Goal: Task Accomplishment & Management: Complete application form

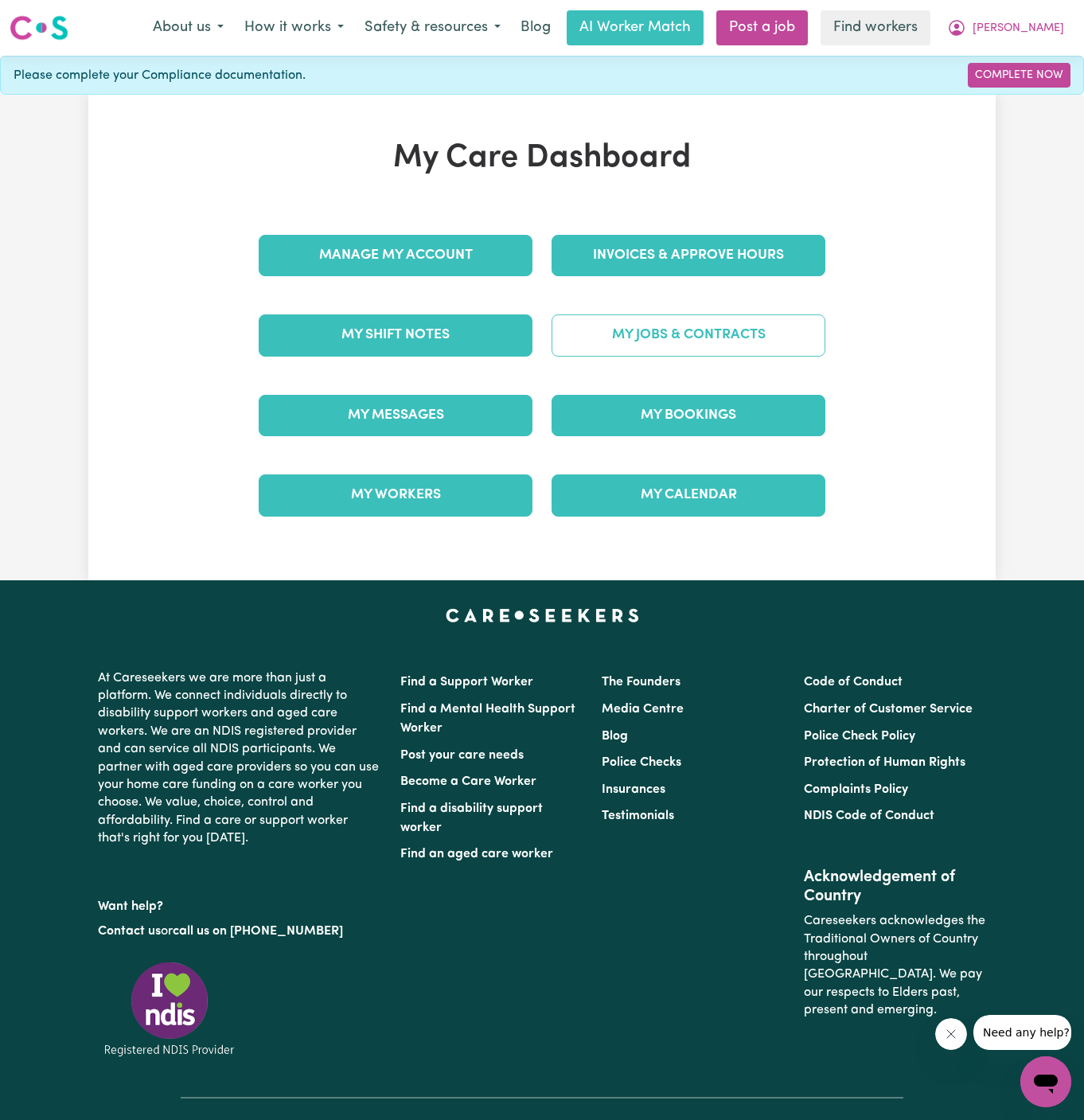
click at [695, 330] on link "My Jobs & Contracts" at bounding box center [688, 336] width 274 height 42
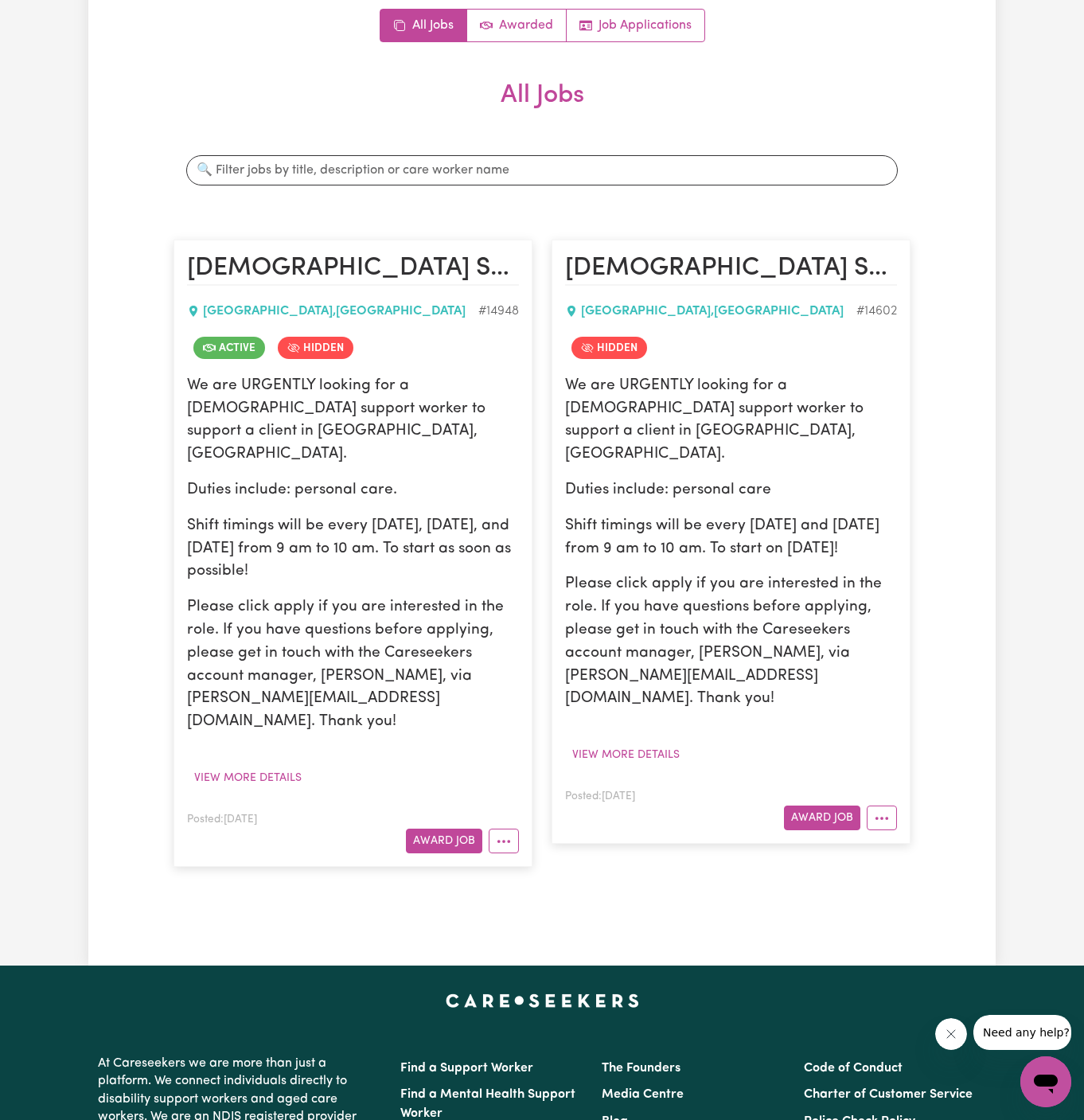
scroll to position [430, 0]
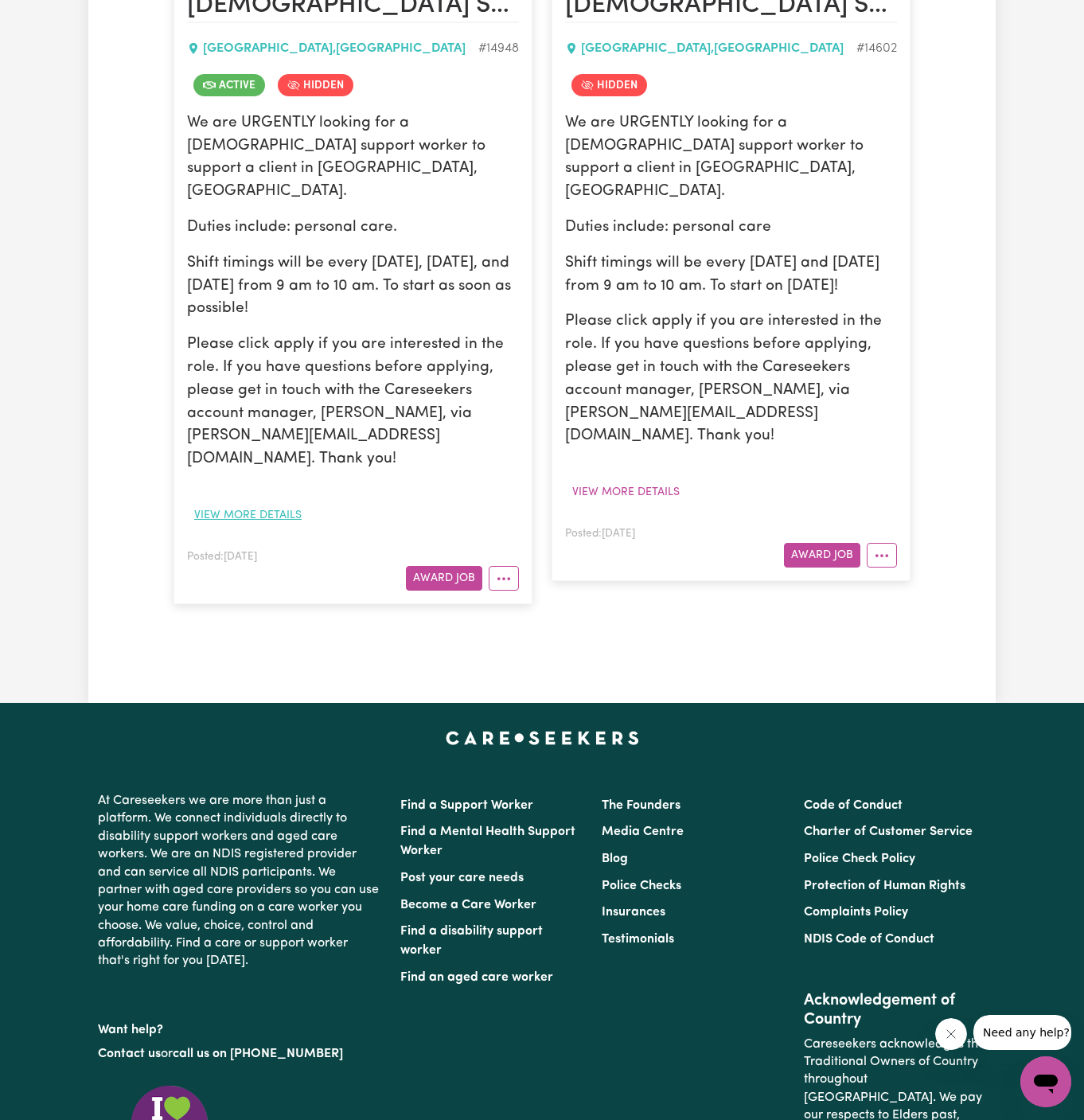
click at [253, 503] on button "View more details" at bounding box center [248, 516] width 122 height 24
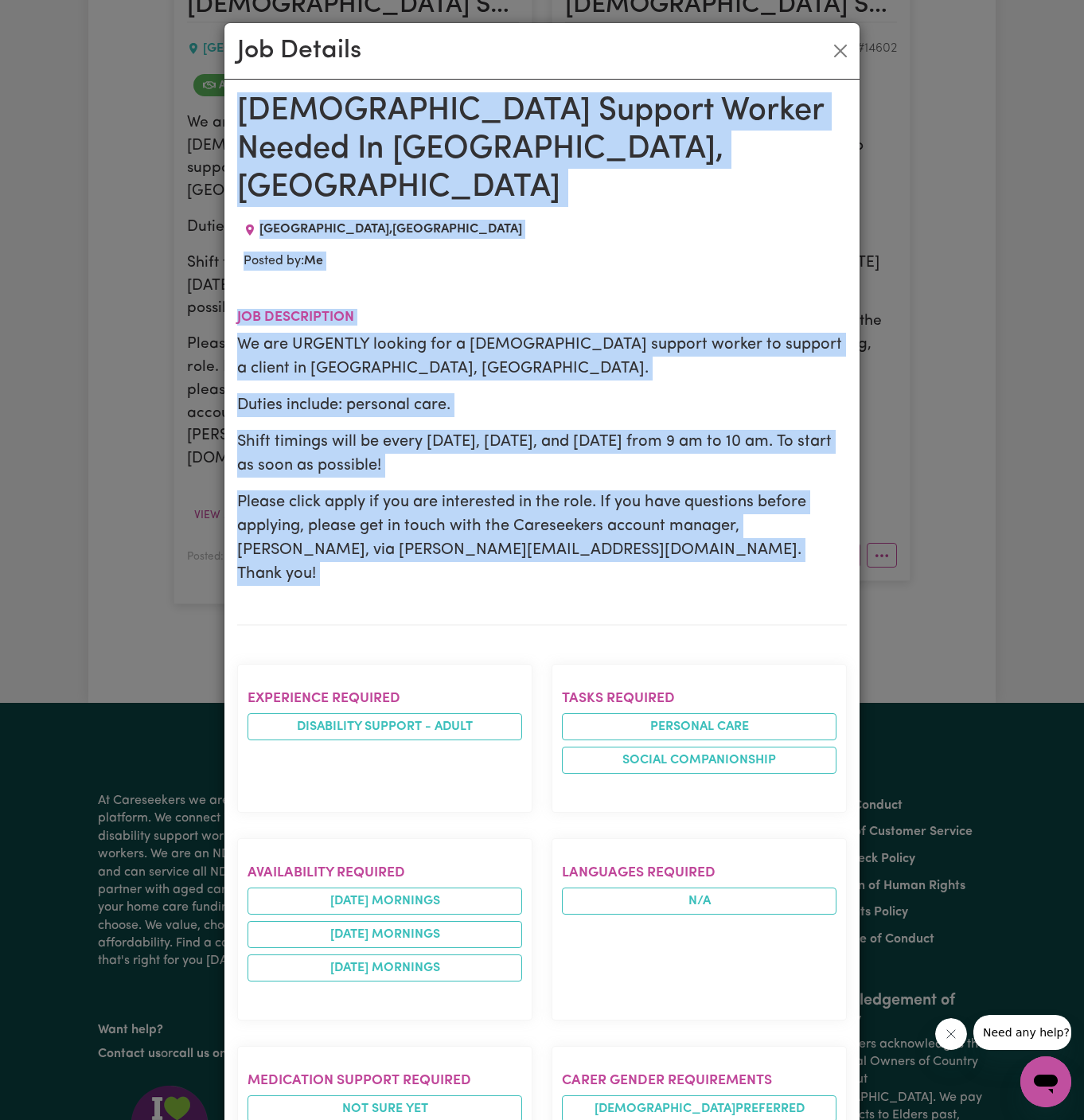
drag, startPoint x: 236, startPoint y: 110, endPoint x: 335, endPoint y: 1119, distance: 1013.8
click at [335, 1119] on div "Male Support Worker Needed In Blacktown, NSW BLACKTOWN , New South Wales Posted…" at bounding box center [542, 906] width 609 height 1628
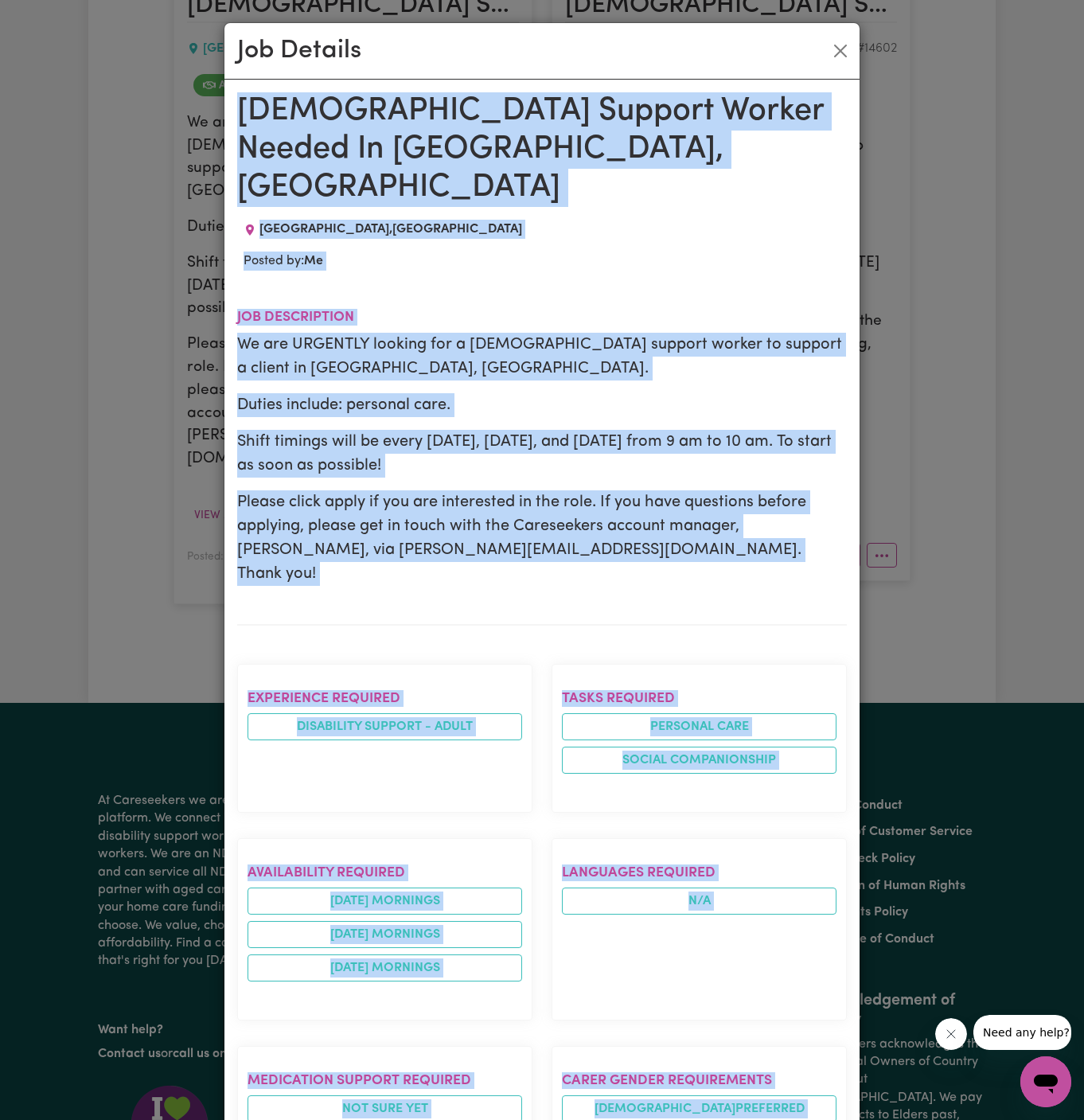
scroll to position [567, 0]
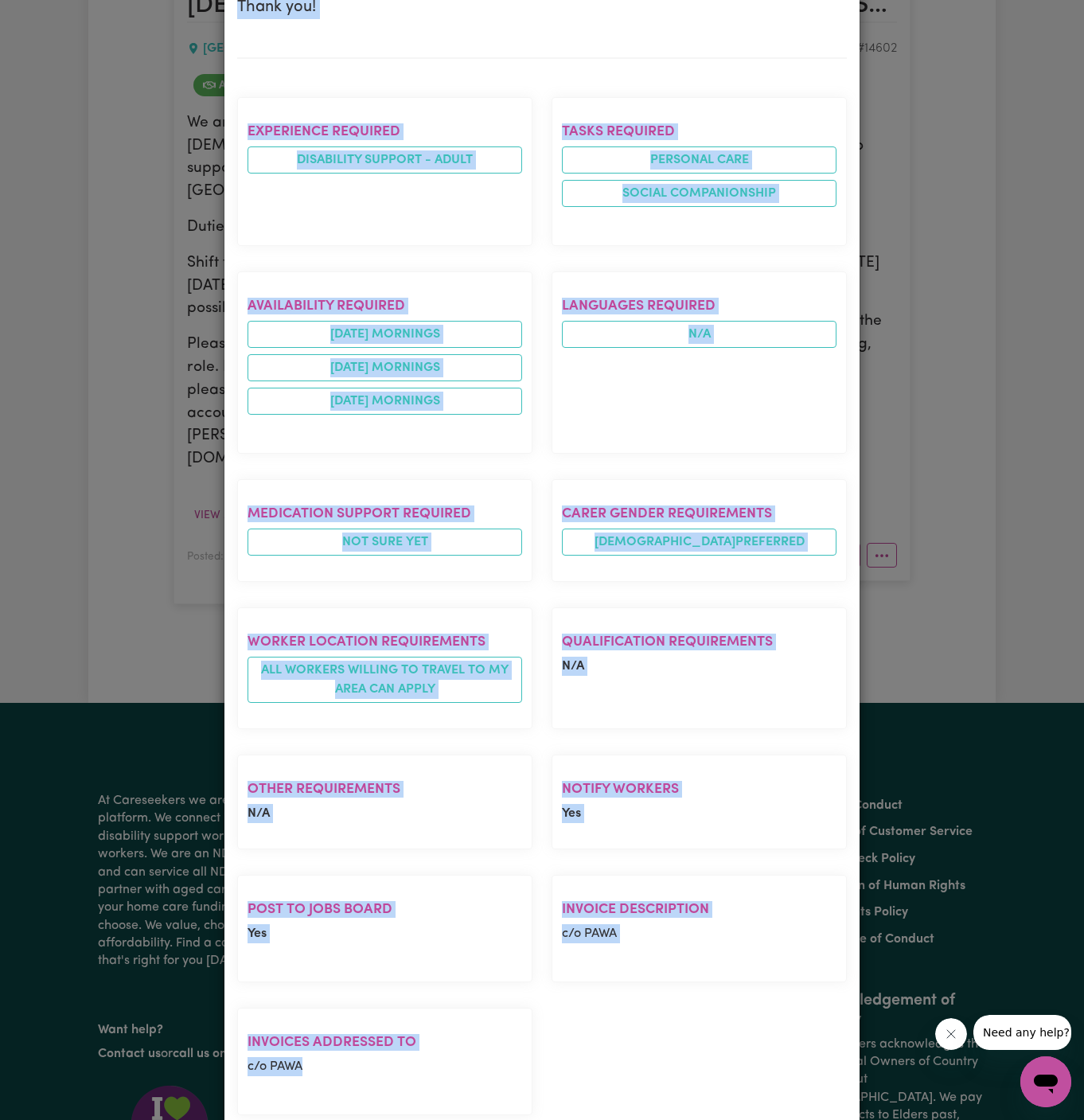
copy div "Male Support Worker Needed In Blacktown, NSW BLACKTOWN , New South Wales Posted…"
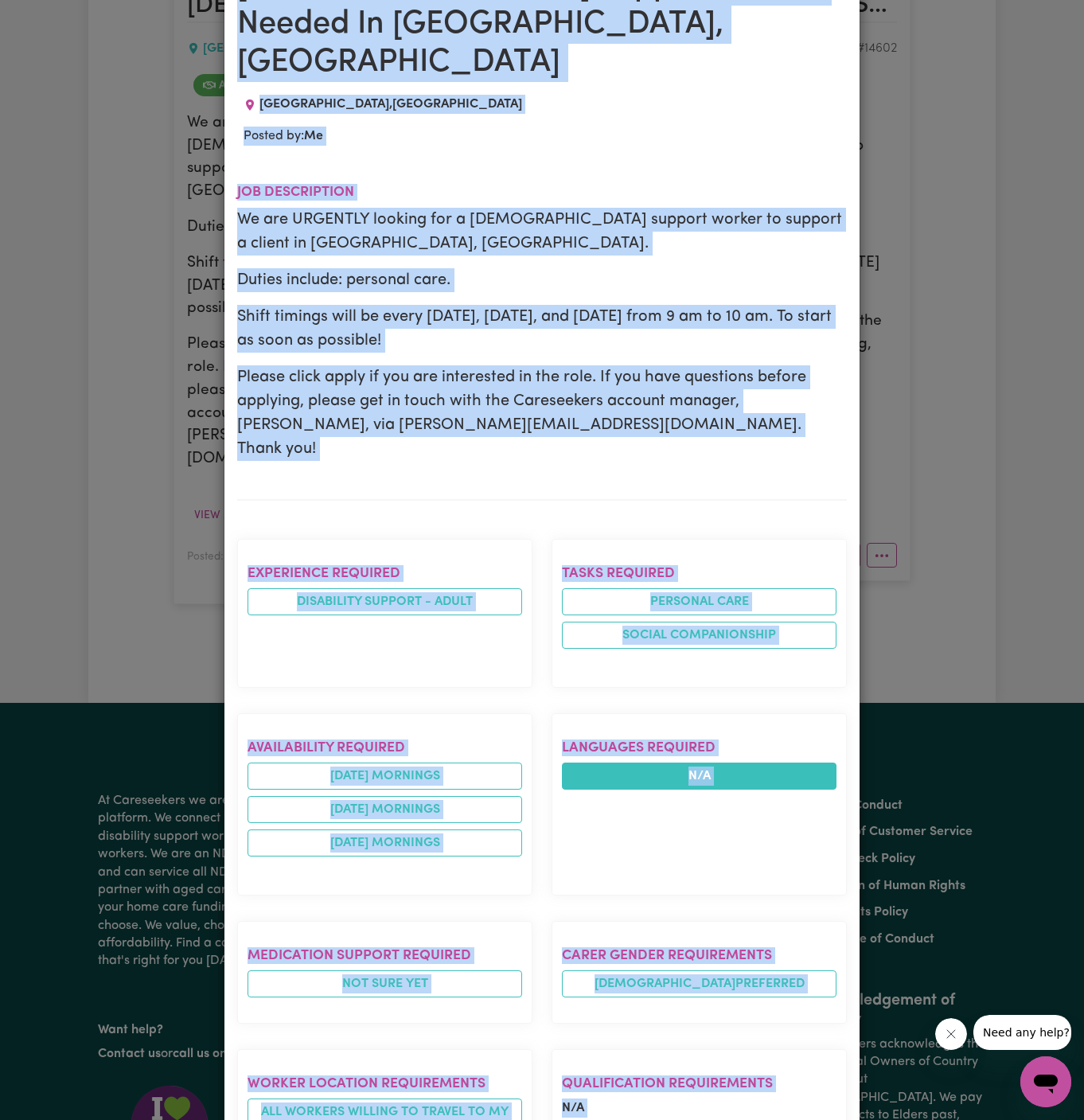
scroll to position [0, 0]
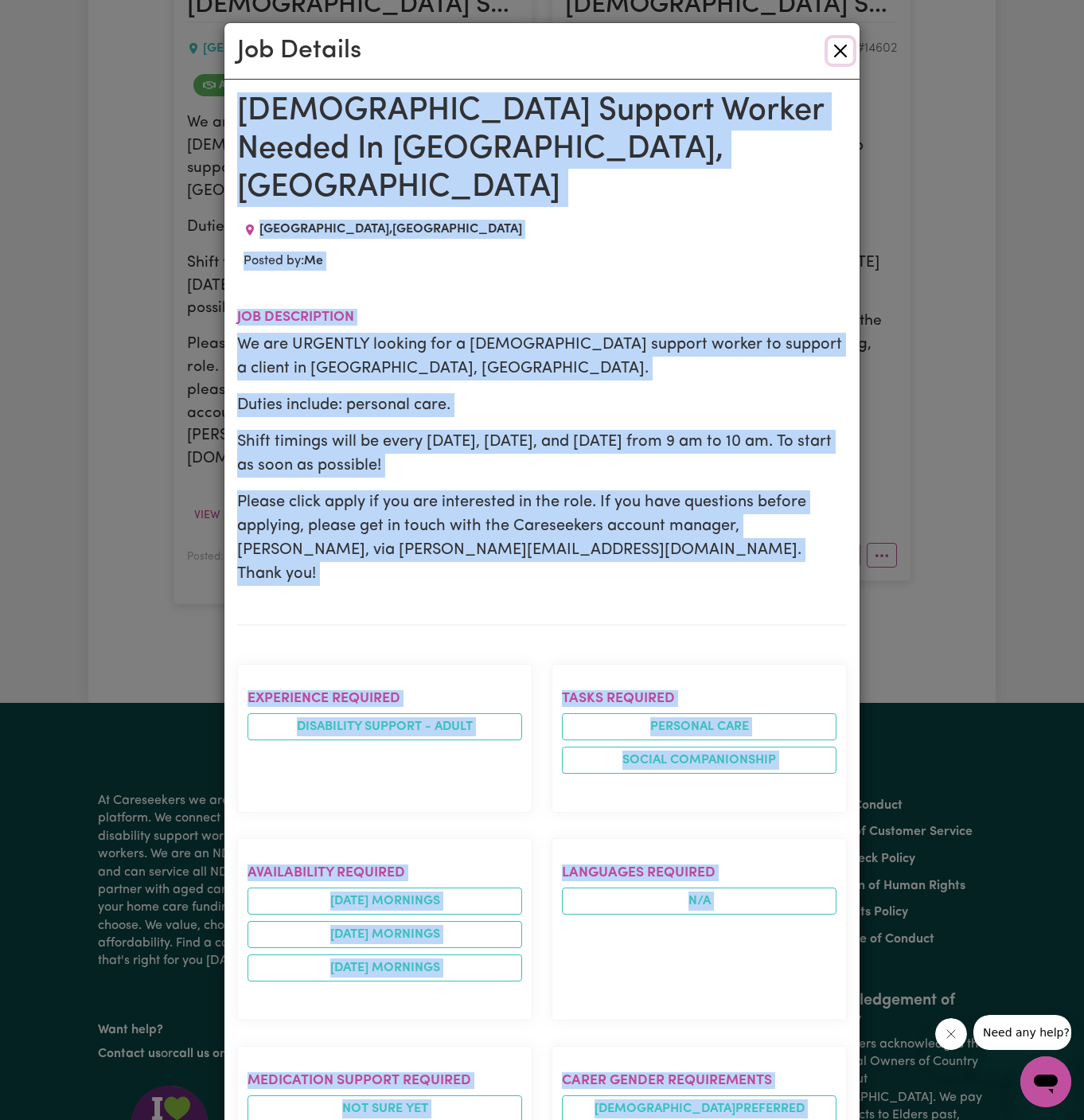
click at [845, 60] on button "Close" at bounding box center [840, 50] width 25 height 25
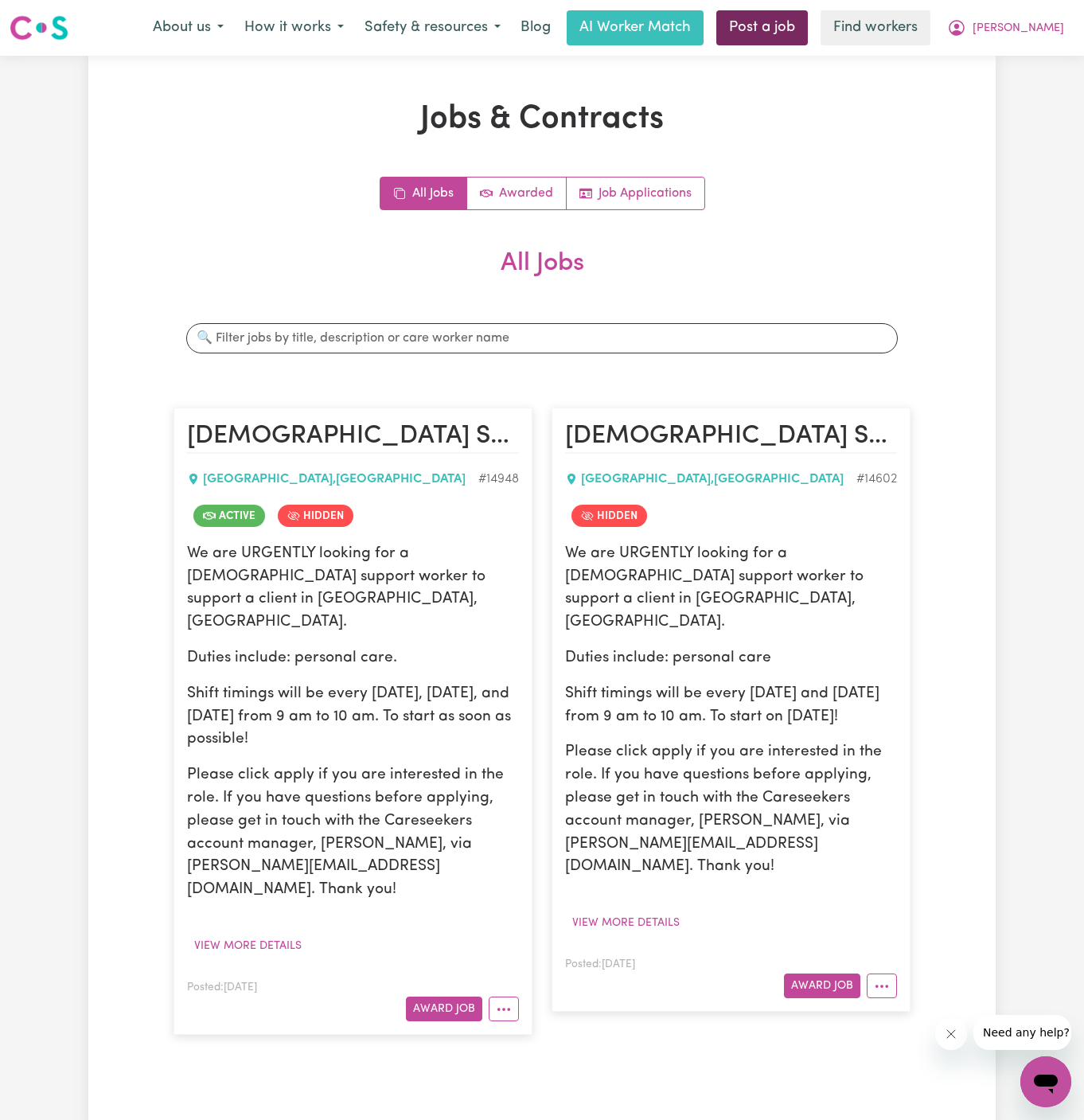
click at [808, 14] on link "Post a job" at bounding box center [761, 28] width 91 height 35
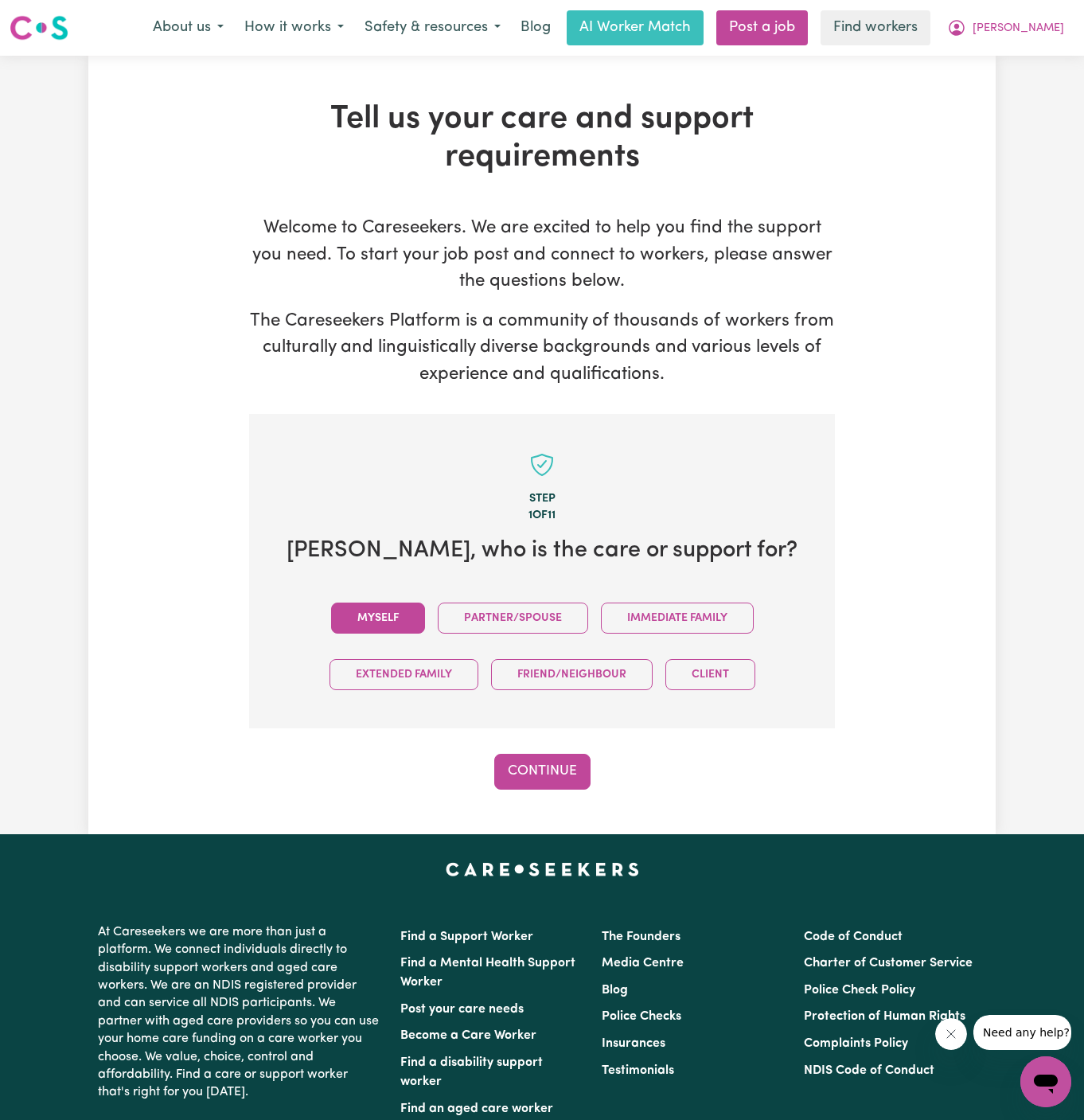
click at [375, 615] on button "Myself" at bounding box center [378, 618] width 94 height 31
click at [559, 793] on div "Tell us your care and support requirements Welcome to Careseekers. We are excit…" at bounding box center [542, 444] width 908 height 778
click at [562, 771] on button "Continue" at bounding box center [542, 771] width 96 height 35
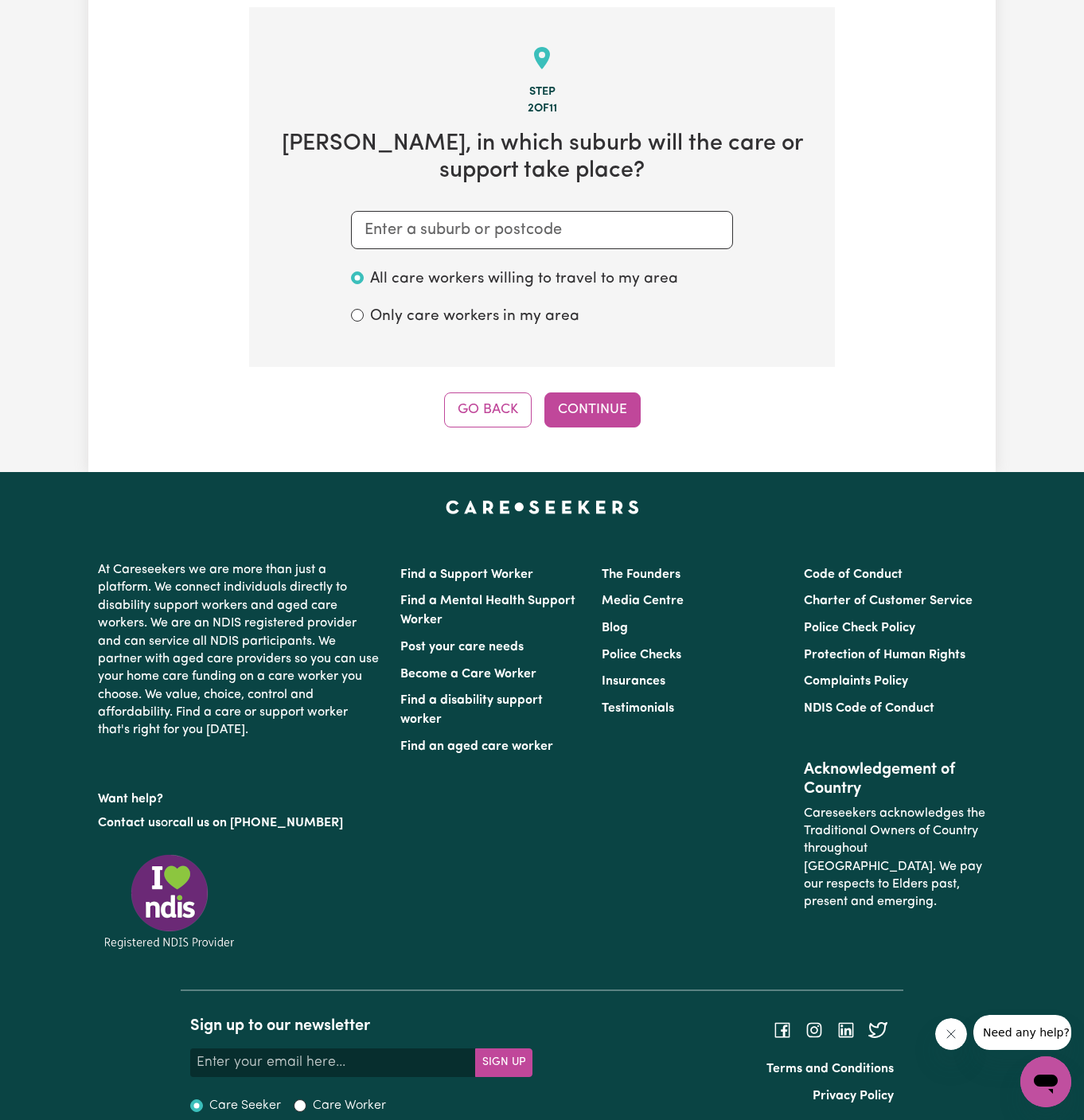
scroll to position [413, 0]
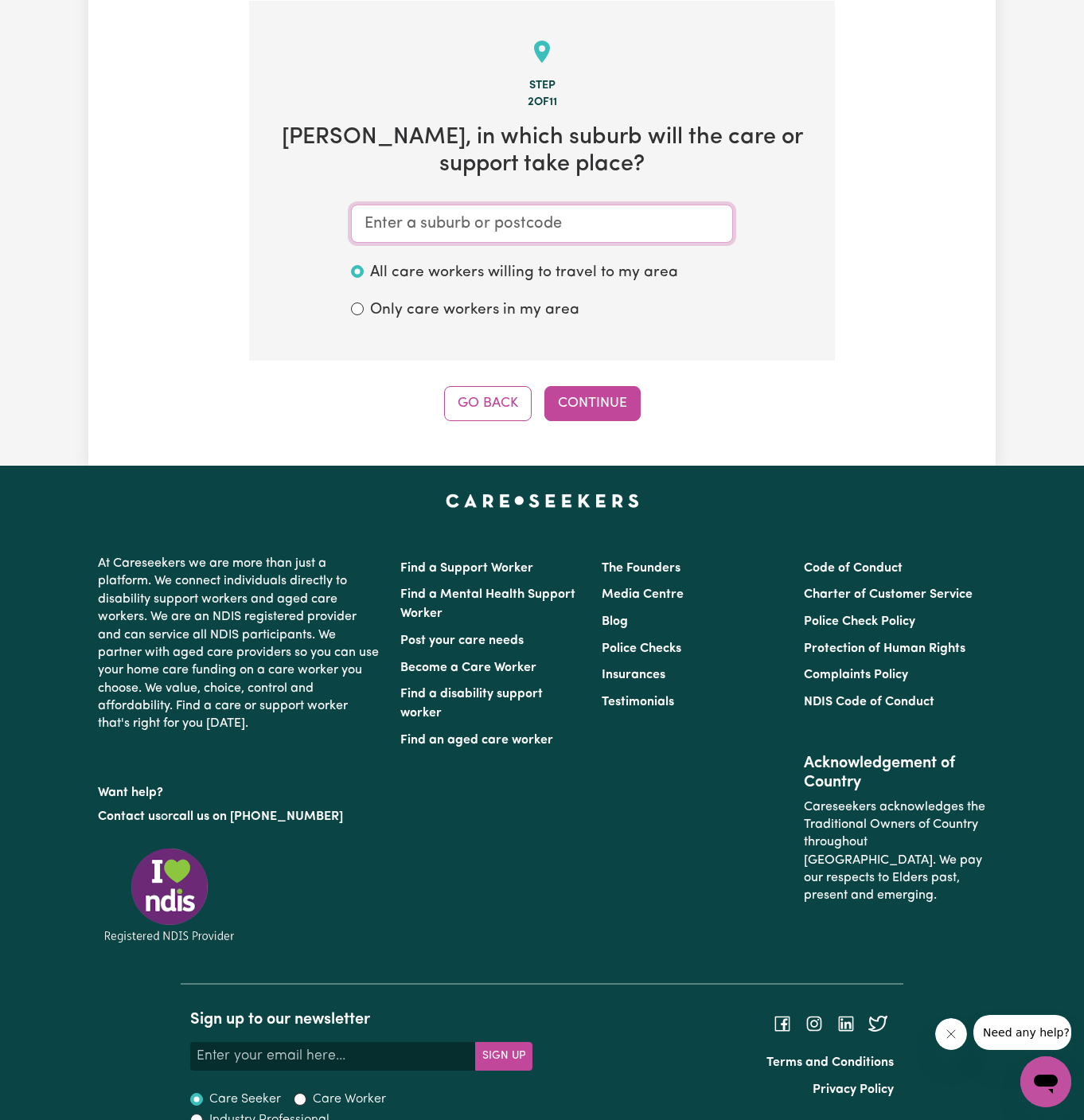
click at [615, 211] on input "text" at bounding box center [542, 223] width 382 height 38
type input "blacktow"
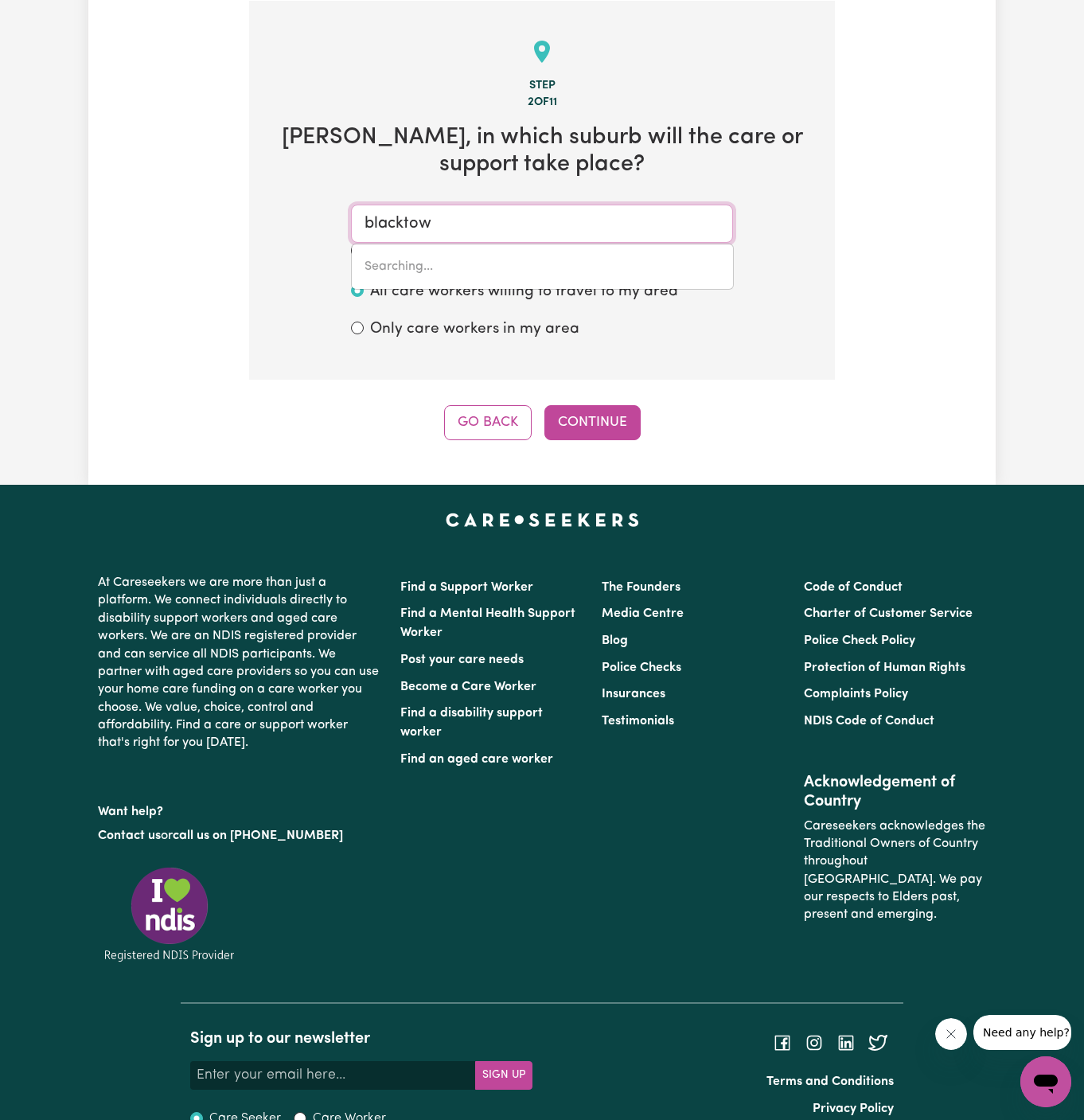
type input "blacktowN, New South Wales, 2148"
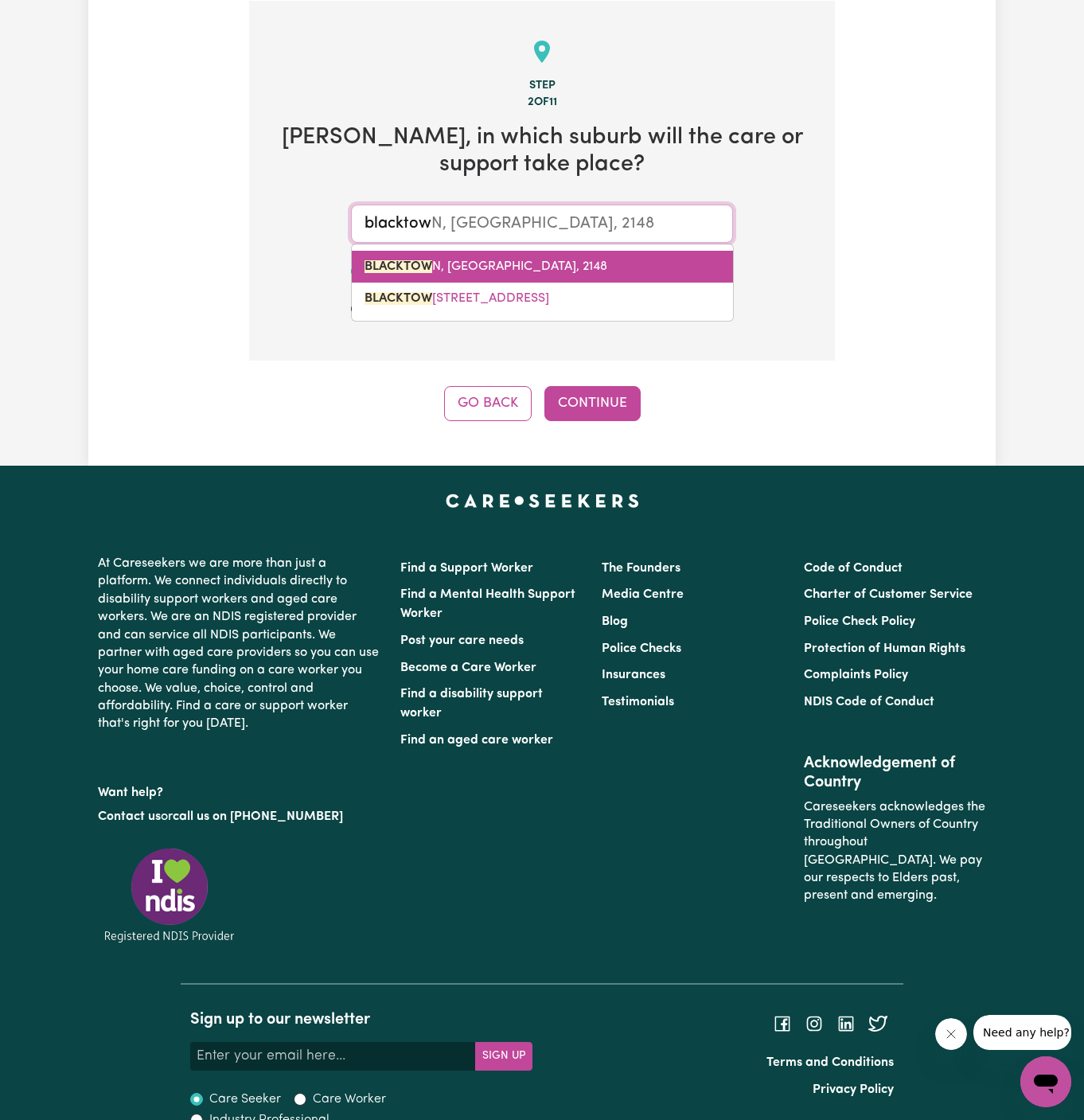
click at [525, 268] on span "BLACKTOW N, New South Wales, 2148" at bounding box center [485, 266] width 243 height 13
type input "BLACKTOWN, New South Wales, 2148"
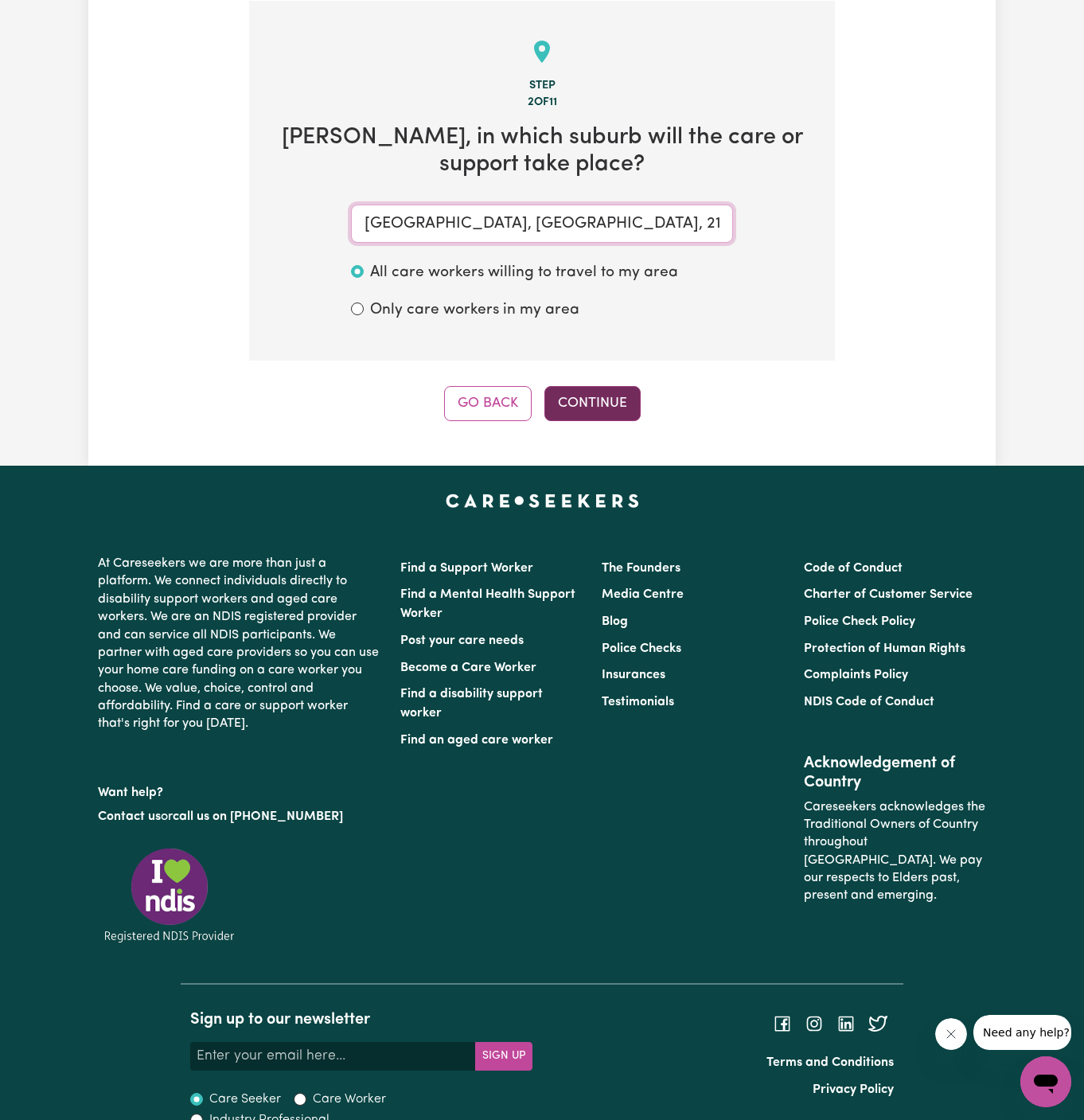
type input "BLACKTOWN, New South Wales, 2148"
click at [616, 391] on button "Continue" at bounding box center [592, 403] width 96 height 35
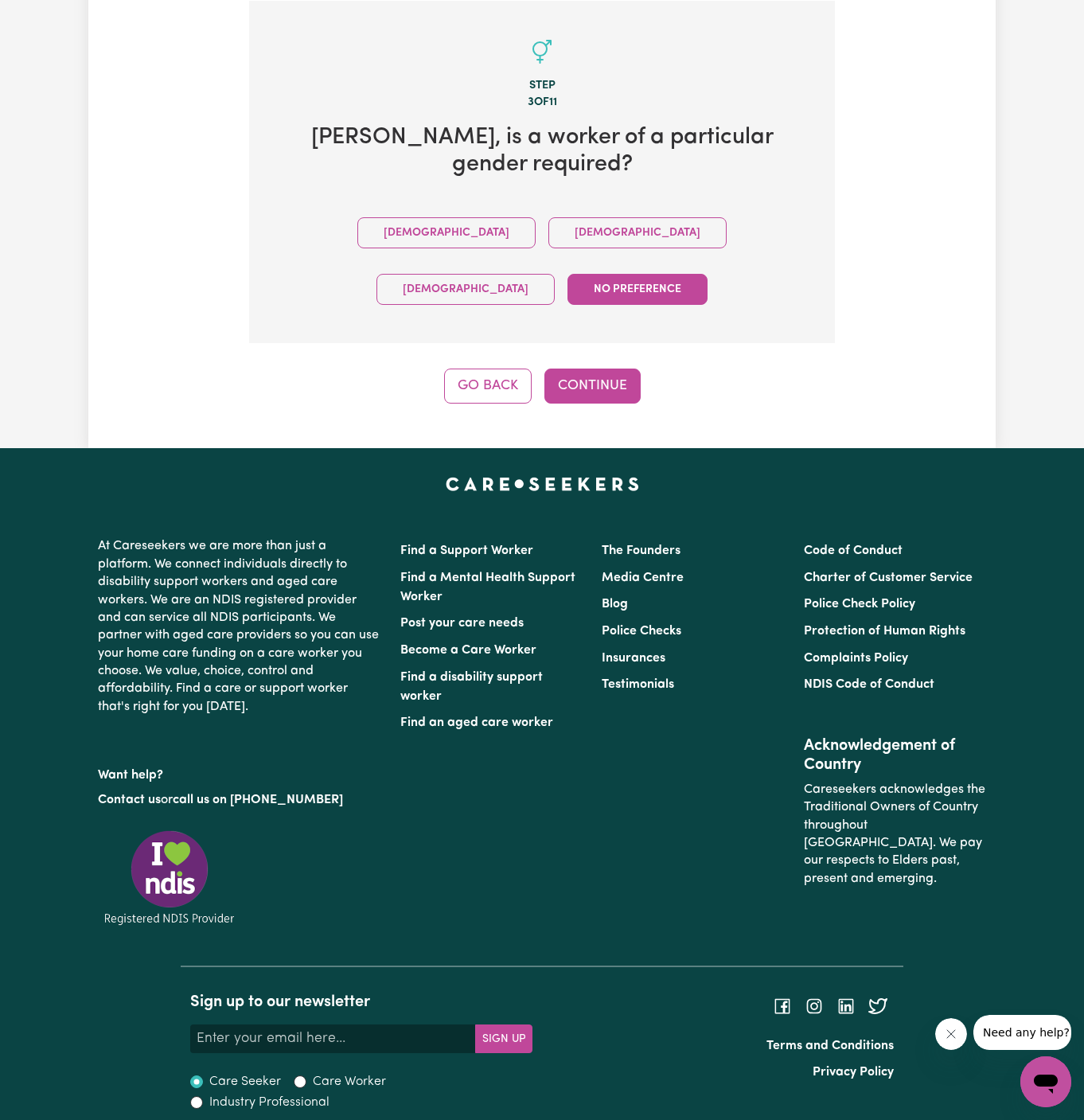
scroll to position [368, 0]
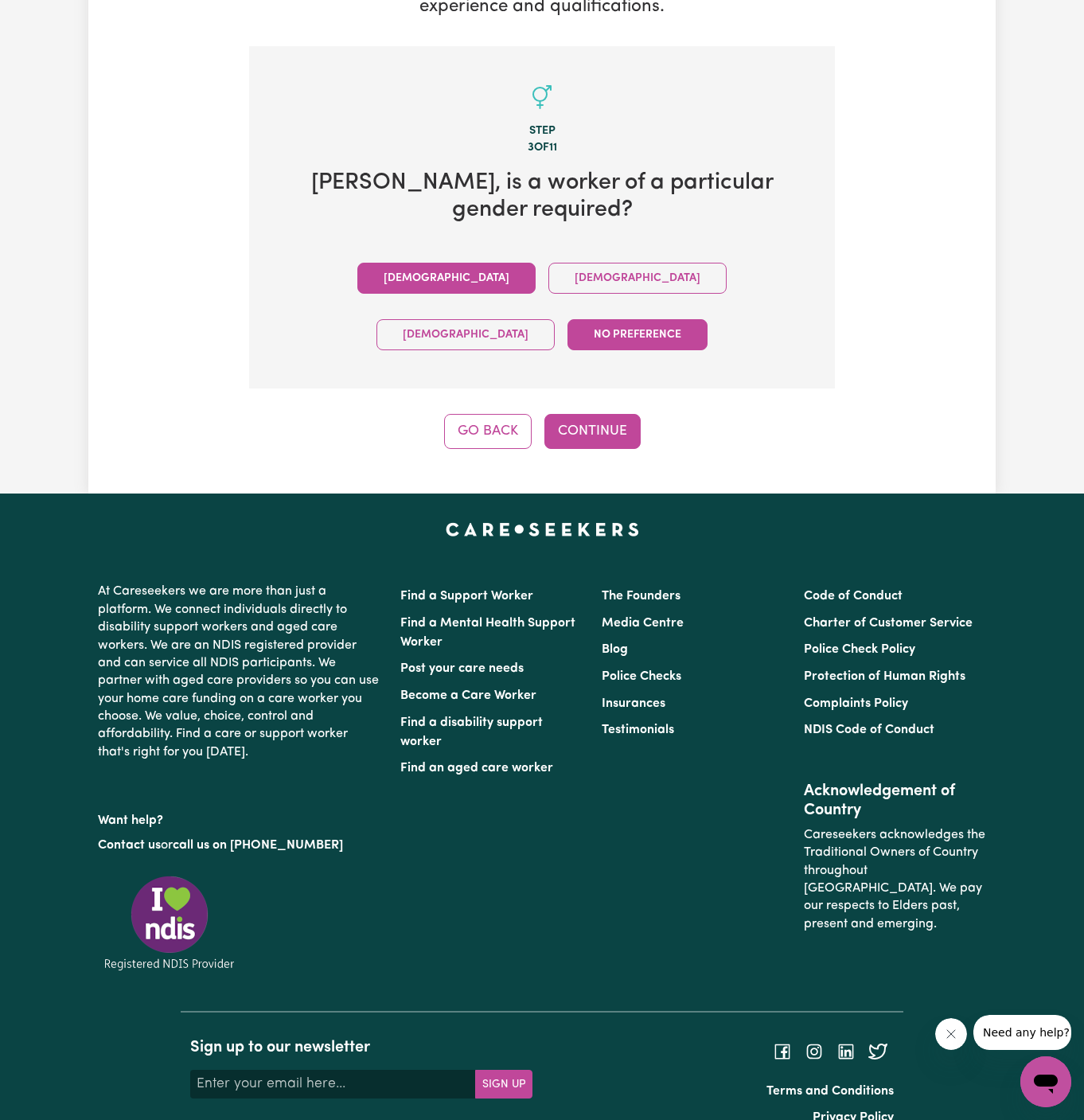
click at [357, 273] on button "Male" at bounding box center [446, 278] width 178 height 31
click at [626, 414] on button "Continue" at bounding box center [592, 431] width 96 height 35
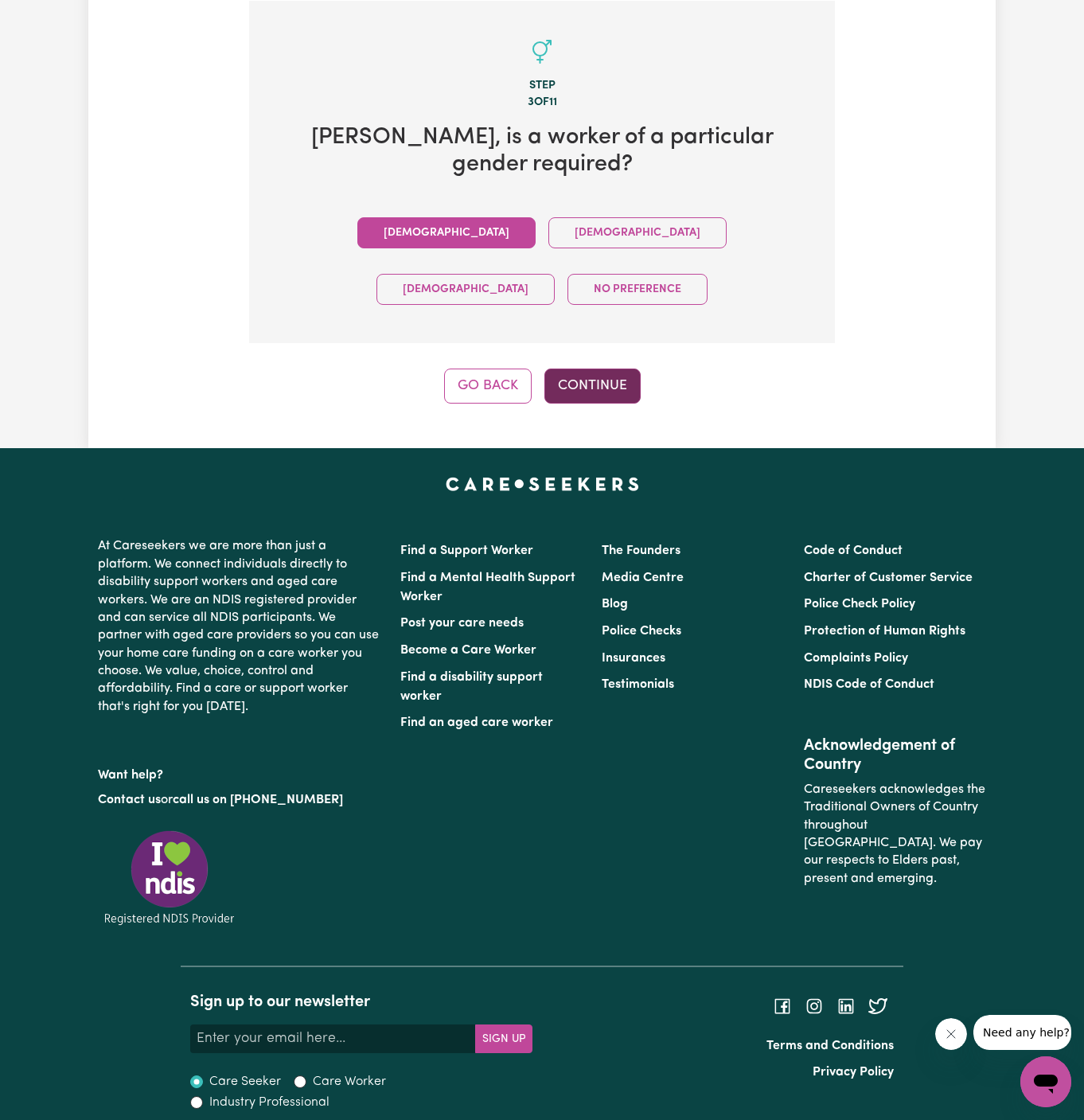
scroll to position [413, 0]
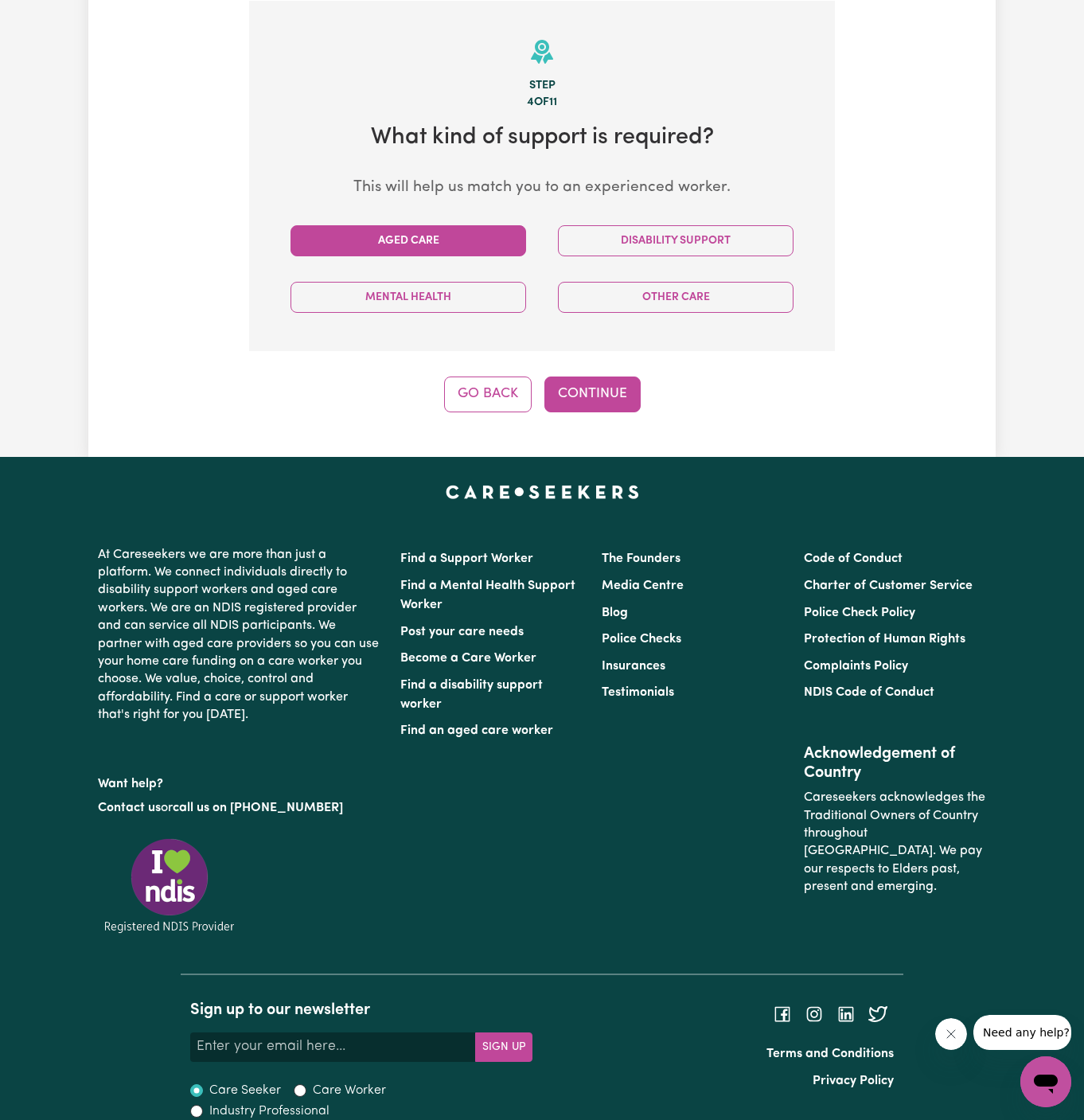
click at [482, 240] on button "Aged Care" at bounding box center [408, 241] width 236 height 31
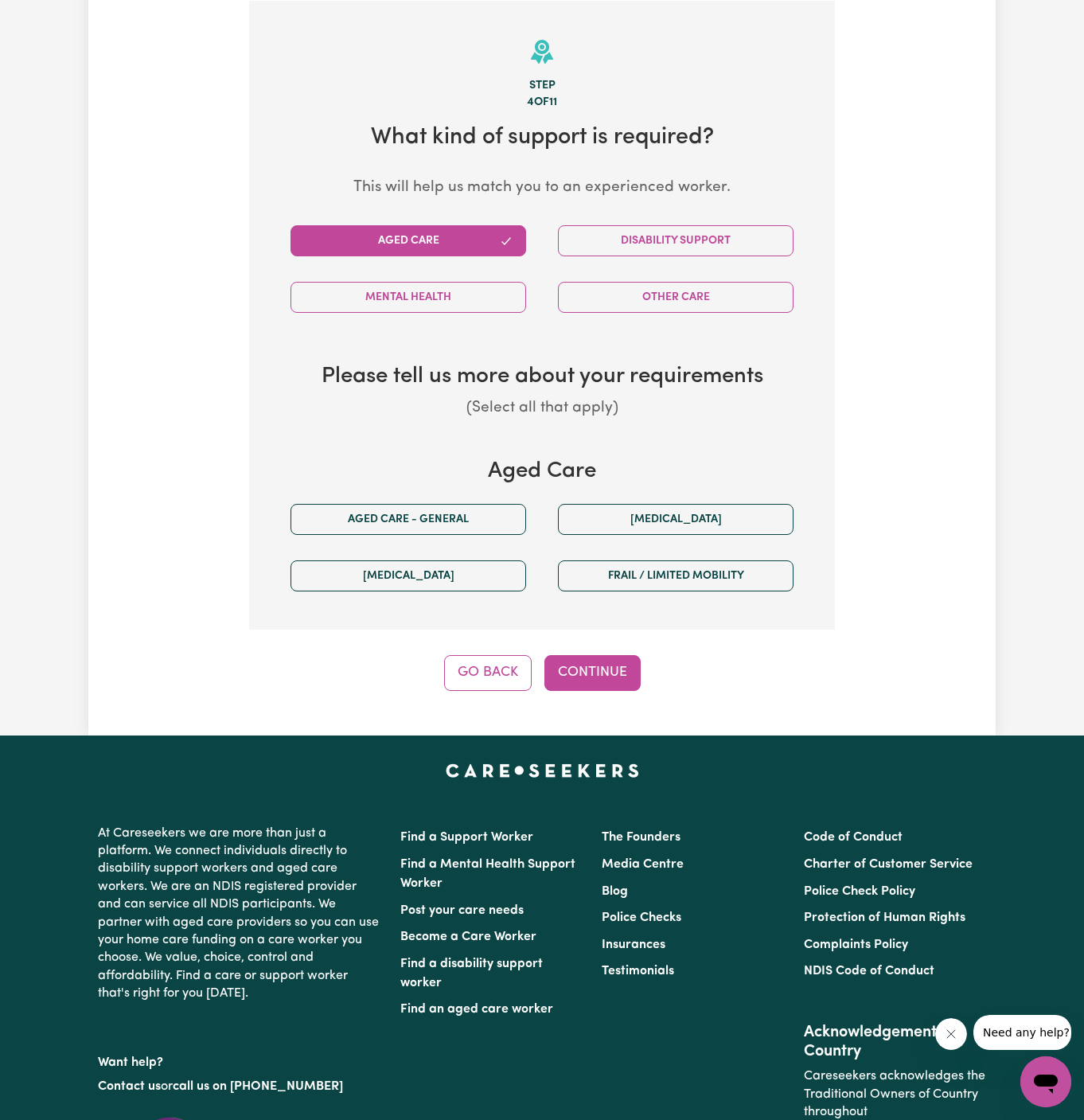
click at [430, 242] on button "Aged Care" at bounding box center [408, 241] width 236 height 31
click at [702, 242] on button "Disability Support" at bounding box center [675, 241] width 236 height 31
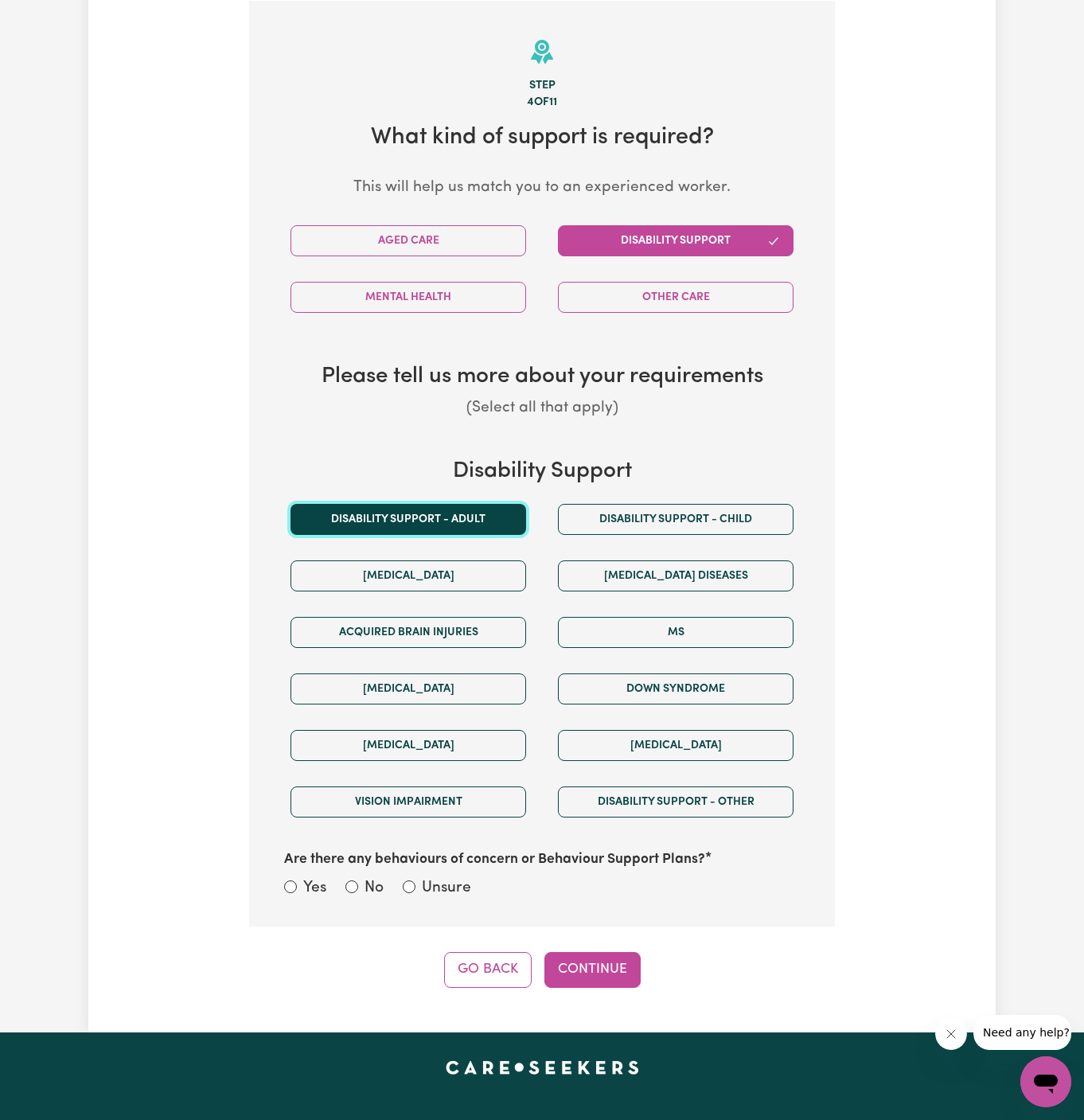
click at [449, 508] on button "Disability support - Adult" at bounding box center [408, 520] width 236 height 31
click at [398, 877] on div "Yes No Unsure" at bounding box center [542, 890] width 515 height 24
click at [445, 885] on label "Unsure" at bounding box center [446, 889] width 50 height 23
click at [416, 885] on input "Unsure" at bounding box center [409, 887] width 13 height 13
radio input "true"
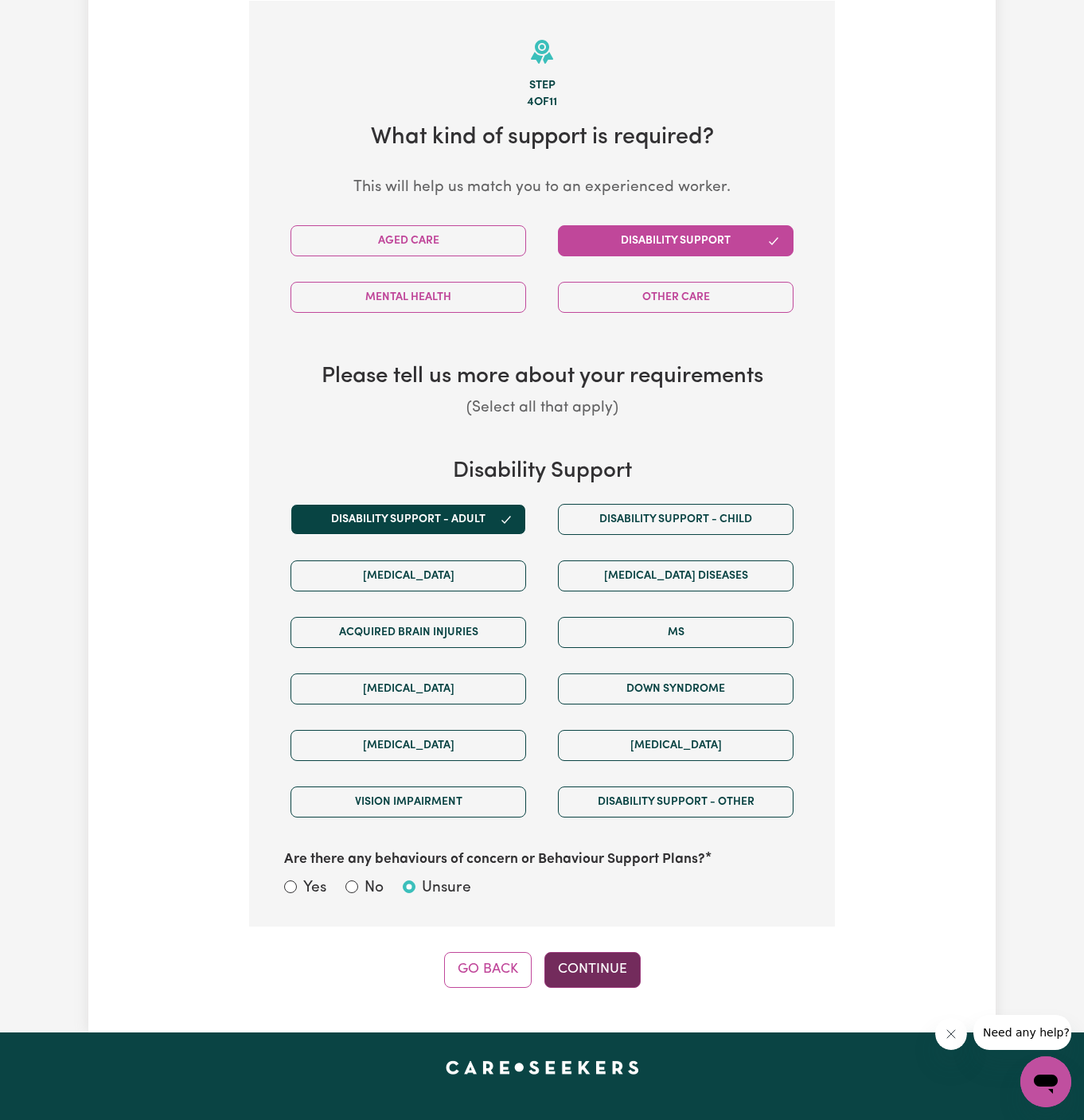
click at [573, 952] on button "Continue" at bounding box center [592, 970] width 96 height 35
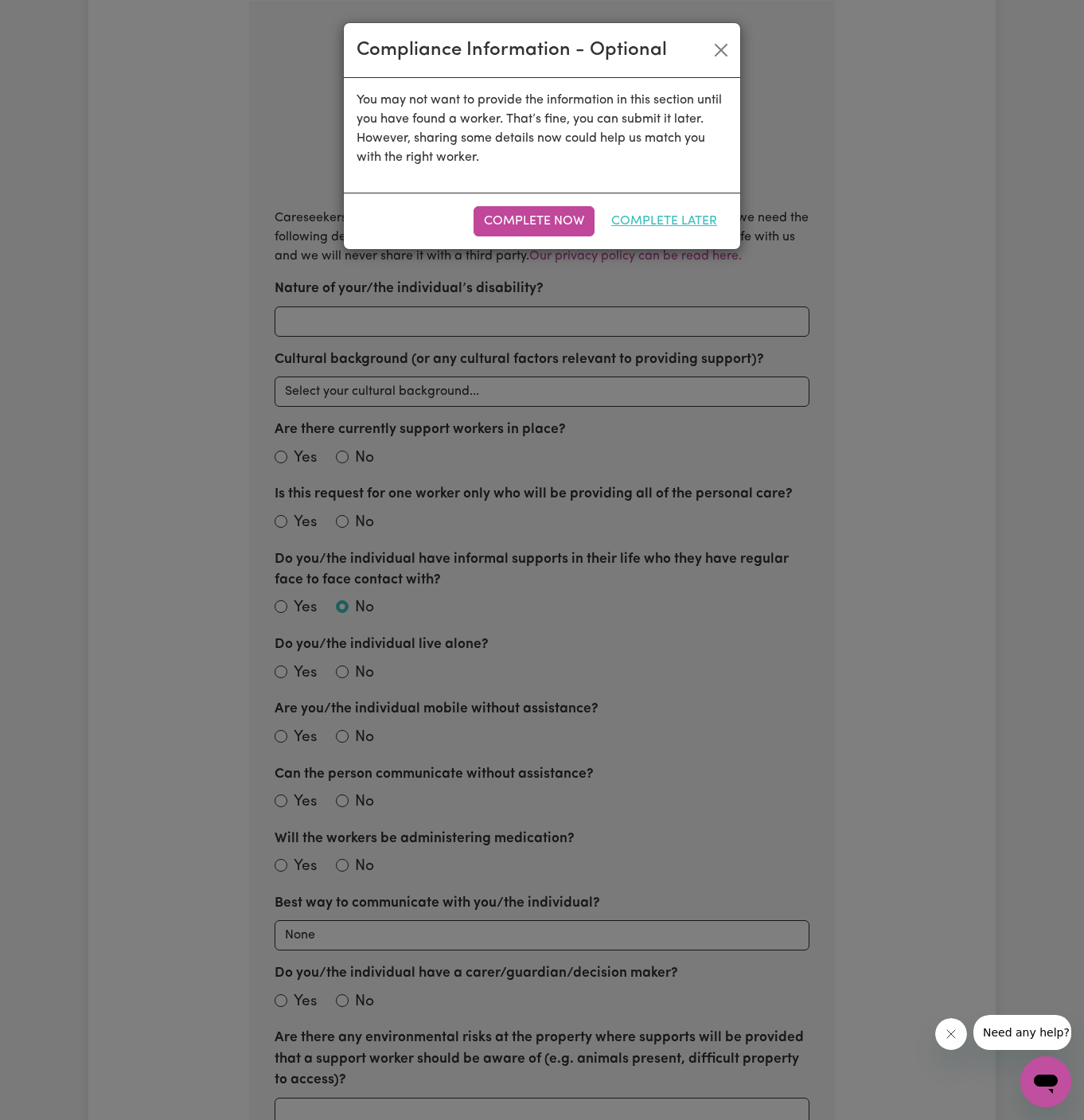
click at [675, 215] on button "Complete Later" at bounding box center [664, 221] width 127 height 30
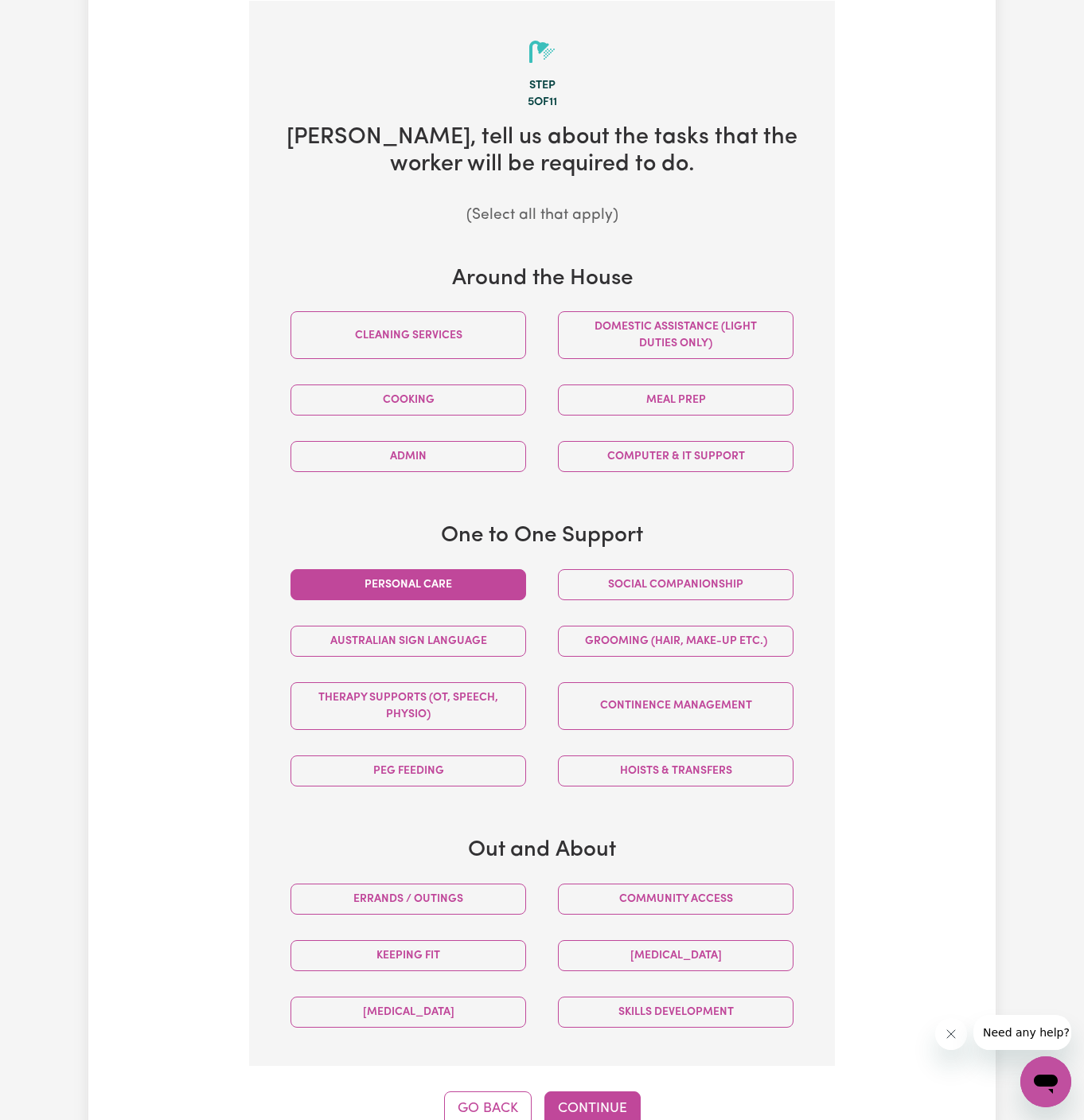
click at [523, 590] on button "Personal care" at bounding box center [408, 585] width 236 height 31
click at [607, 590] on button "Social companionship" at bounding box center [675, 585] width 236 height 31
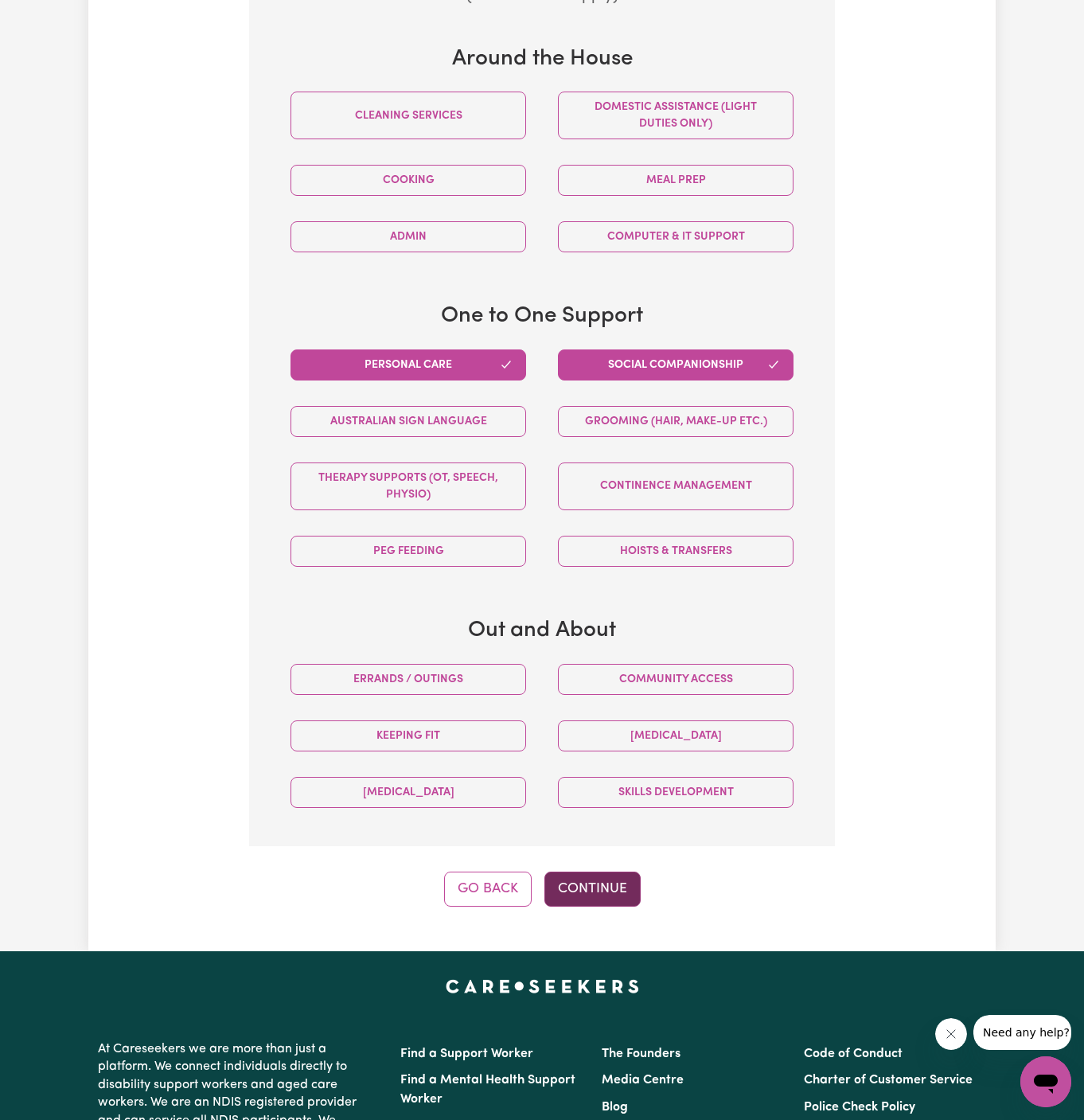
click at [589, 882] on button "Continue" at bounding box center [592, 890] width 96 height 35
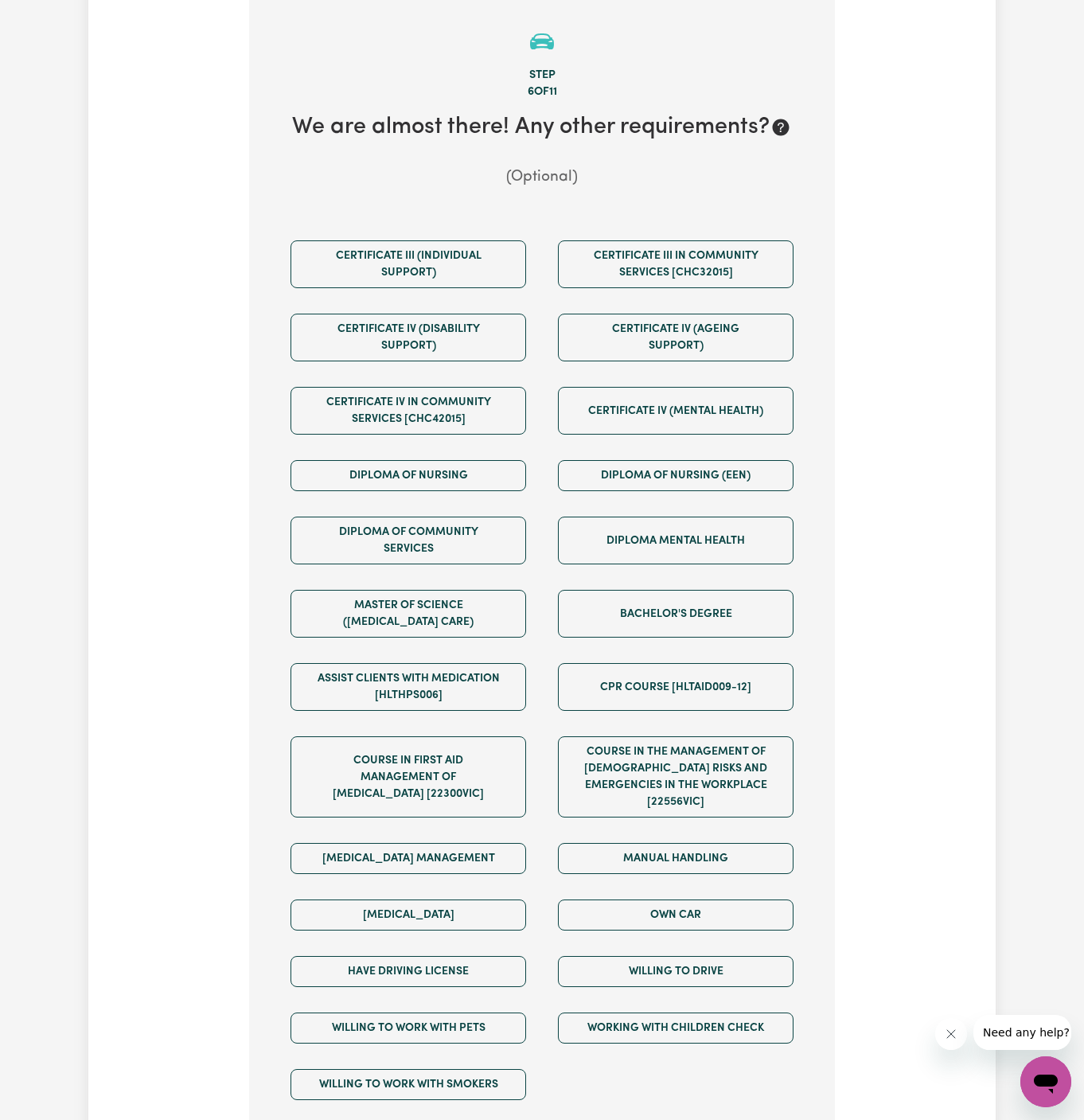
scroll to position [413, 0]
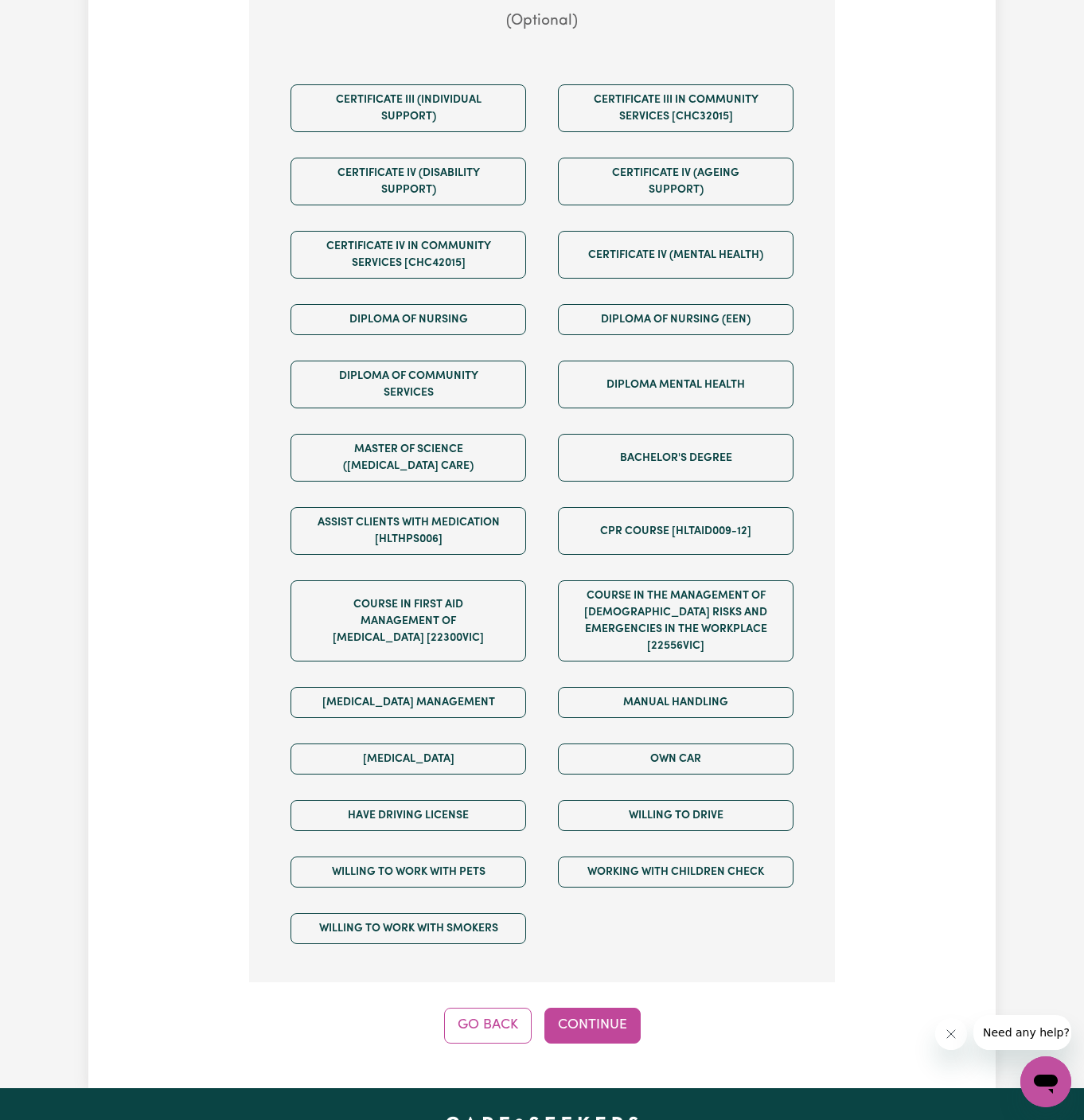
click at [585, 1008] on button "Continue" at bounding box center [592, 1025] width 96 height 35
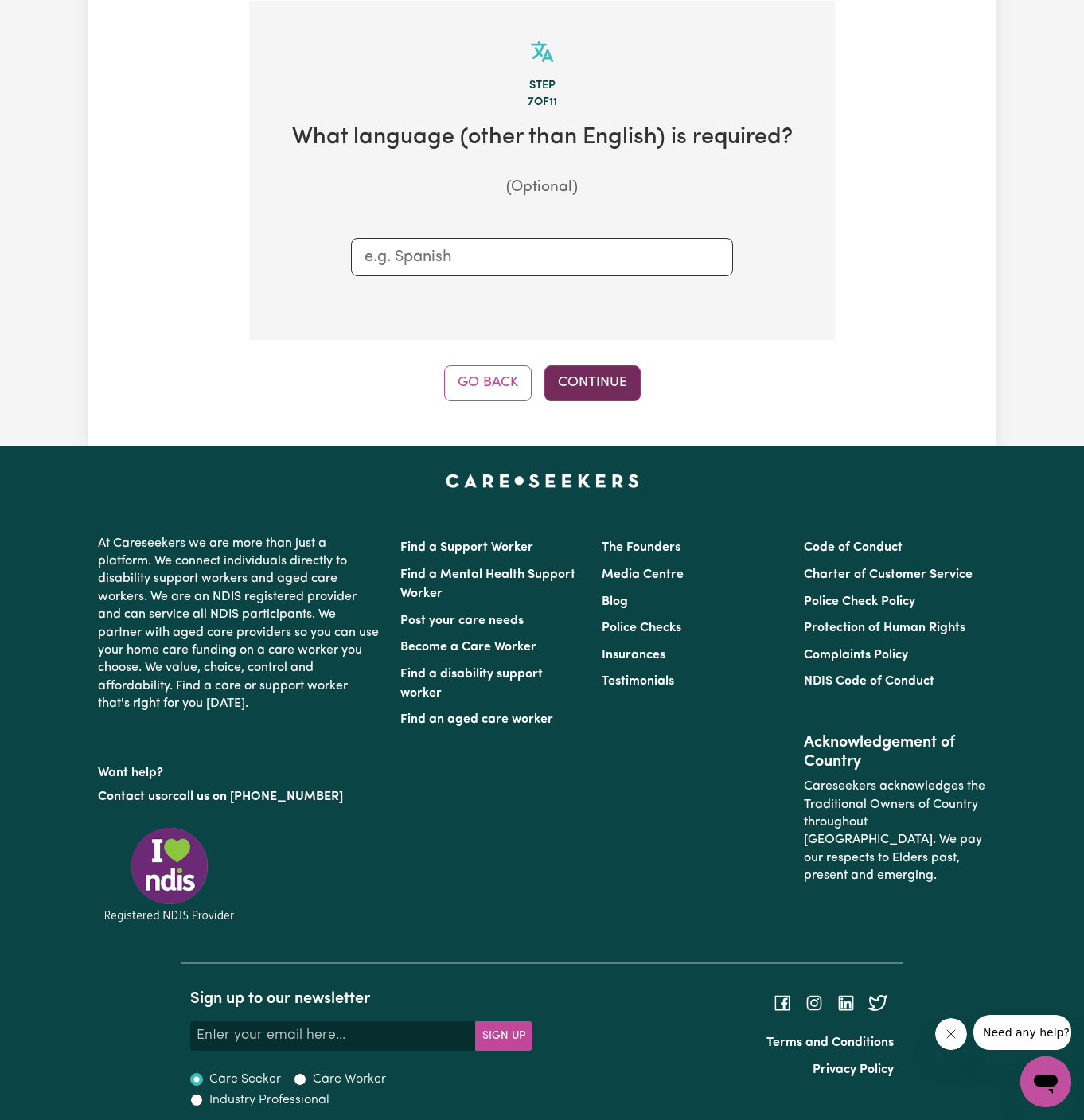
click at [603, 380] on button "Continue" at bounding box center [592, 383] width 96 height 35
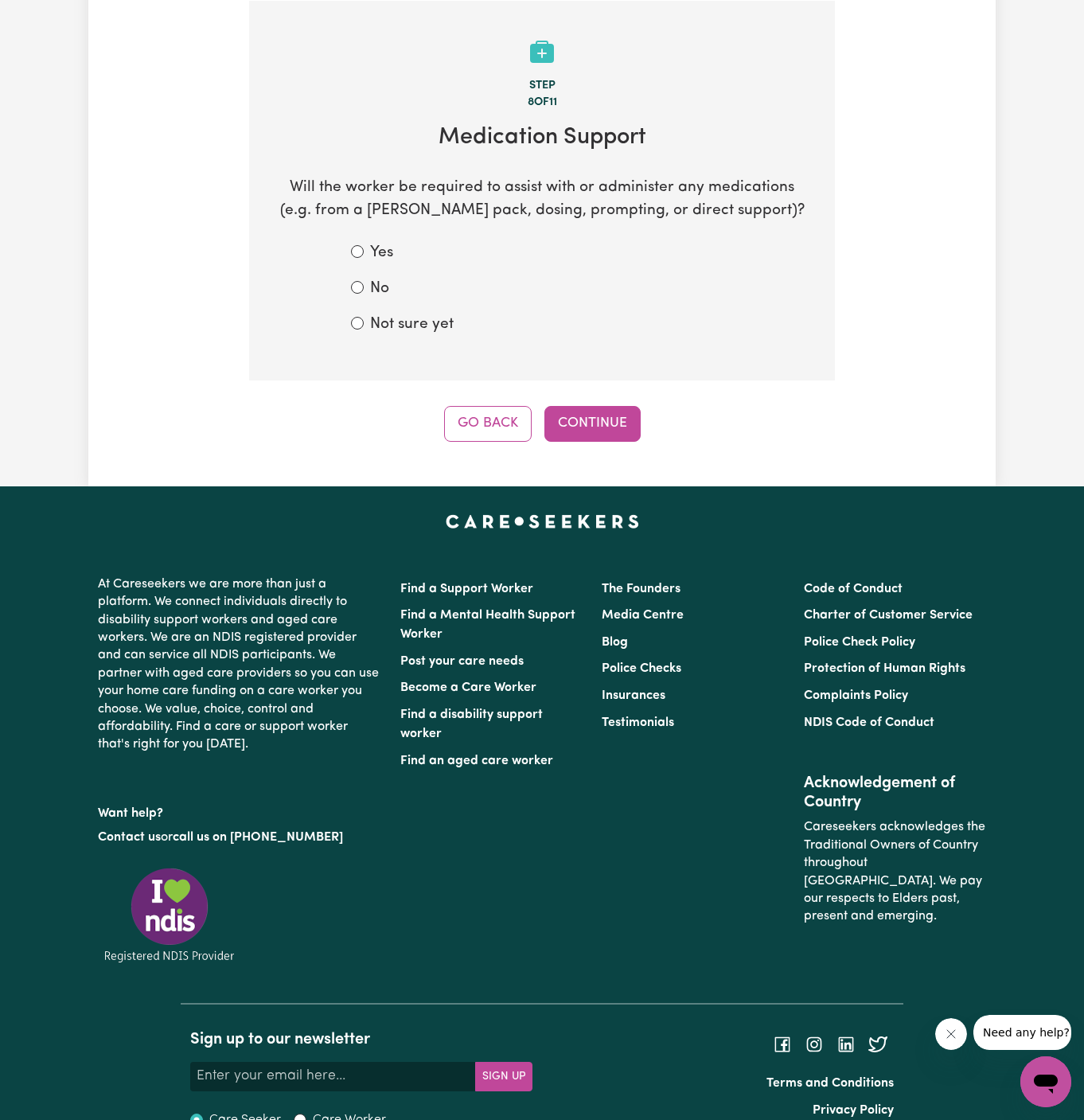
click at [421, 325] on label "Not sure yet" at bounding box center [412, 325] width 83 height 23
click at [363, 325] on input "Not sure yet" at bounding box center [357, 323] width 13 height 13
radio input "true"
click at [617, 410] on button "Continue" at bounding box center [592, 423] width 96 height 35
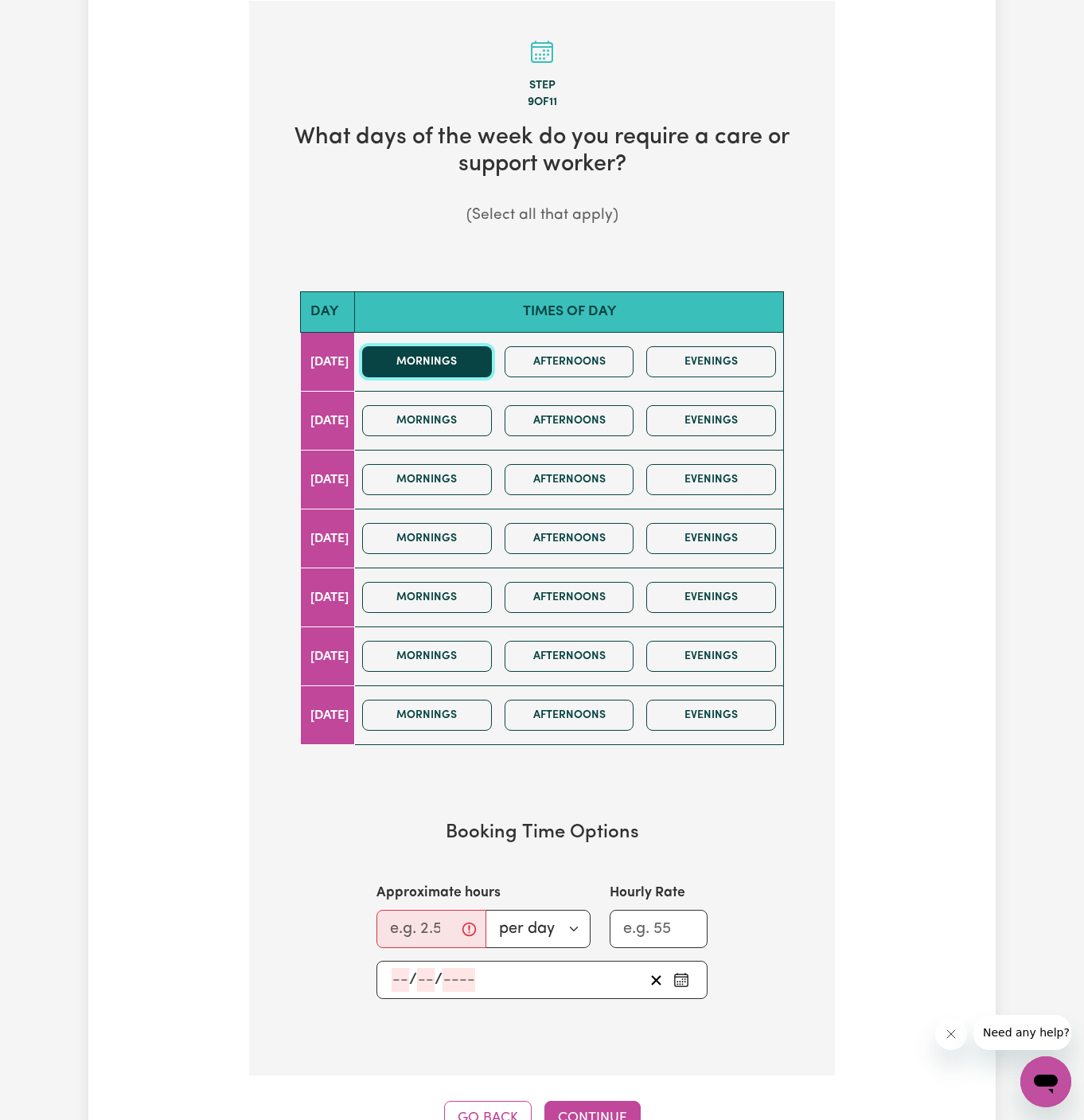
click at [473, 360] on button "Mornings" at bounding box center [427, 362] width 130 height 31
click at [470, 482] on button "Mornings" at bounding box center [427, 480] width 130 height 31
click at [409, 930] on input "Approximate hours" at bounding box center [431, 929] width 110 height 38
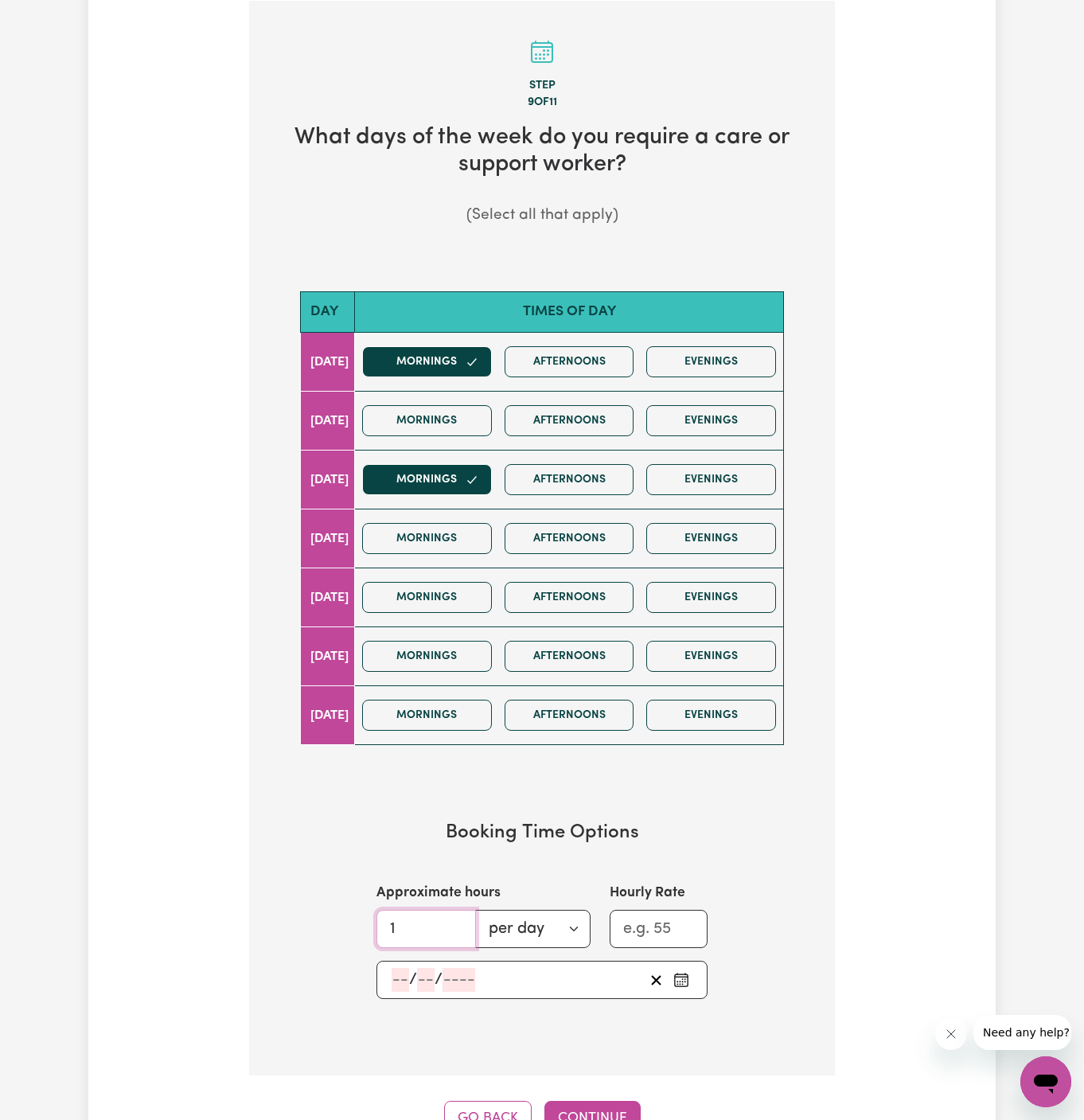
type input "1"
click at [399, 985] on input "number" at bounding box center [400, 979] width 17 height 23
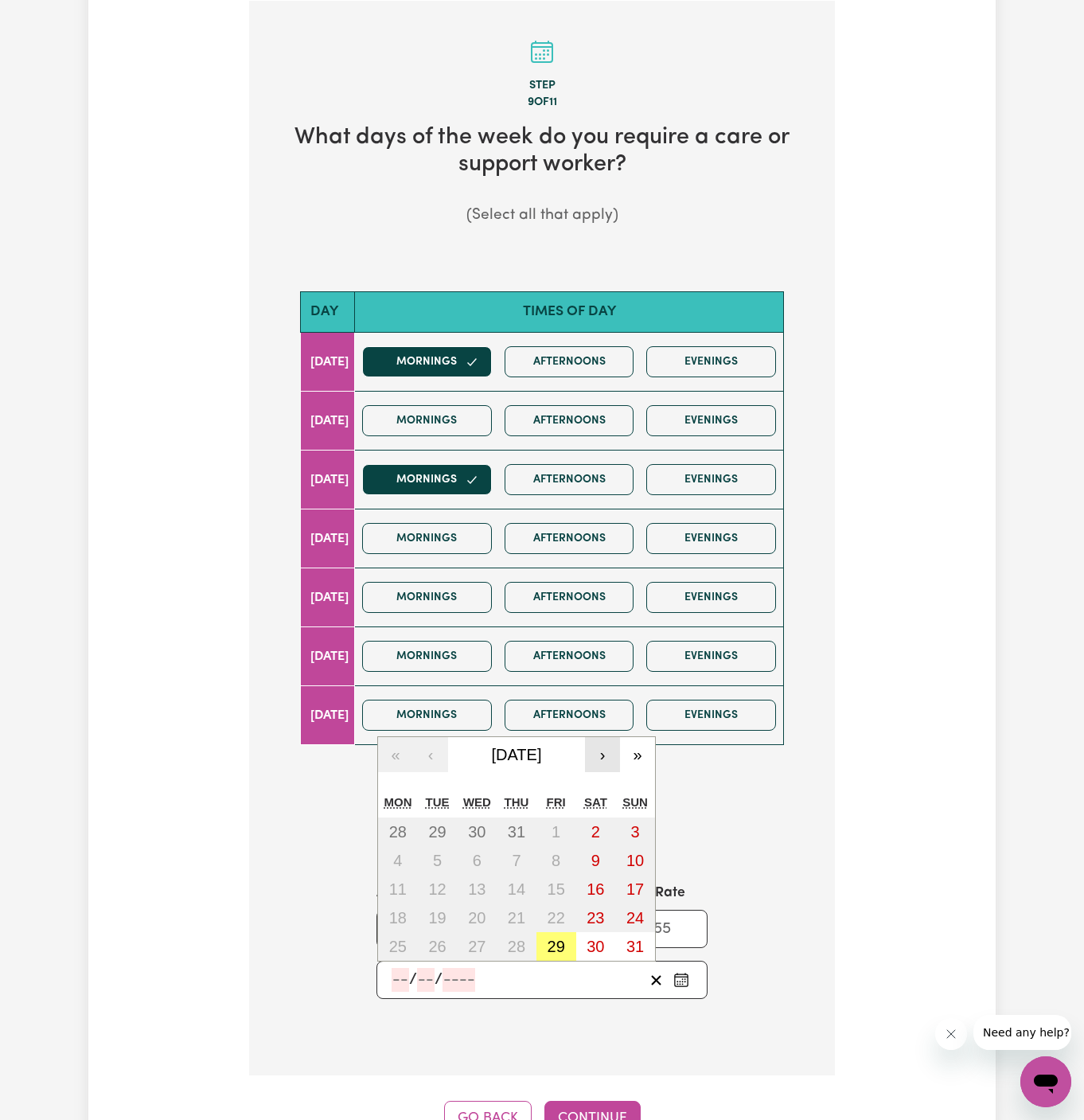
click at [596, 743] on button "›" at bounding box center [602, 755] width 35 height 35
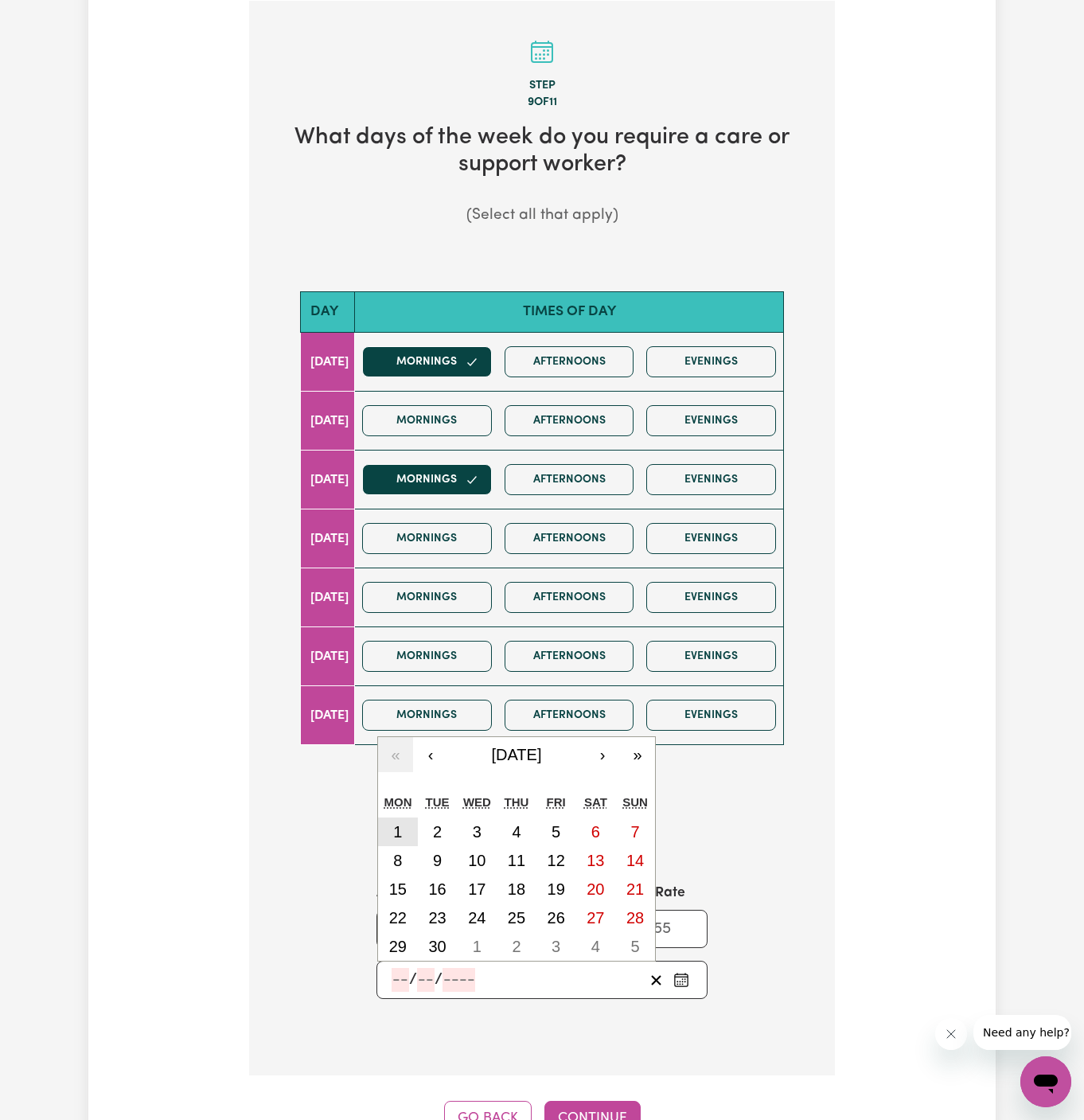
click at [410, 825] on button "1" at bounding box center [398, 831] width 40 height 29
type input "2025-09-01"
type input "1"
type input "9"
type input "2025"
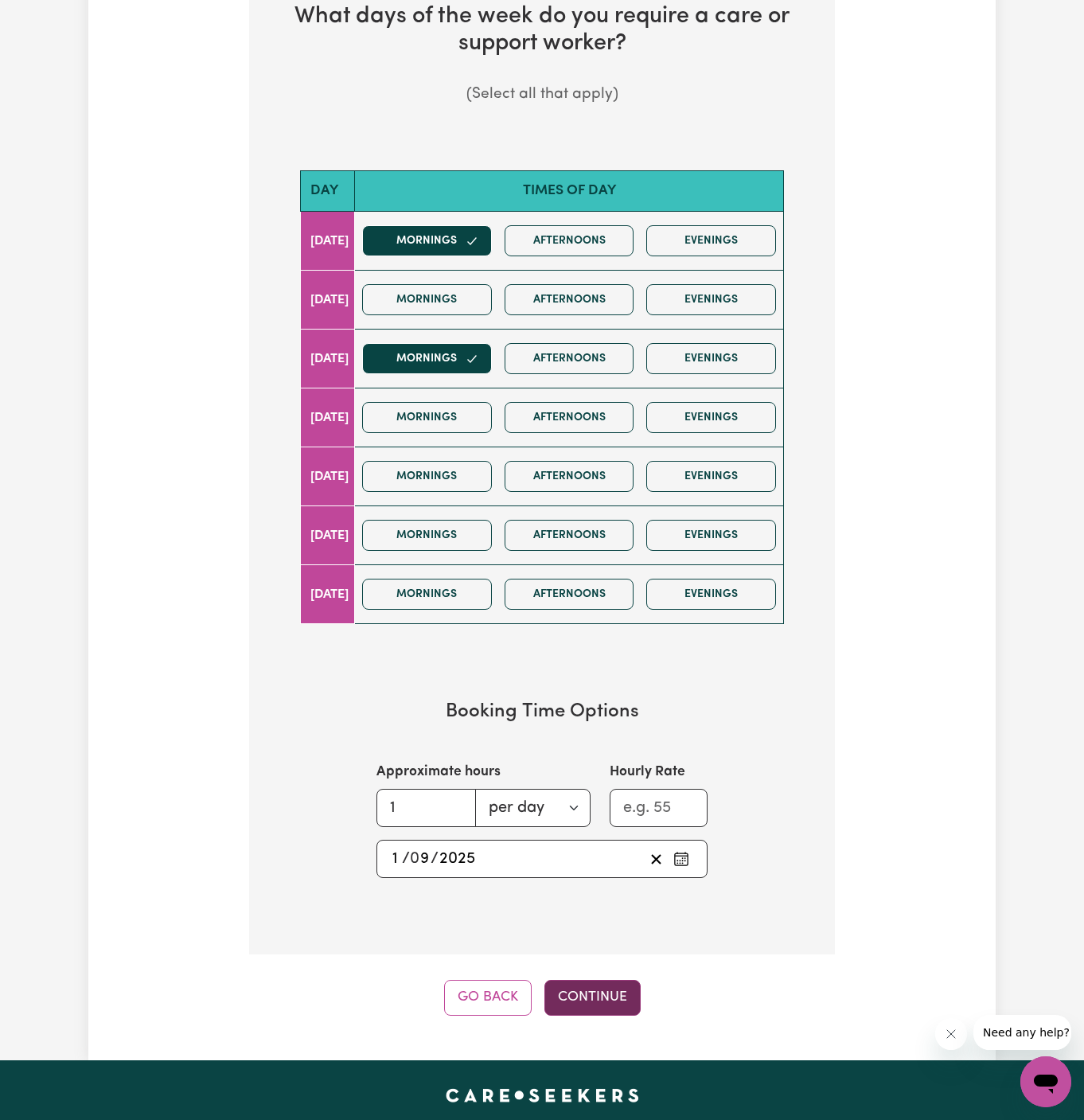
click at [599, 988] on button "Continue" at bounding box center [592, 997] width 96 height 35
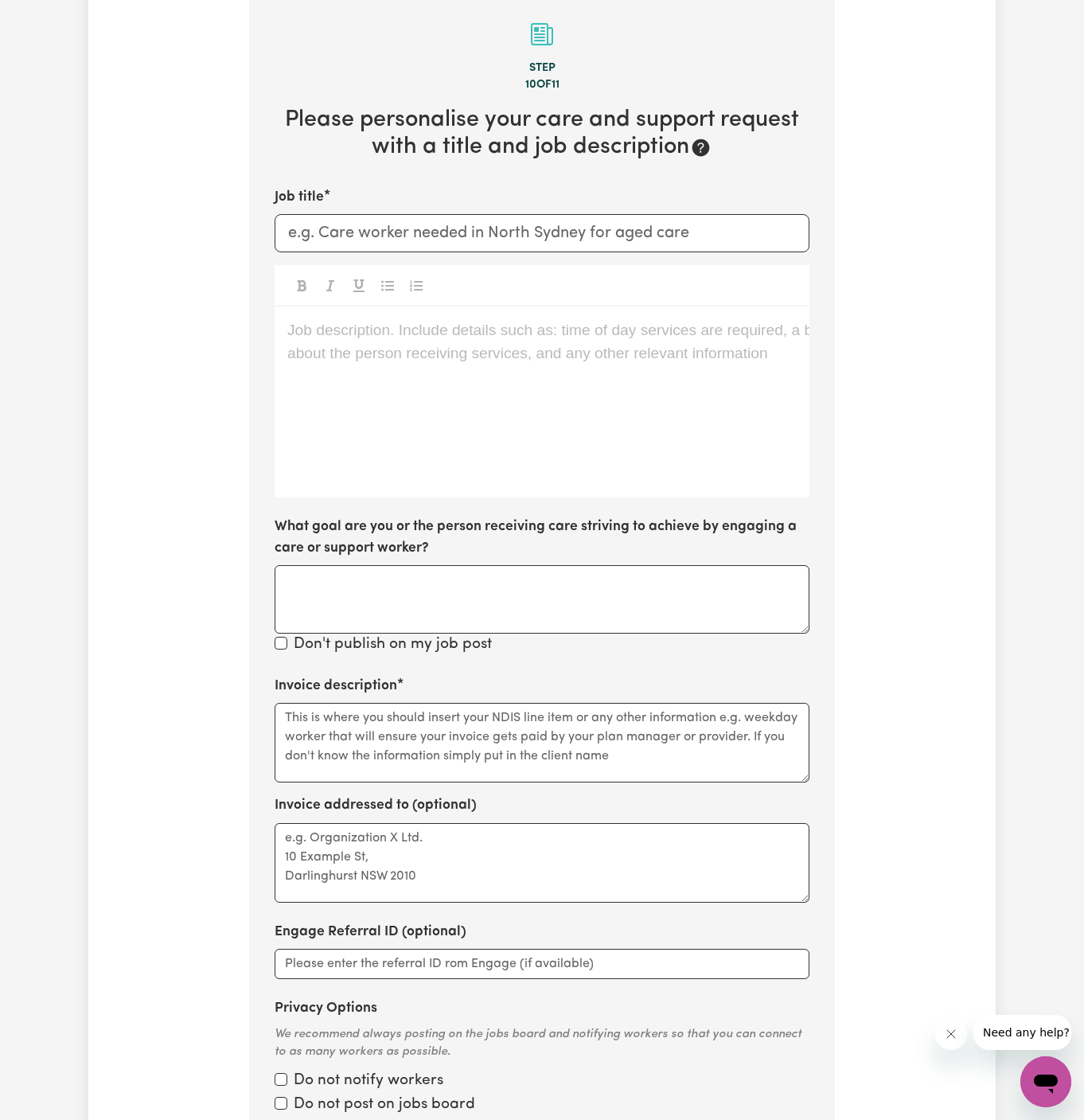
scroll to position [413, 0]
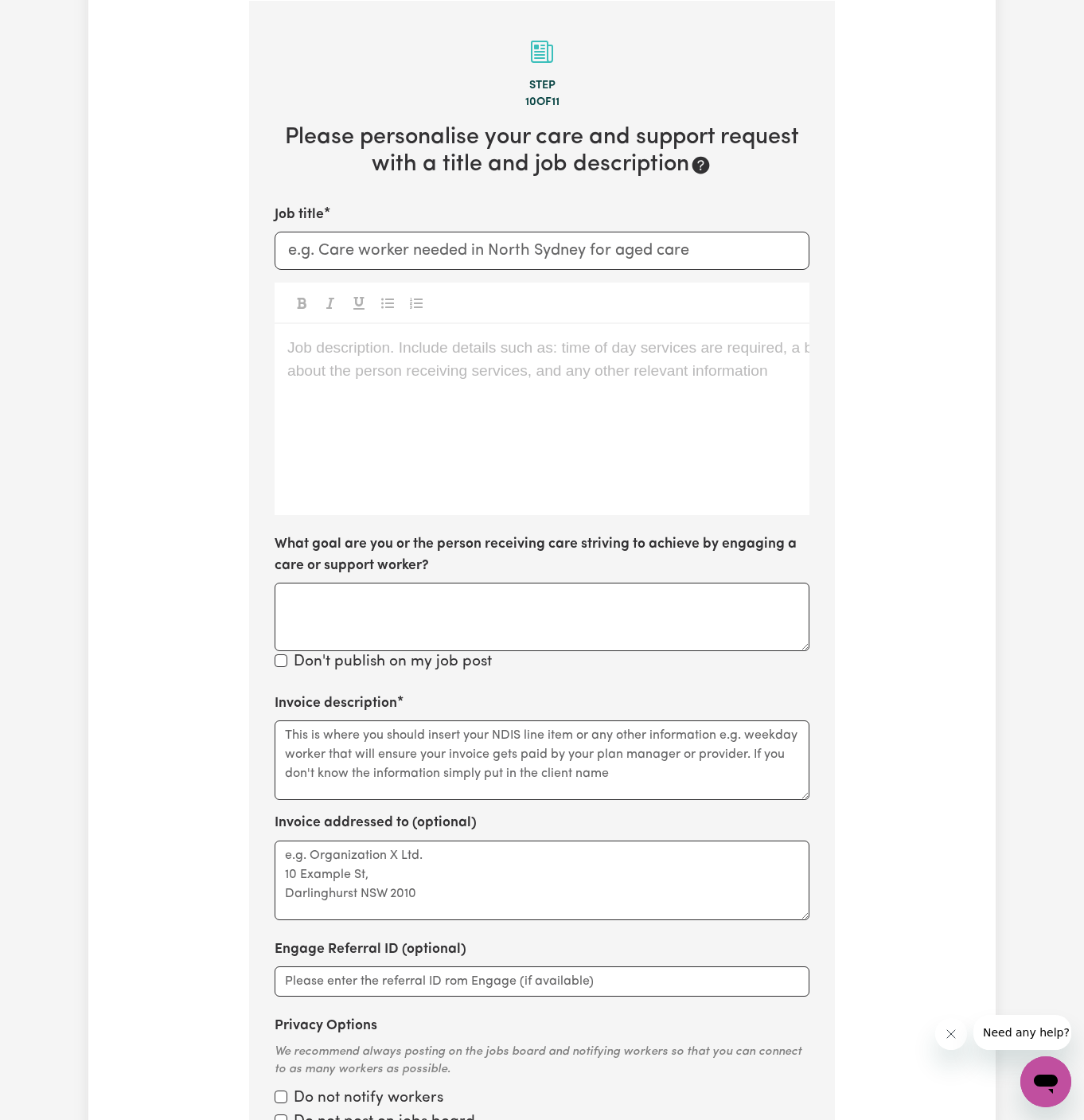
click at [562, 384] on div "Job description. Include details such as: time of day services are required, a …" at bounding box center [542, 420] width 535 height 191
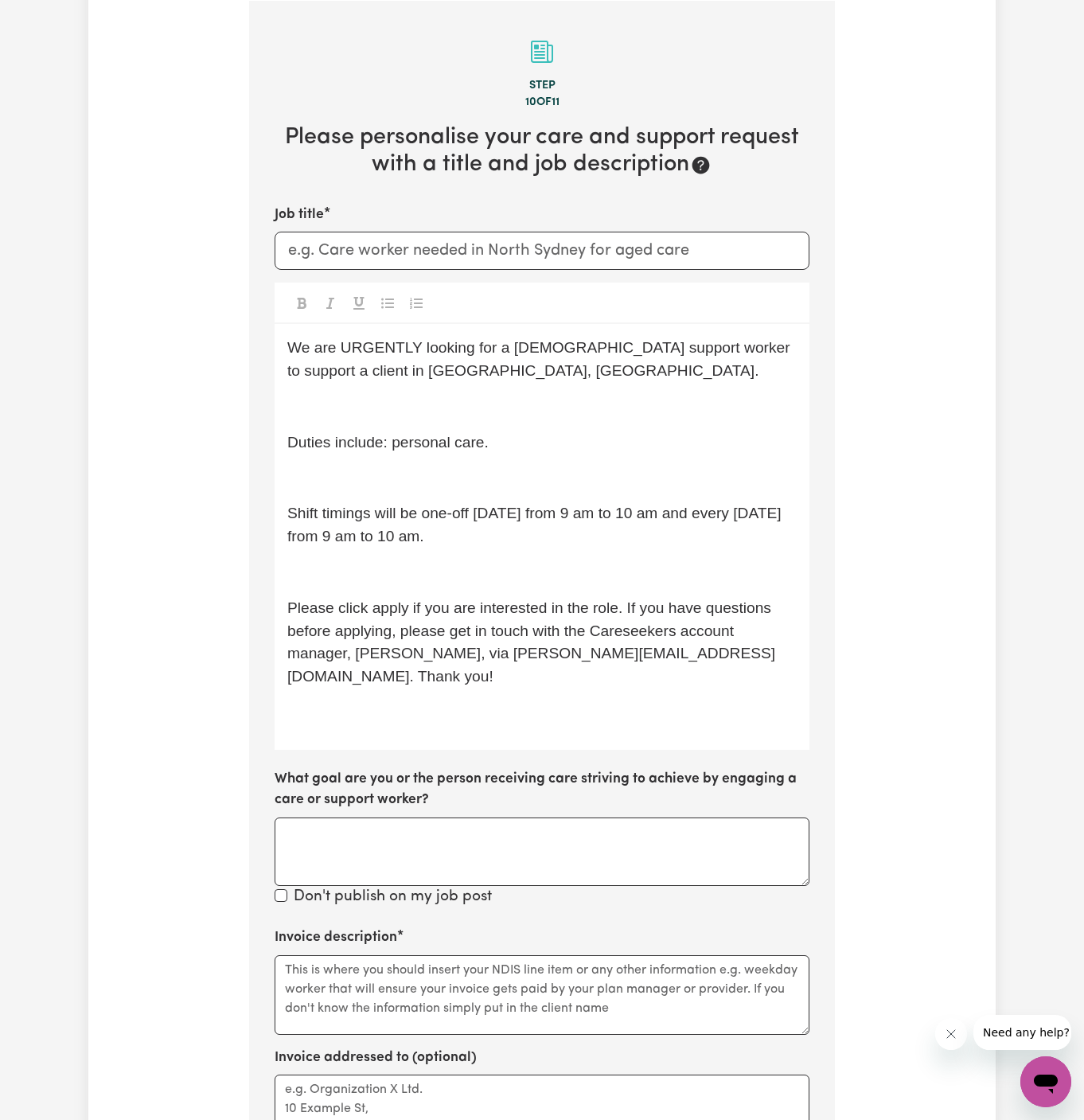
click at [562, 381] on p "We are URGENTLY looking for a male support worker to support a client in Blackt…" at bounding box center [542, 359] width 509 height 46
click at [567, 407] on p "﻿" at bounding box center [542, 407] width 509 height 23
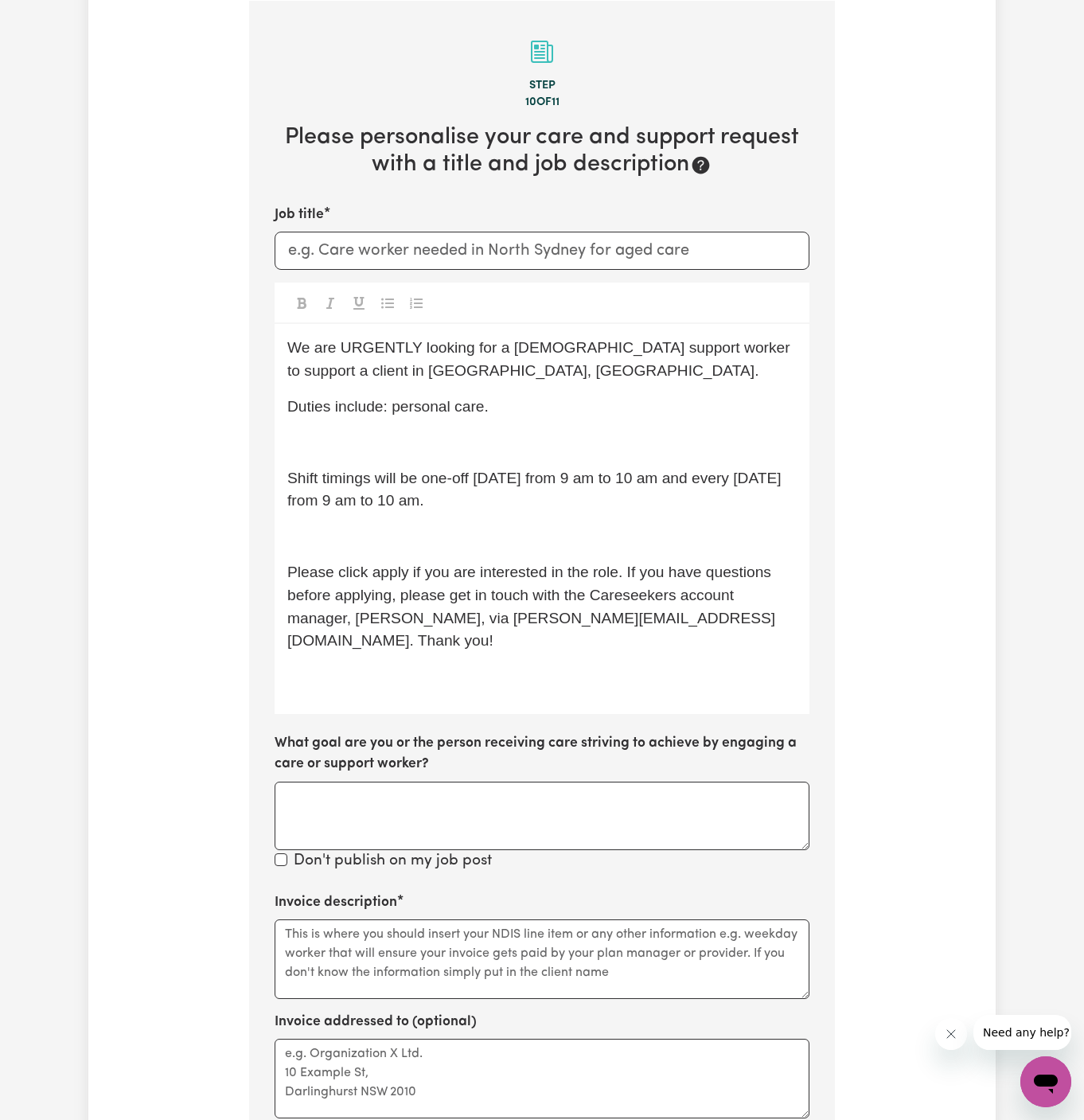
click at [570, 442] on p "﻿" at bounding box center [542, 443] width 509 height 23
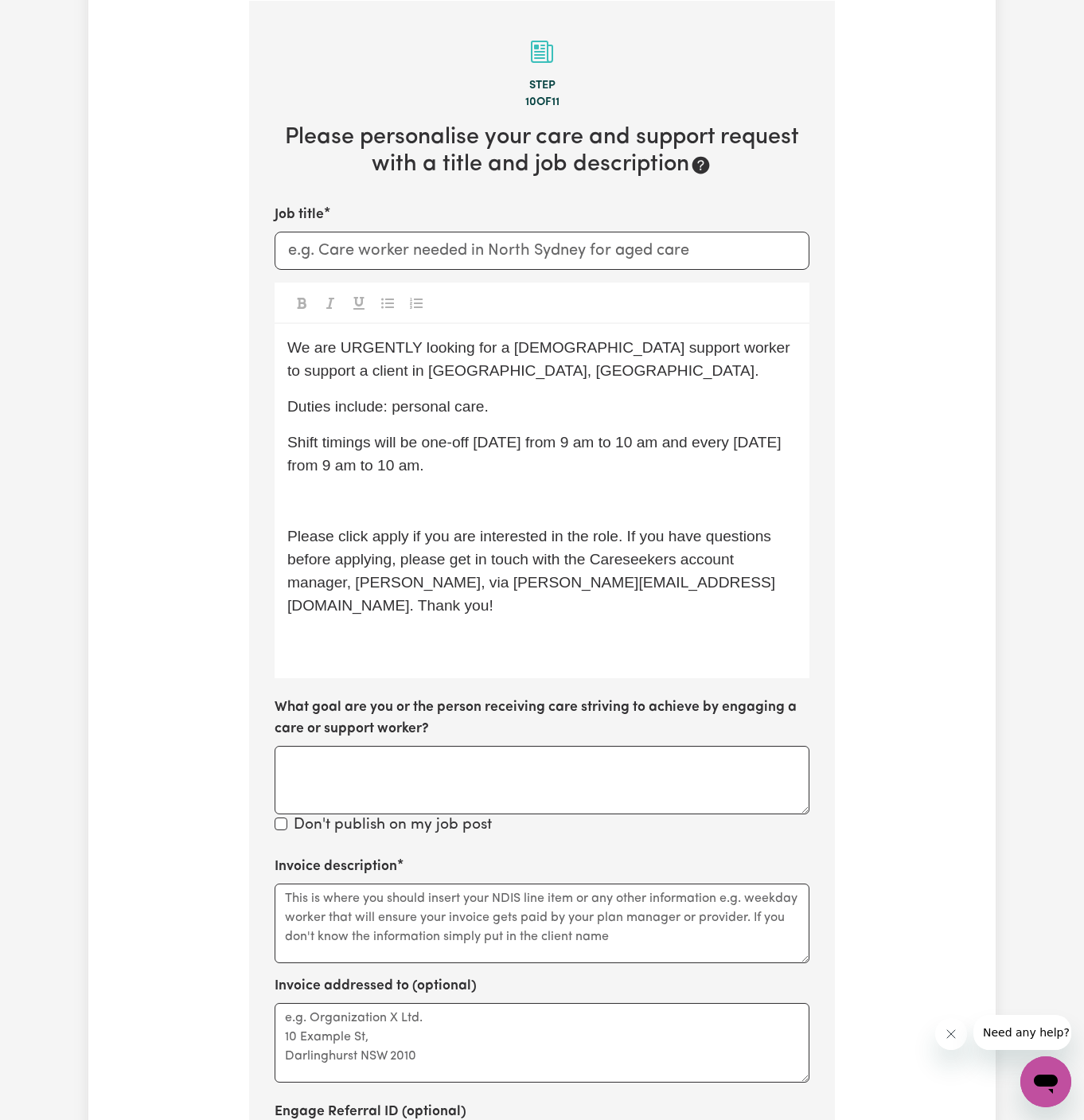
click at [502, 493] on p "﻿" at bounding box center [542, 501] width 509 height 23
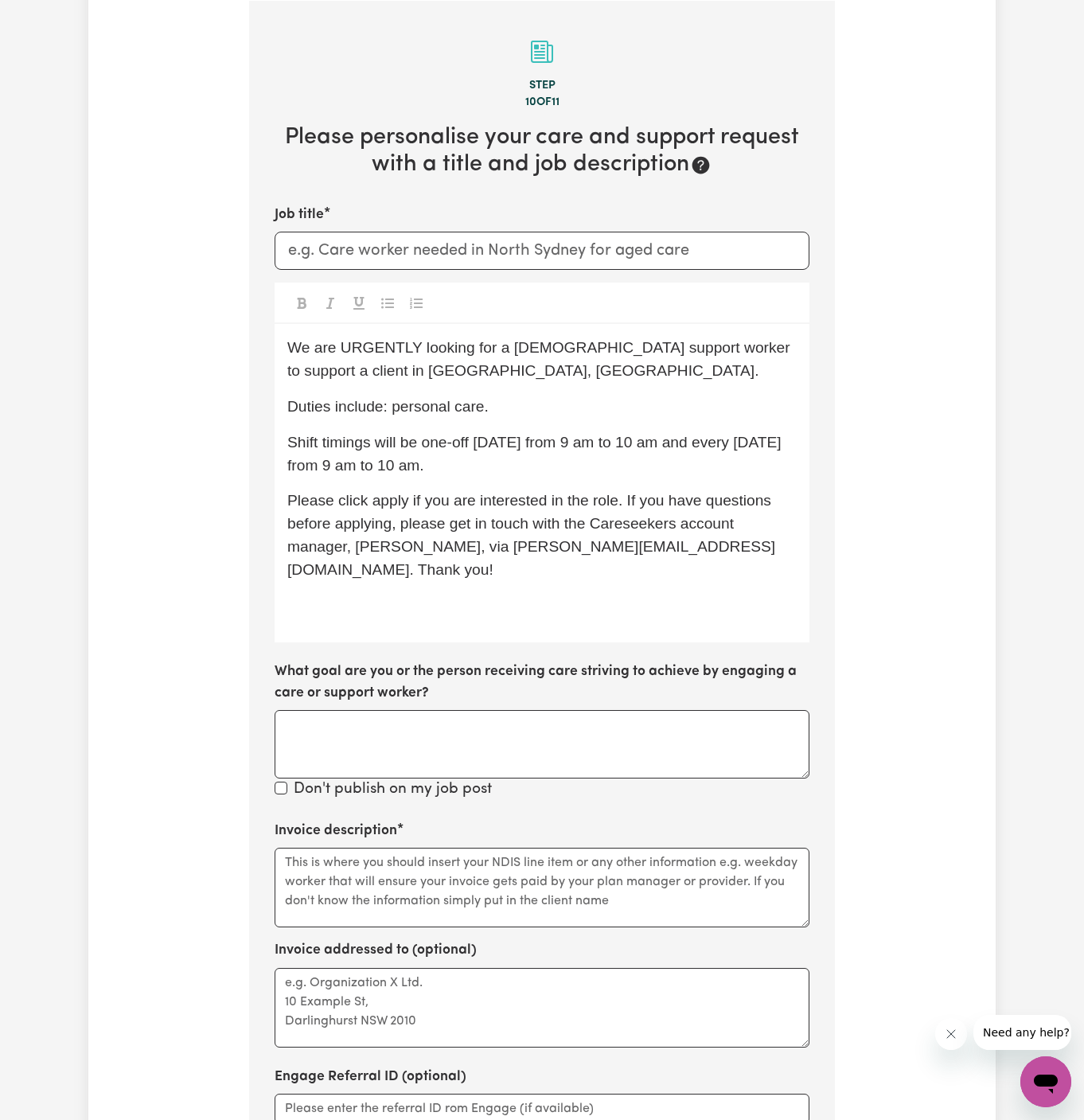
click at [517, 547] on span "Please click apply if you are interested in the role. If you have questions bef…" at bounding box center [531, 535] width 488 height 85
click at [399, 504] on span "Please click apply if you are interested in the role. If you have questions bef…" at bounding box center [531, 535] width 488 height 85
click at [449, 555] on p "Please click apply if you are interested in the role. If you have questions bef…" at bounding box center [542, 535] width 509 height 91
click at [449, 617] on div "We are URGENTLY looking for a male support worker to support a client in Blackt…" at bounding box center [542, 483] width 535 height 318
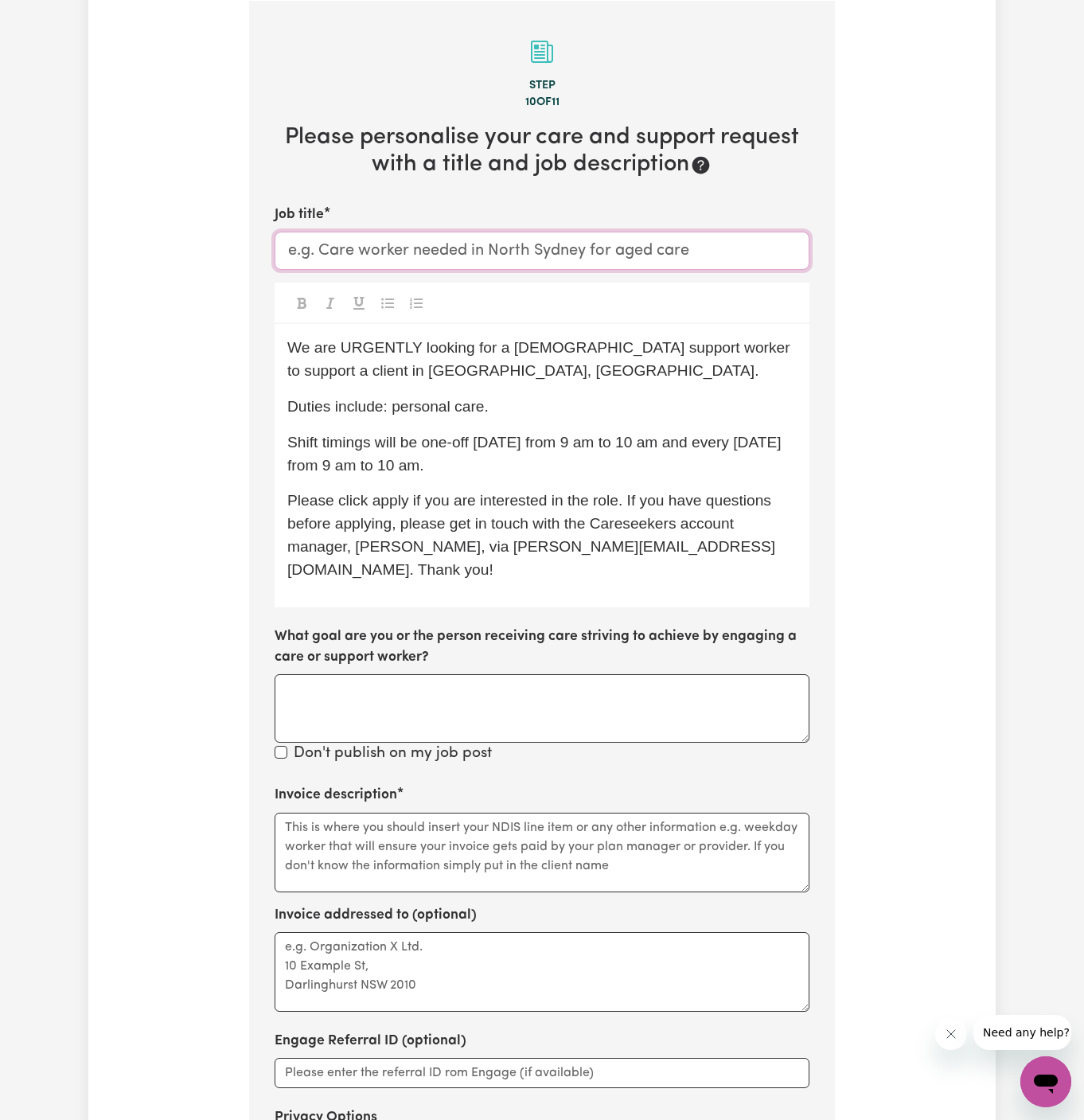
click at [459, 250] on input "Job title" at bounding box center [542, 250] width 535 height 38
paste input "Male Support Worker Needed In Blacktown, NSW"
type input "Male Support Worker Needed In Blacktown, NSW"
click at [560, 850] on textarea "Invoice description" at bounding box center [542, 853] width 535 height 80
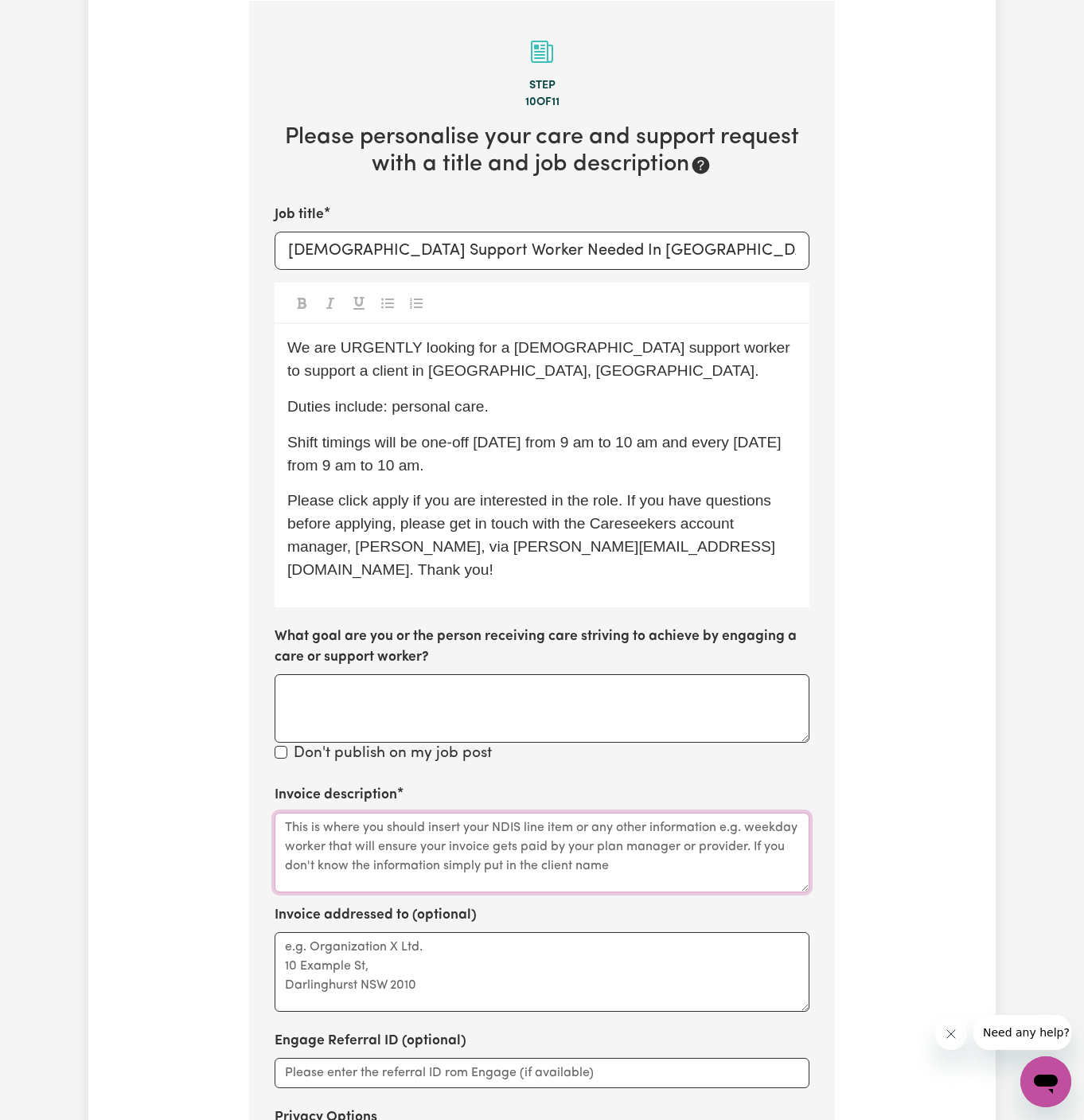
click at [560, 850] on textarea "Invoice description" at bounding box center [542, 853] width 535 height 80
paste textarea "c/o PAWA"
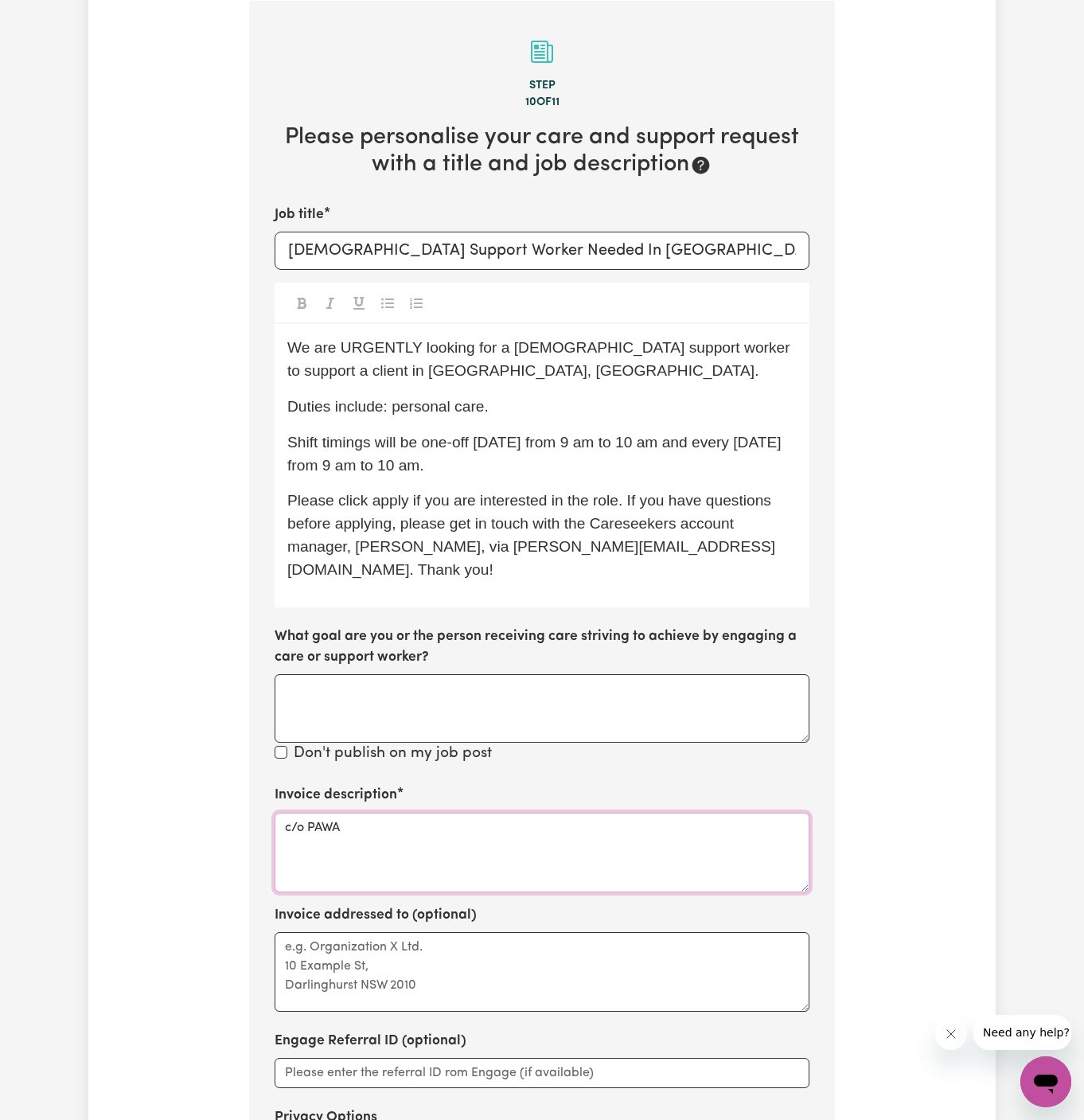
type textarea "c/o PAWA"
click at [551, 938] on textarea "Invoice addressed to (optional)" at bounding box center [542, 972] width 535 height 80
paste textarea "c/o PAWA"
type textarea "c/o PAWA"
drag, startPoint x: 628, startPoint y: 466, endPoint x: 566, endPoint y: 482, distance: 64.0
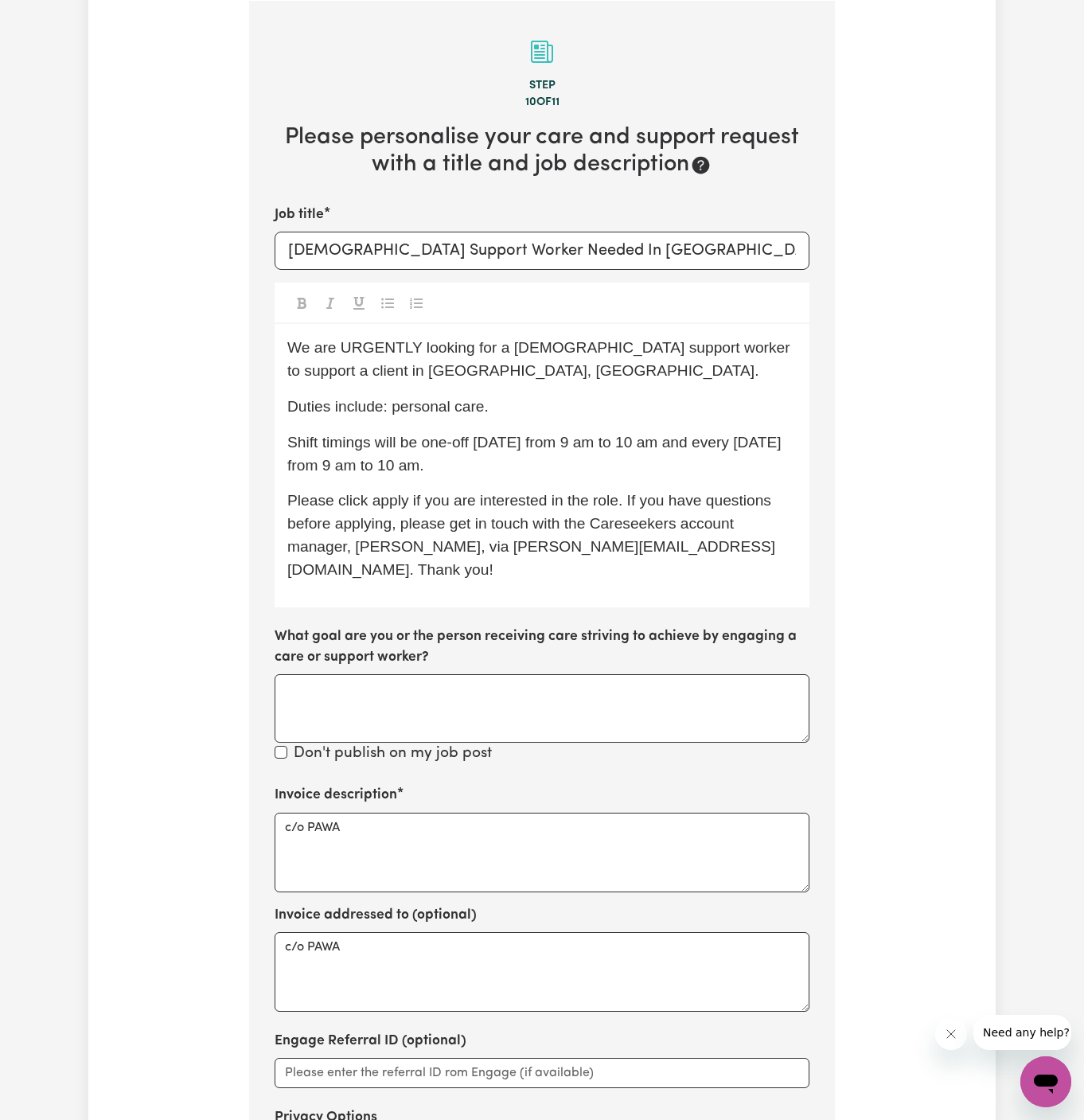
click at [566, 482] on div "We are URGENTLY looking for a male support worker to support a client in Blackt…" at bounding box center [542, 465] width 535 height 283
click at [566, 472] on p "Shift timings will be one-off on Monday from 9 am to 10 am and every Wednesday …" at bounding box center [542, 454] width 509 height 46
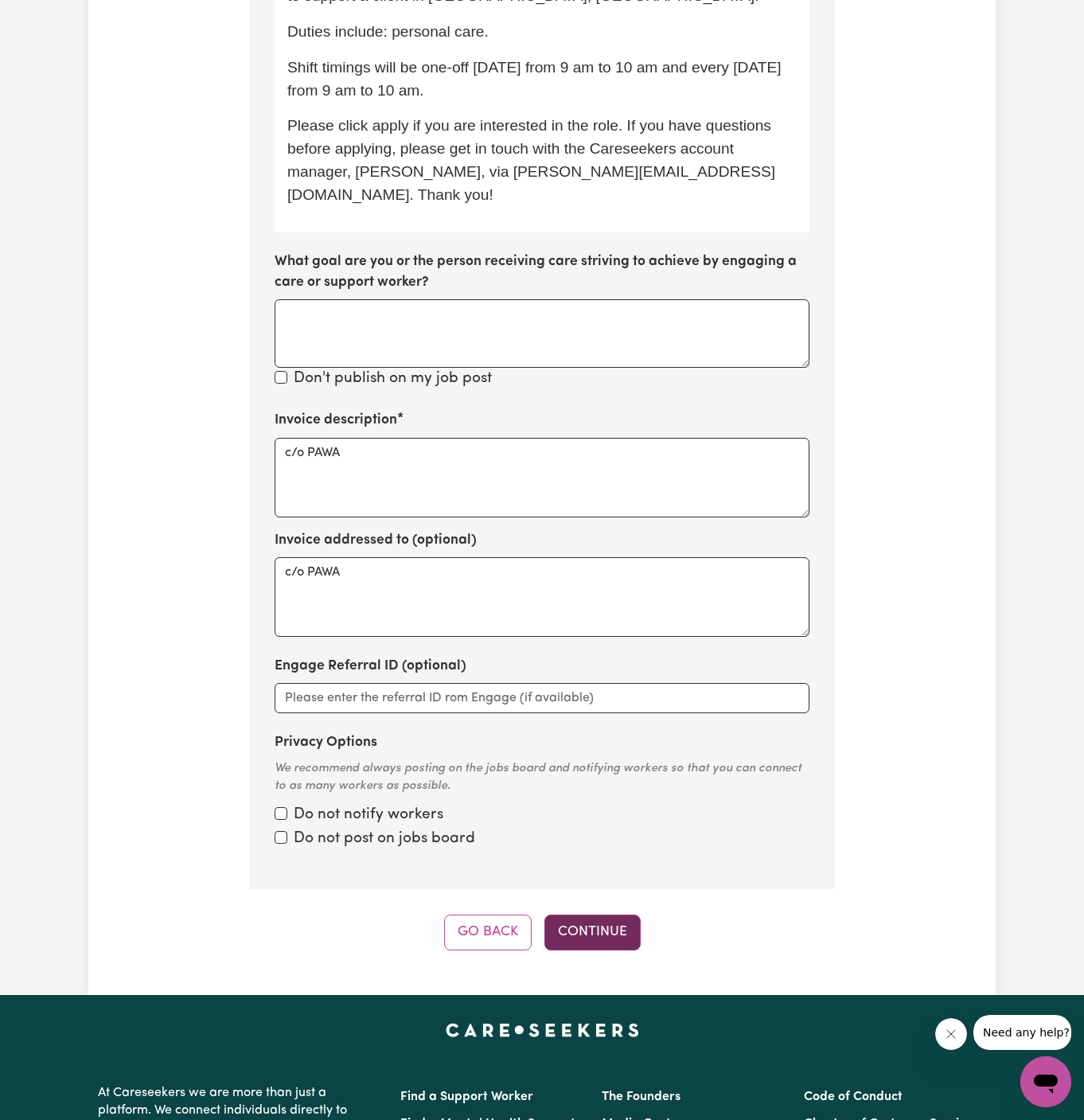
click at [590, 918] on button "Continue" at bounding box center [592, 932] width 96 height 35
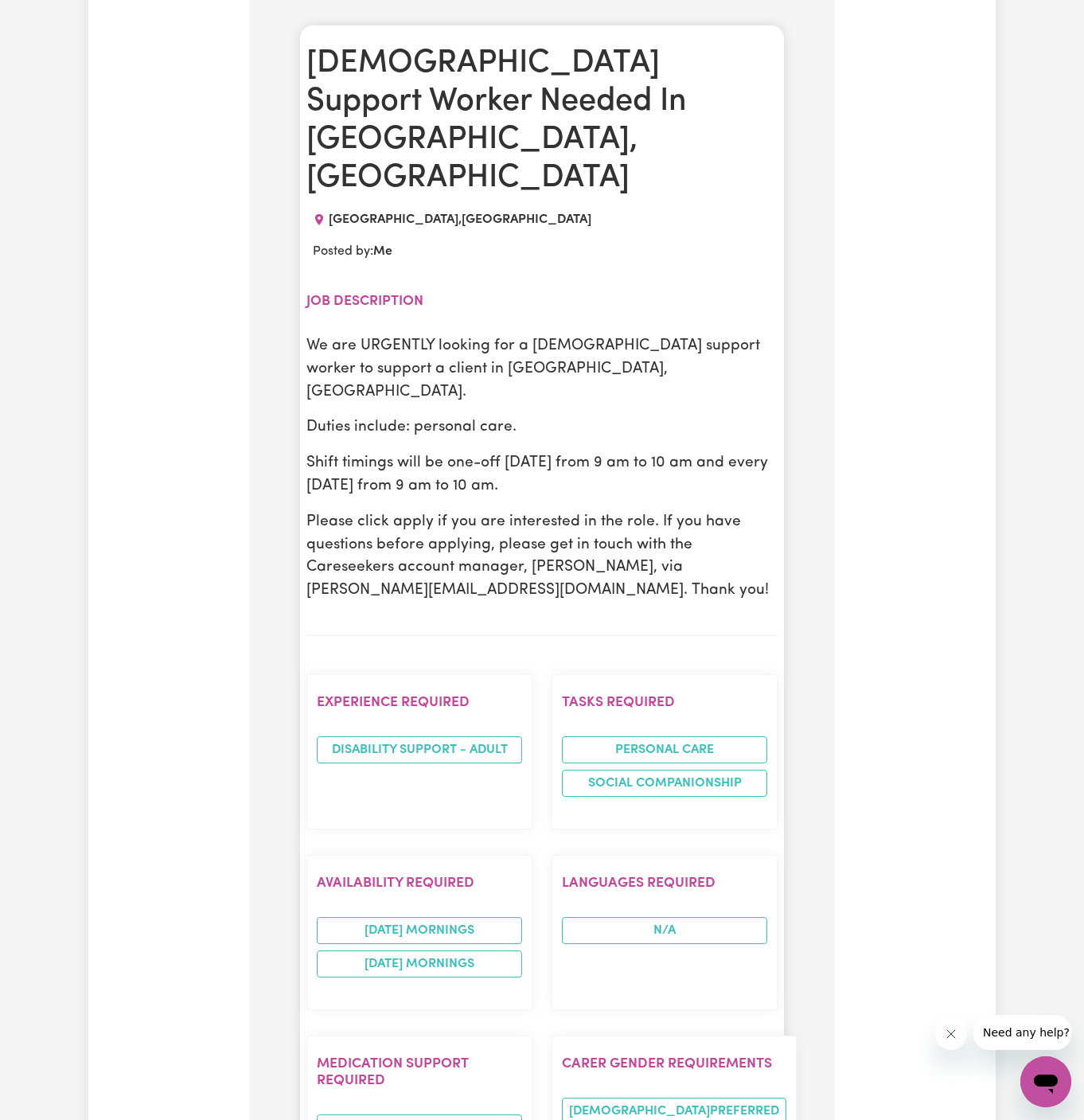
scroll to position [718, 0]
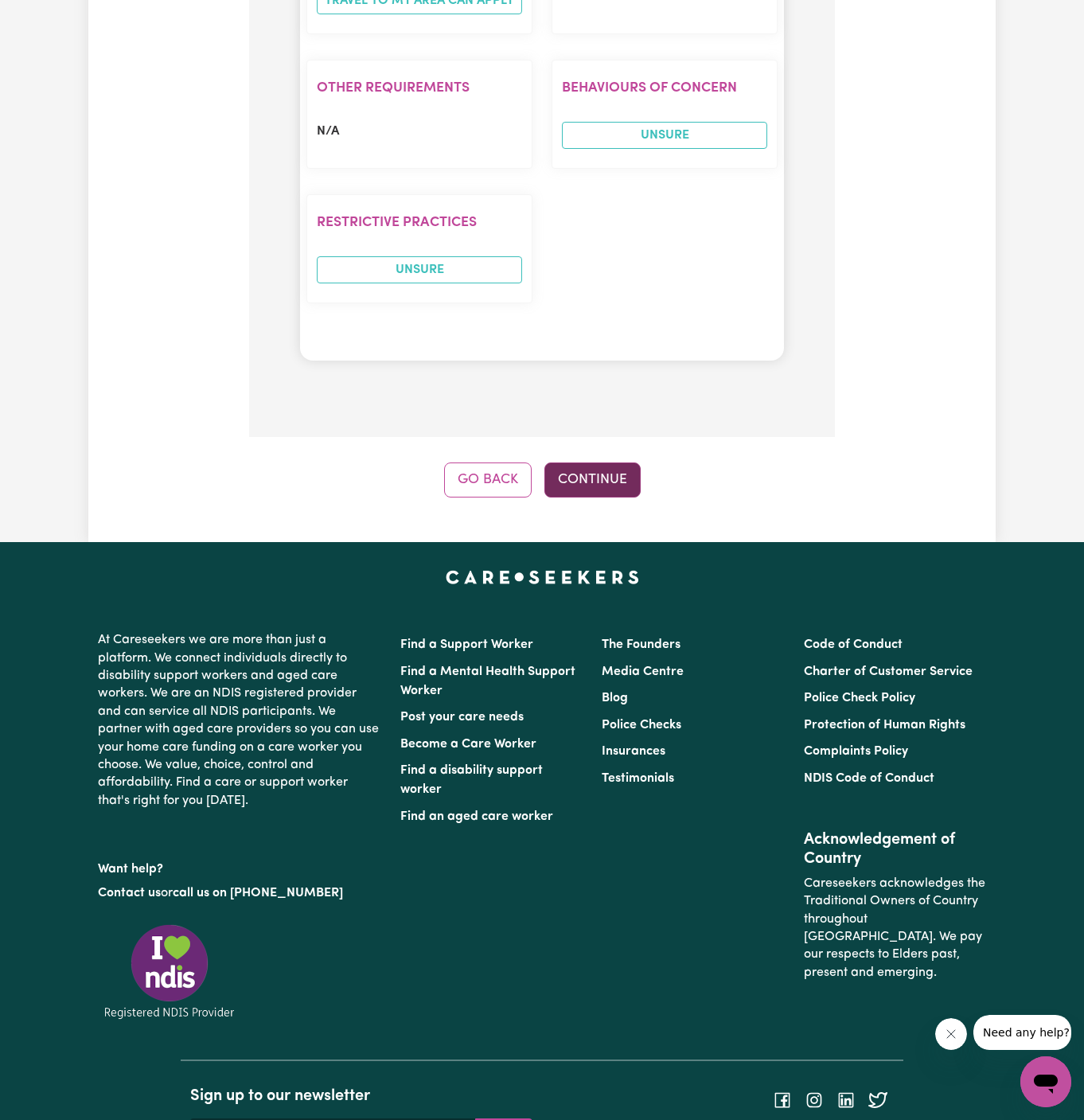
click at [608, 463] on button "Continue" at bounding box center [592, 480] width 96 height 35
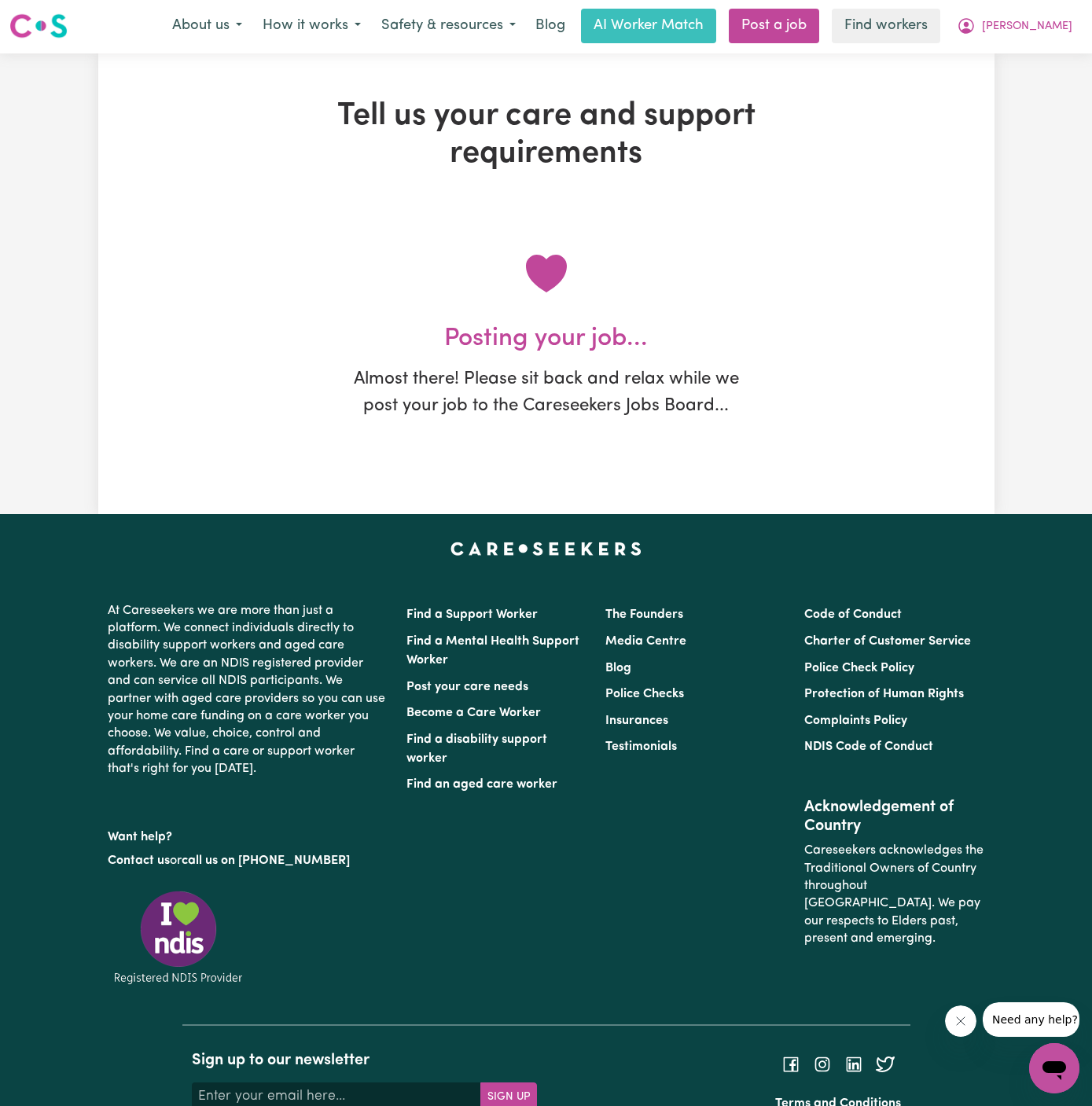
scroll to position [0, 0]
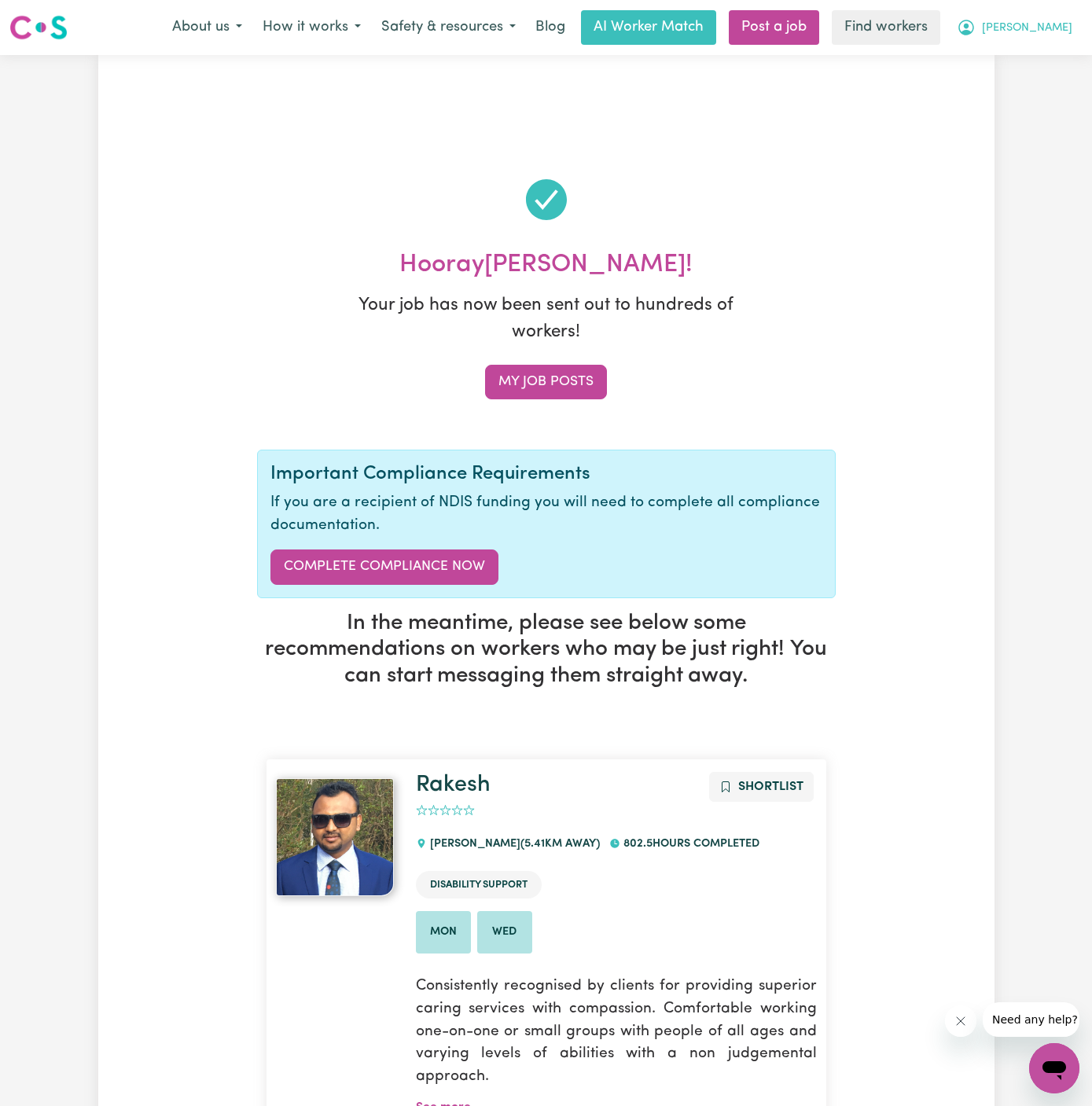
click at [1049, 26] on span "[PERSON_NAME]" at bounding box center [1026, 28] width 90 height 17
click at [1004, 50] on link "My Dashboard" at bounding box center [1019, 61] width 124 height 30
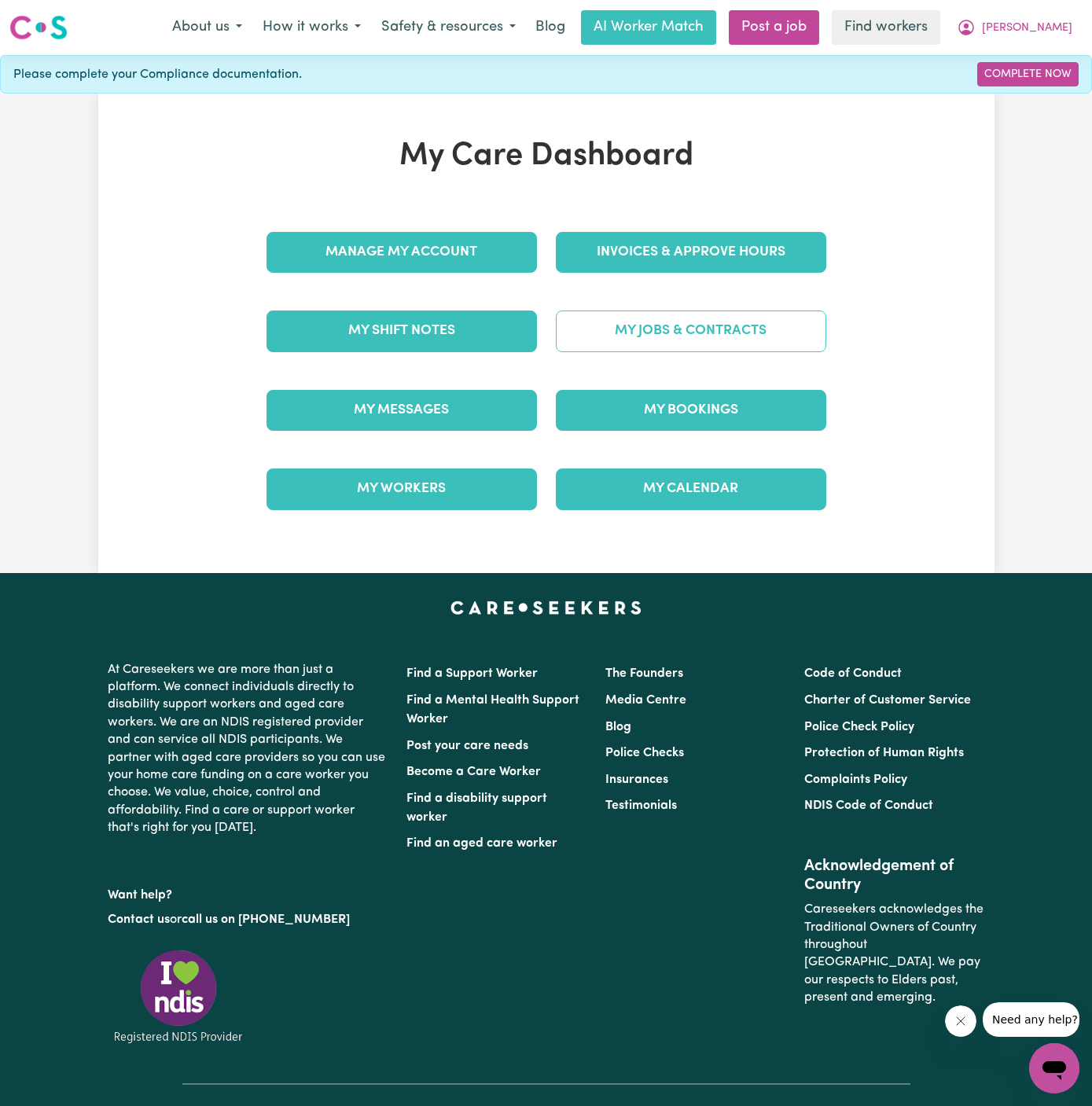
click at [690, 328] on link "My Jobs & Contracts" at bounding box center [690, 331] width 270 height 41
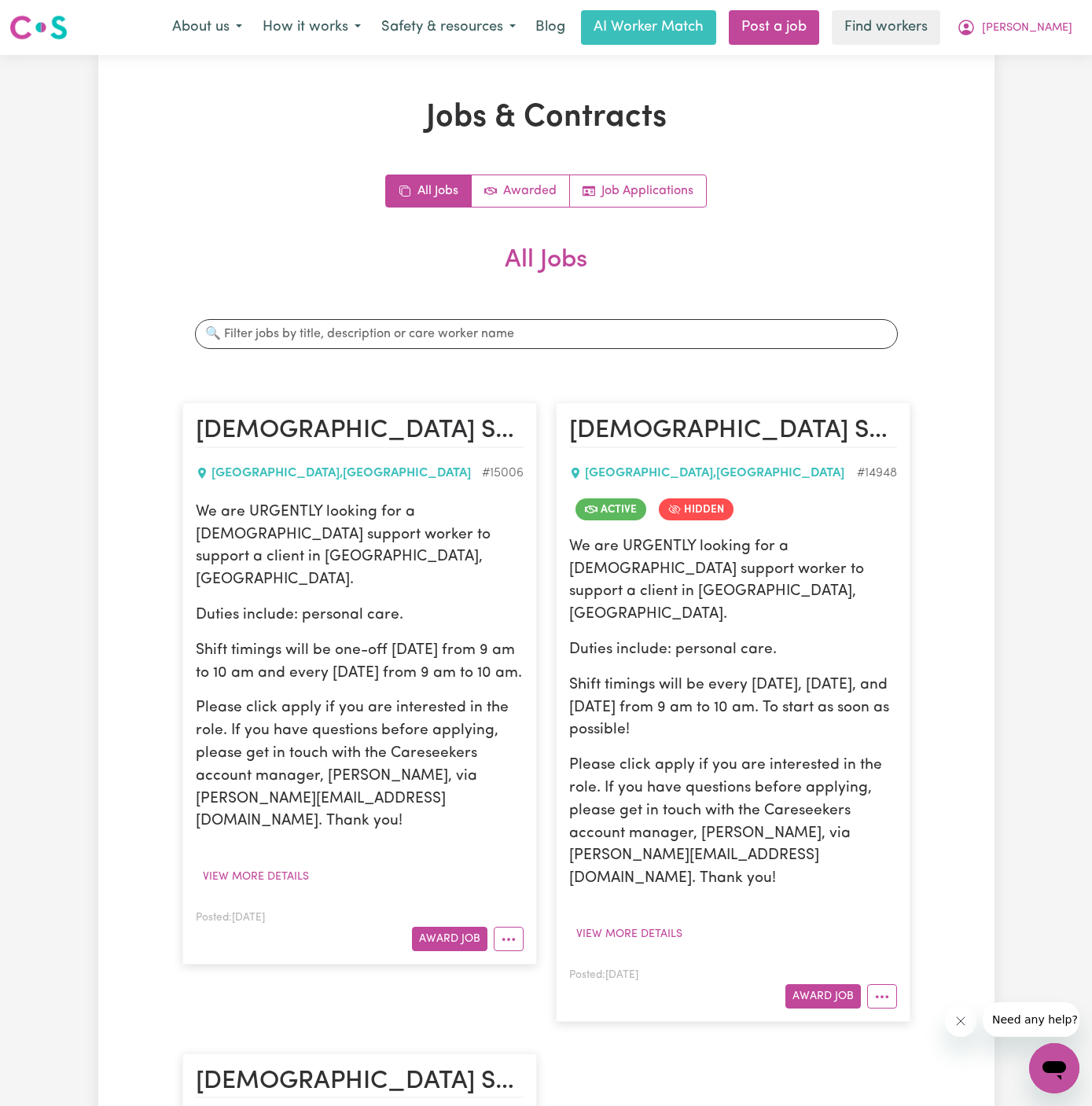
drag, startPoint x: 195, startPoint y: 507, endPoint x: 405, endPoint y: 647, distance: 252.4
click at [405, 647] on div "We are URGENTLY looking for a male support worker to support a client in Blackt…" at bounding box center [360, 667] width 328 height 331
copy div "We are URGENTLY looking for a male support worker to support a client in Blackt…"
click at [1054, 32] on span "[PERSON_NAME]" at bounding box center [1026, 28] width 90 height 17
click at [1053, 62] on link "My Dashboard" at bounding box center [1019, 61] width 124 height 30
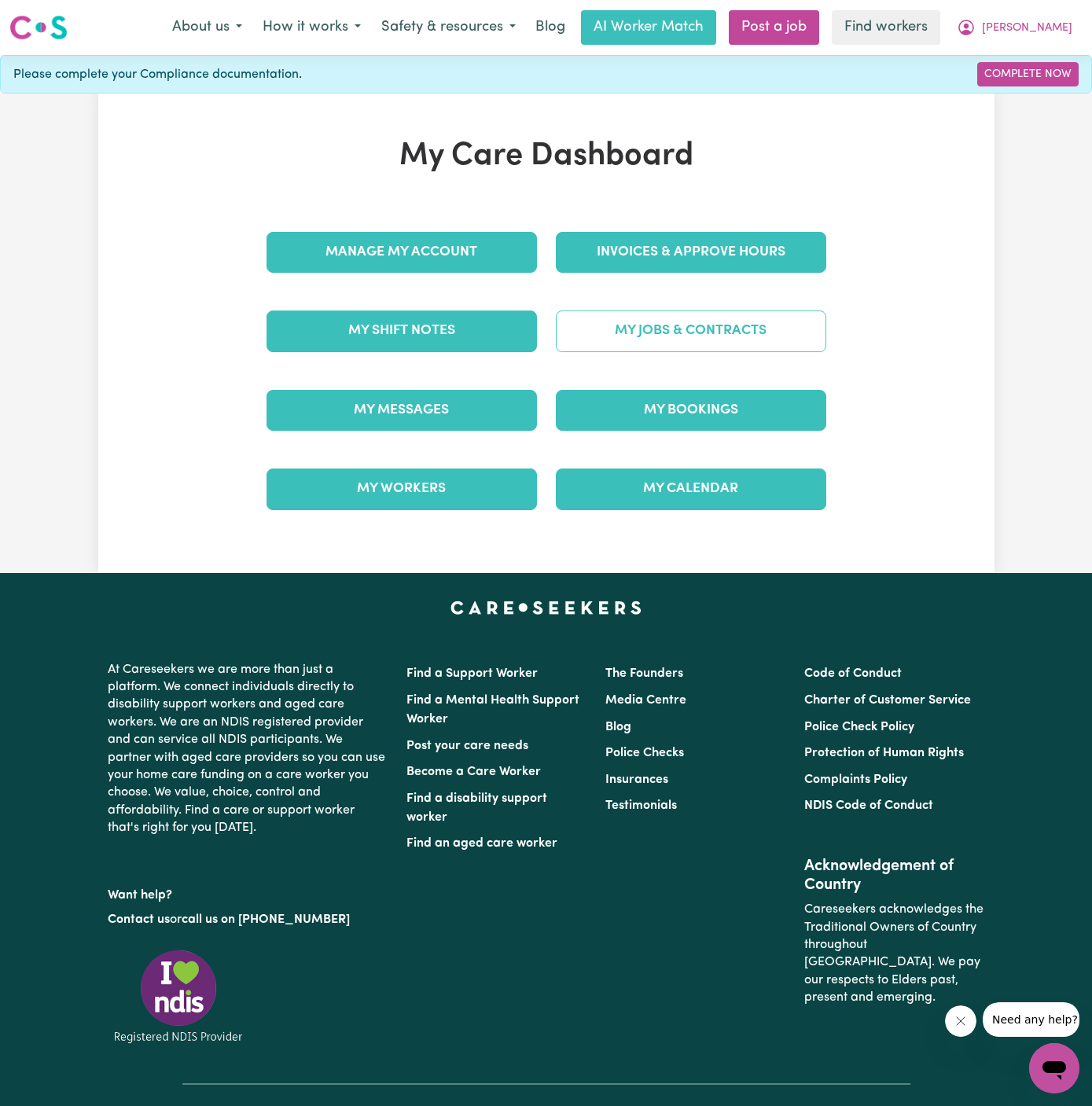
click at [664, 340] on link "My Jobs & Contracts" at bounding box center [690, 331] width 270 height 41
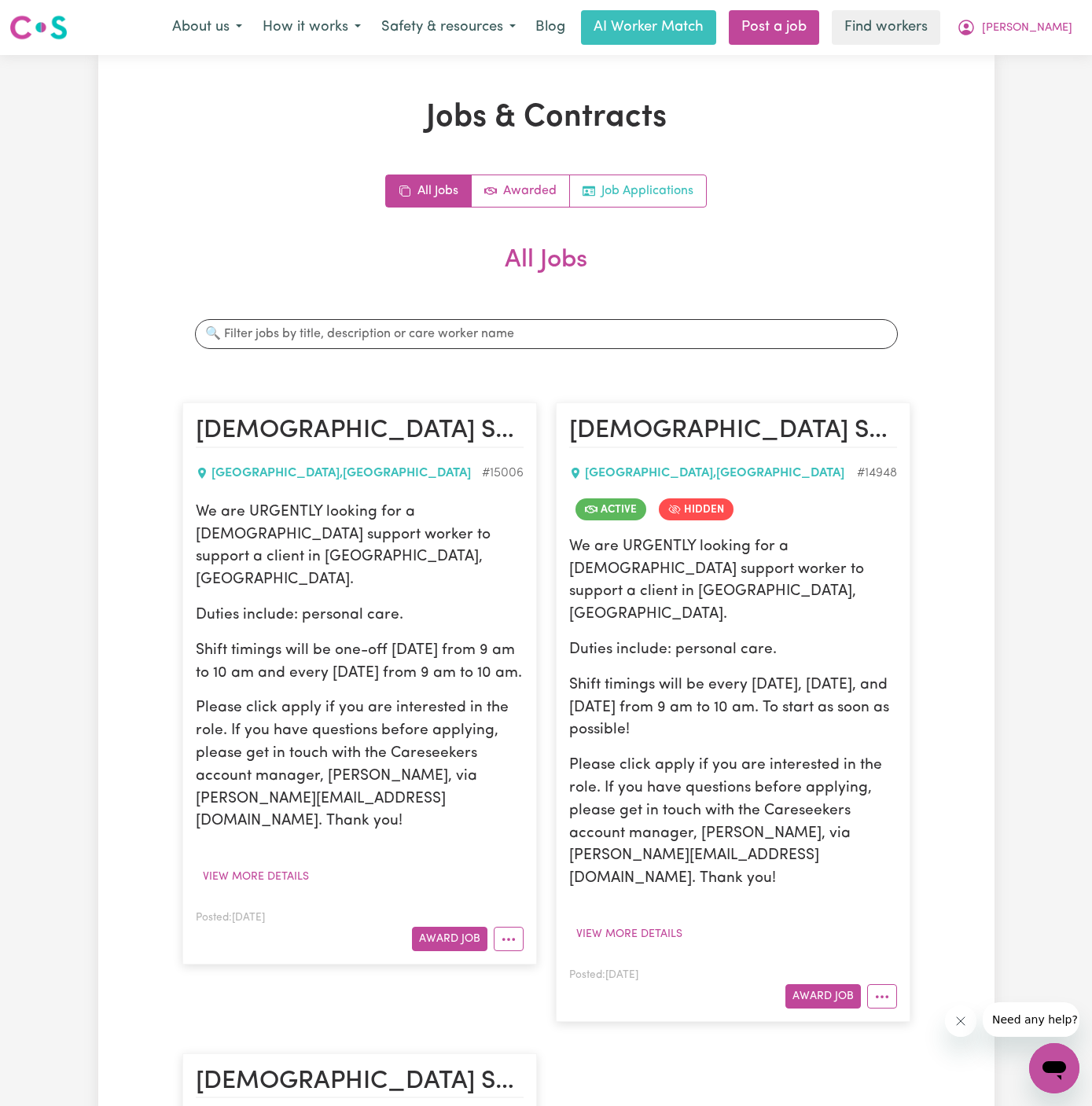
click at [623, 203] on link "Job Applications" at bounding box center [638, 191] width 136 height 32
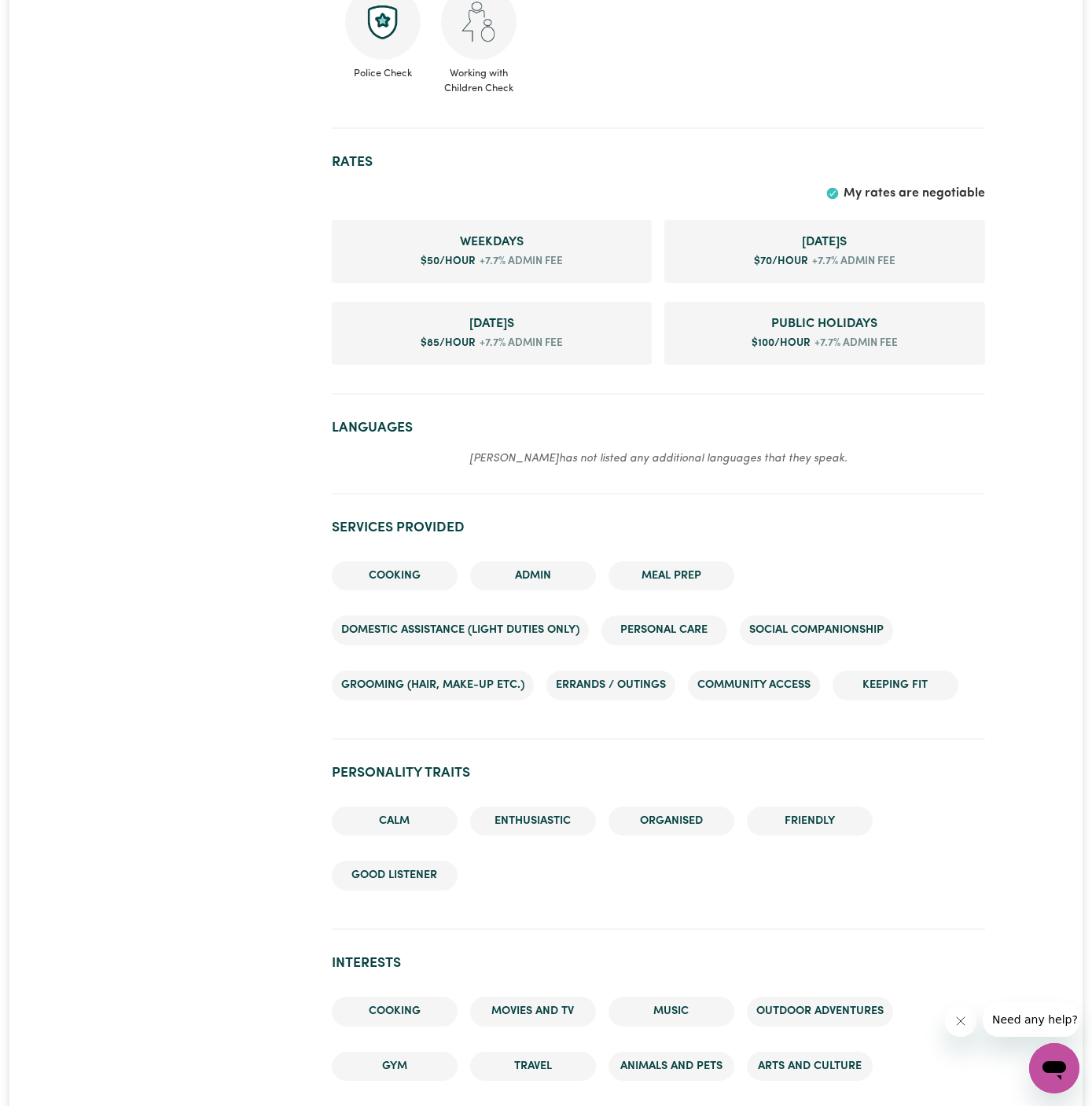
scroll to position [1503, 0]
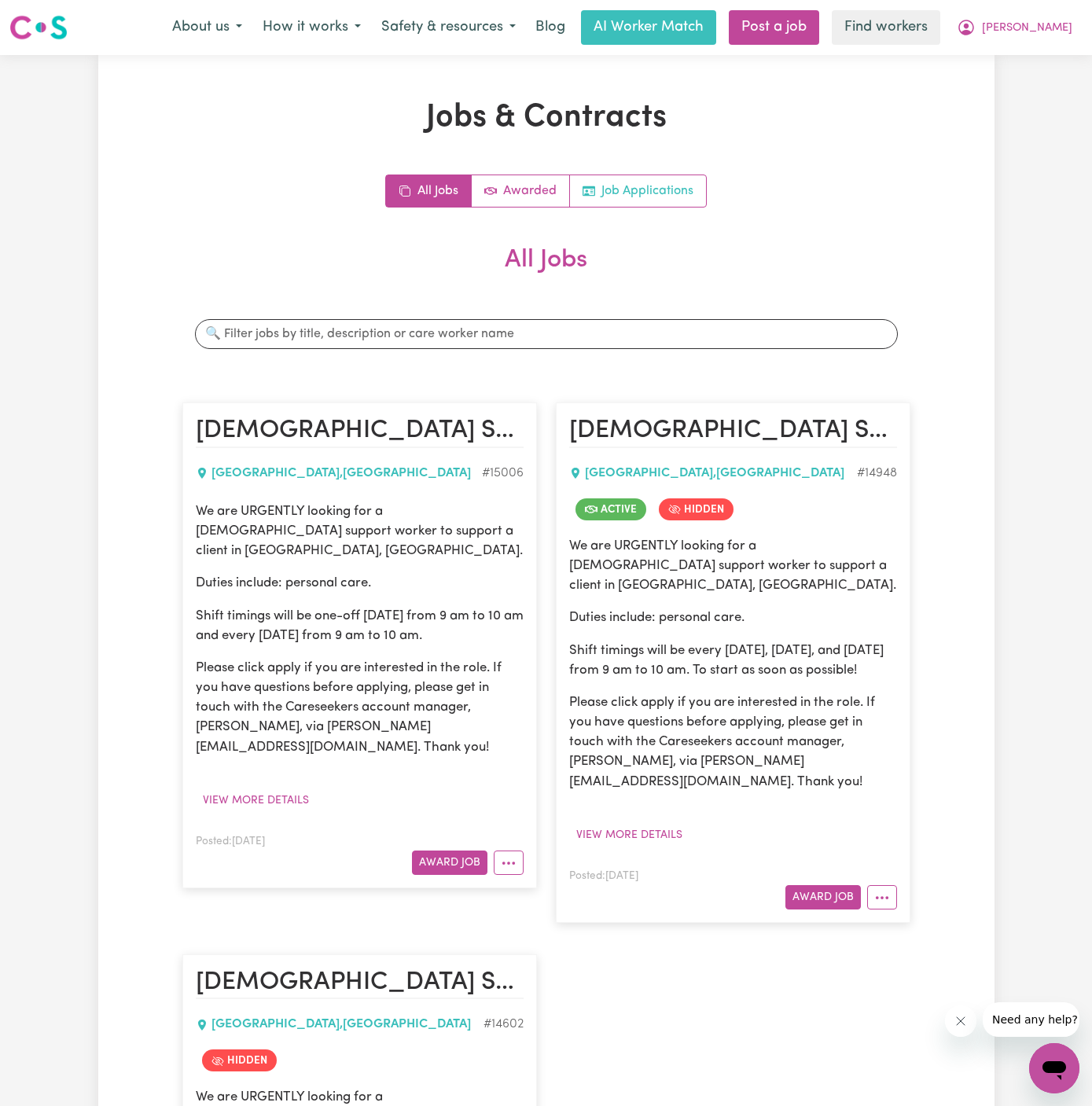
click at [670, 185] on link "Job Applications" at bounding box center [638, 191] width 136 height 32
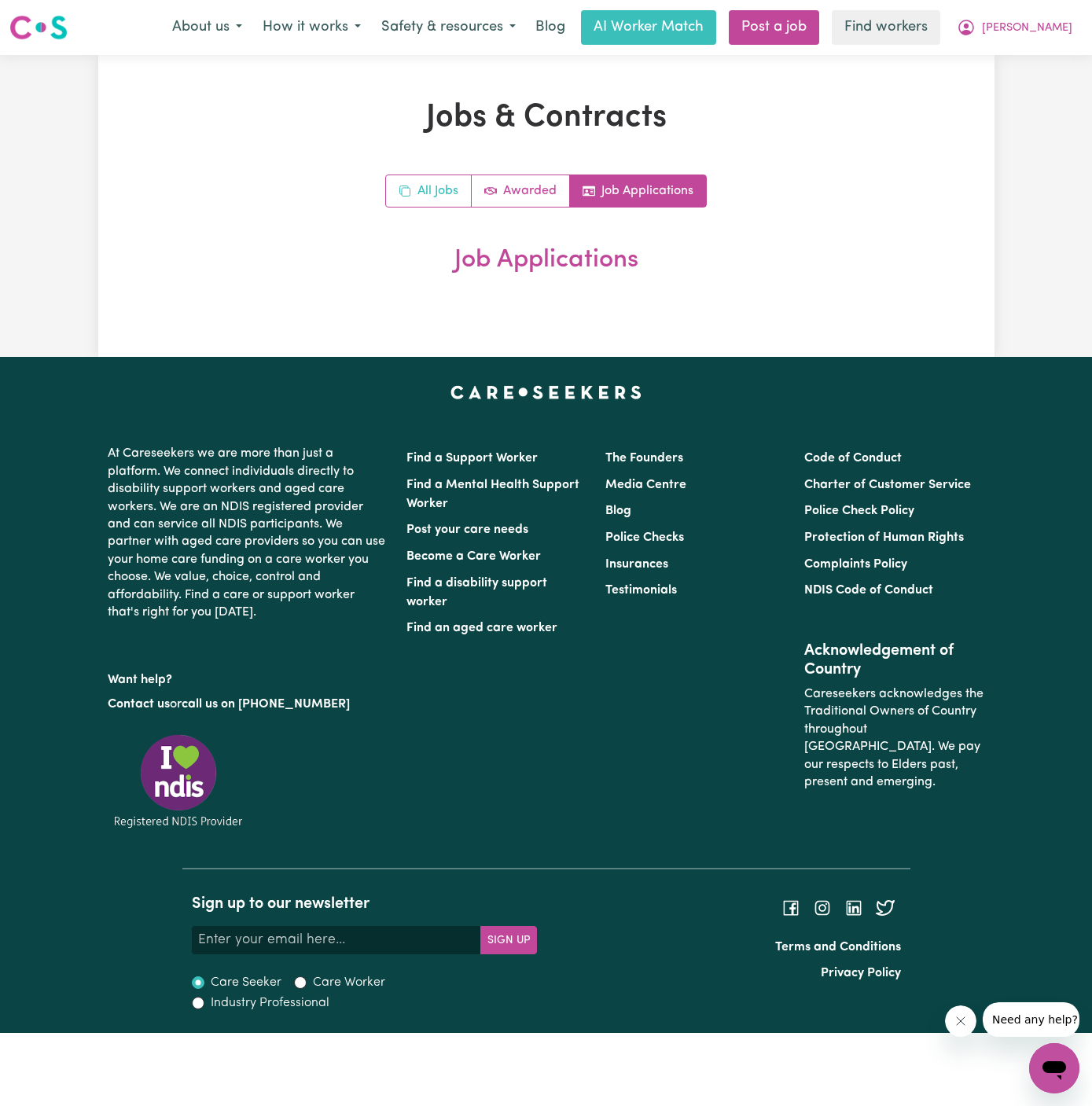
click at [443, 180] on link "All Jobs" at bounding box center [429, 191] width 86 height 32
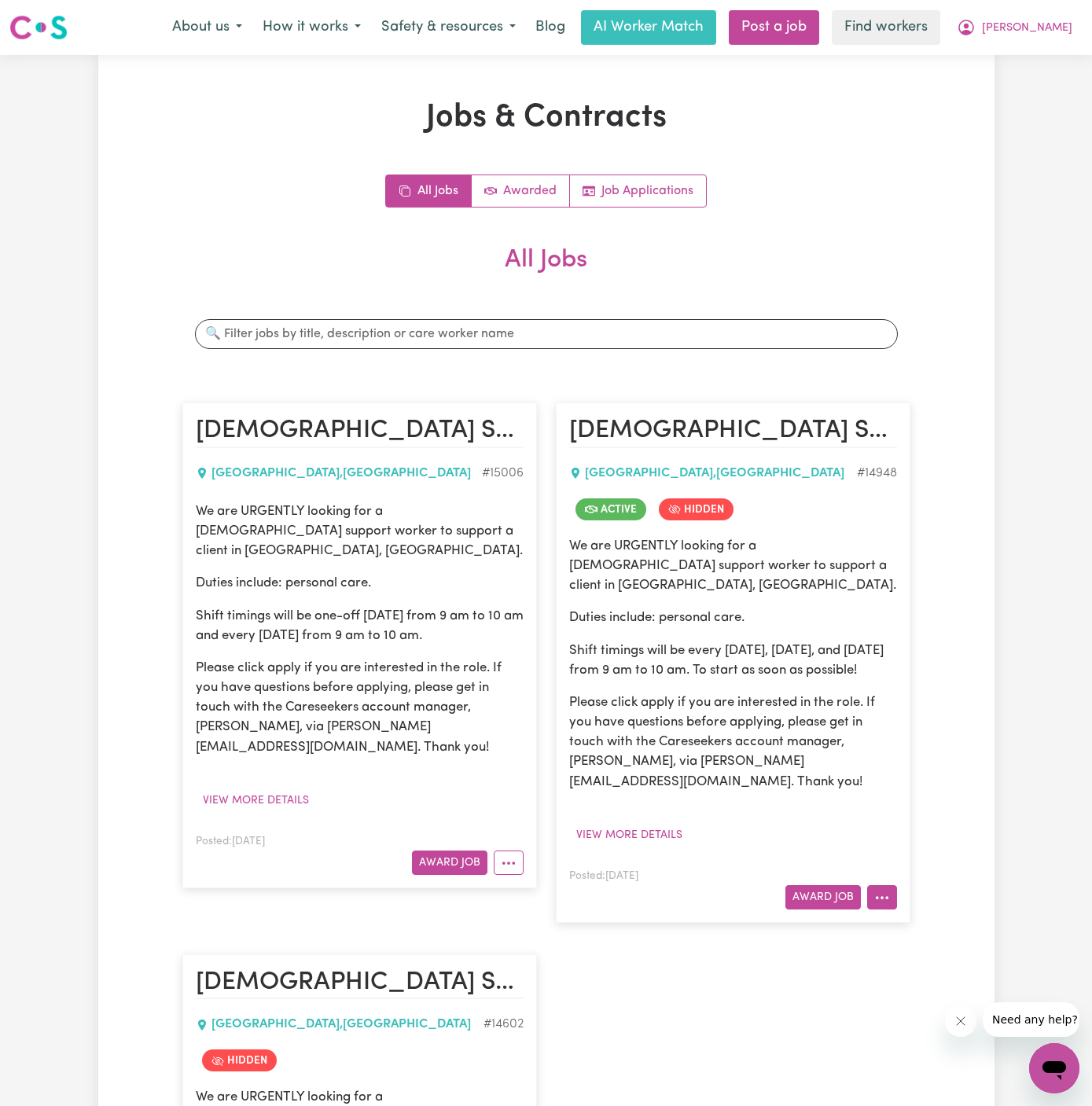
click at [886, 885] on button "More options" at bounding box center [882, 897] width 30 height 24
click at [947, 981] on link "Un-hide Job" at bounding box center [944, 996] width 153 height 32
click at [656, 193] on link "Job Applications" at bounding box center [638, 191] width 136 height 32
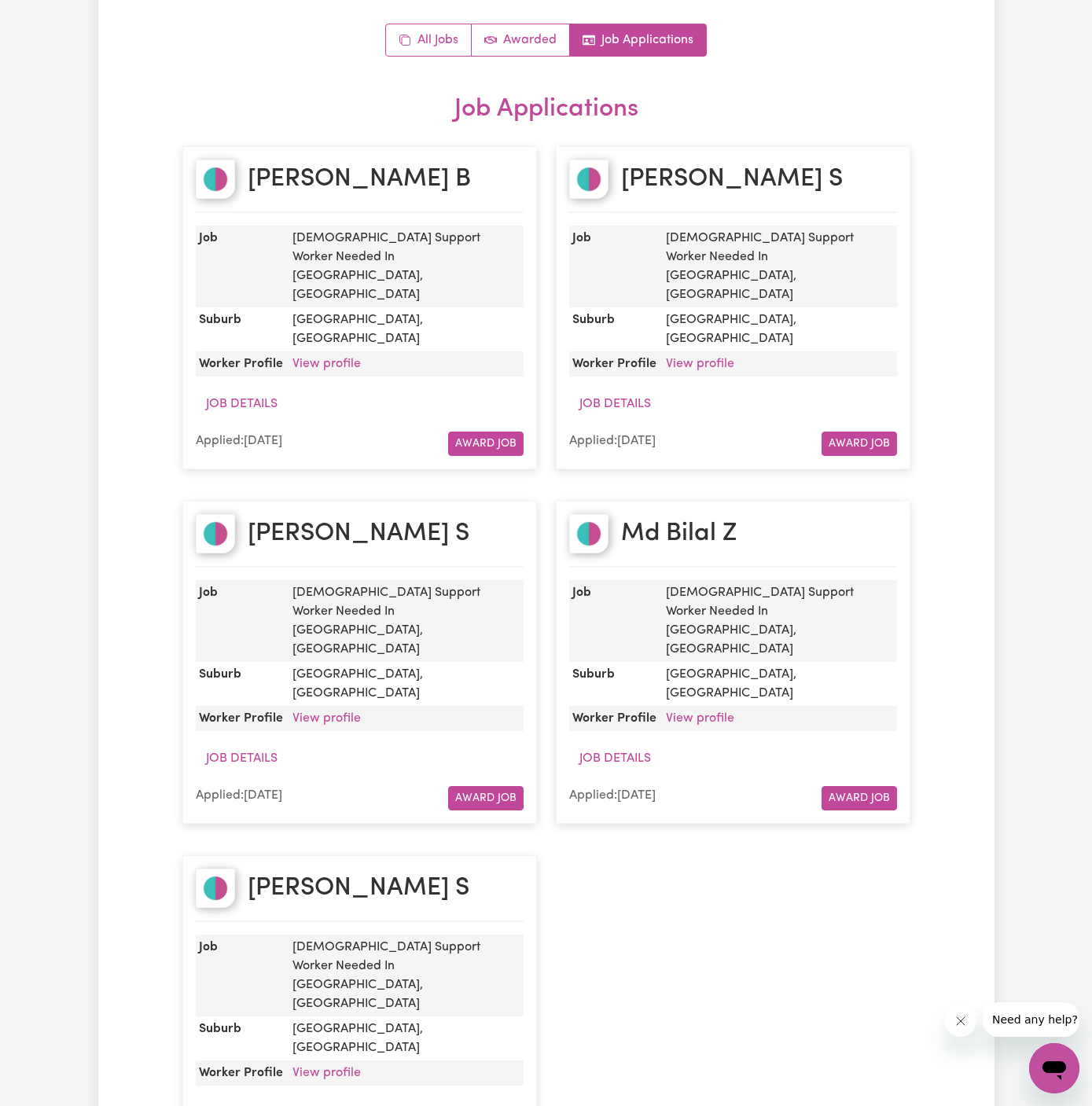
scroll to position [173, 0]
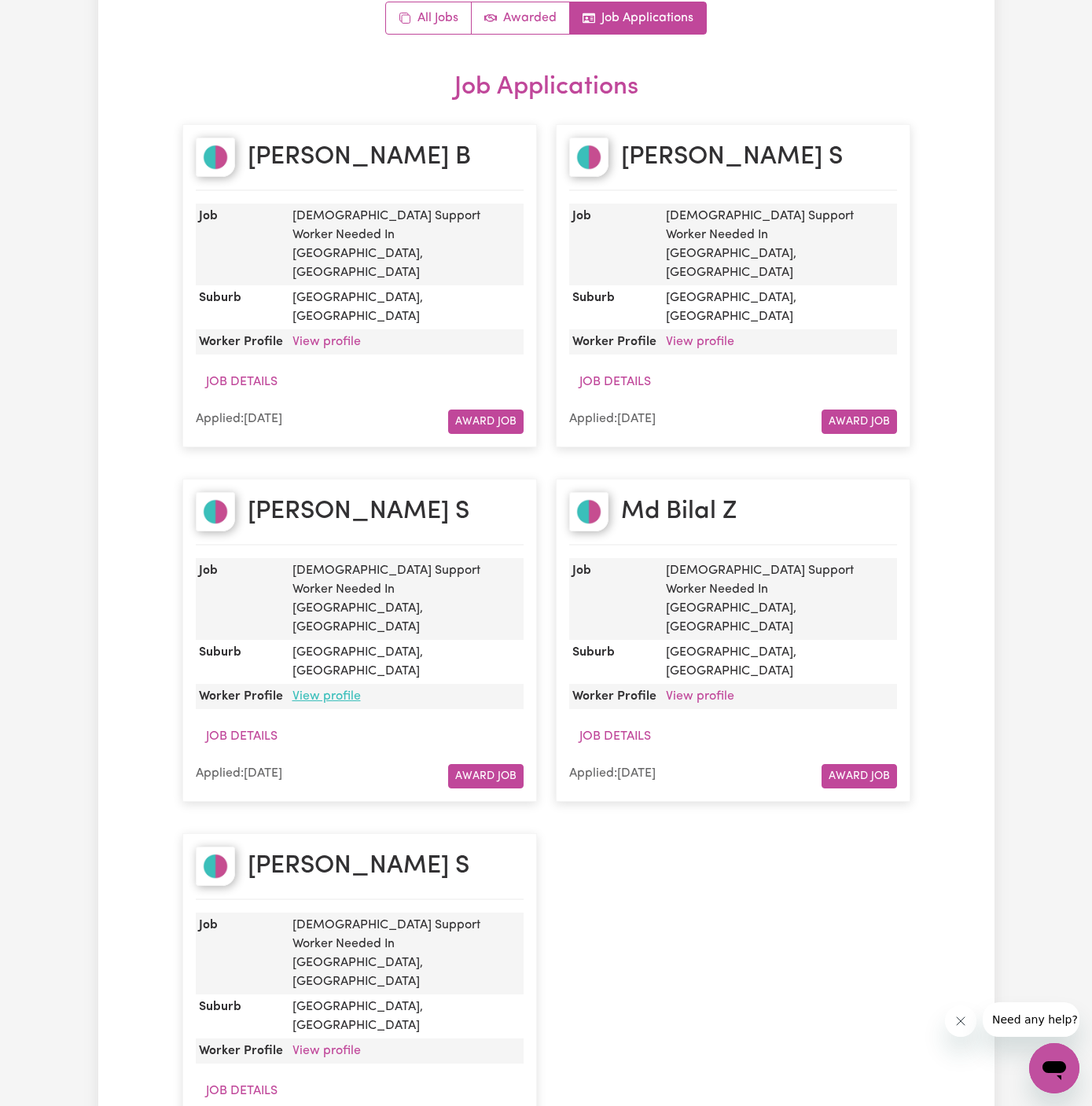
click at [322, 690] on link "View profile" at bounding box center [327, 696] width 69 height 13
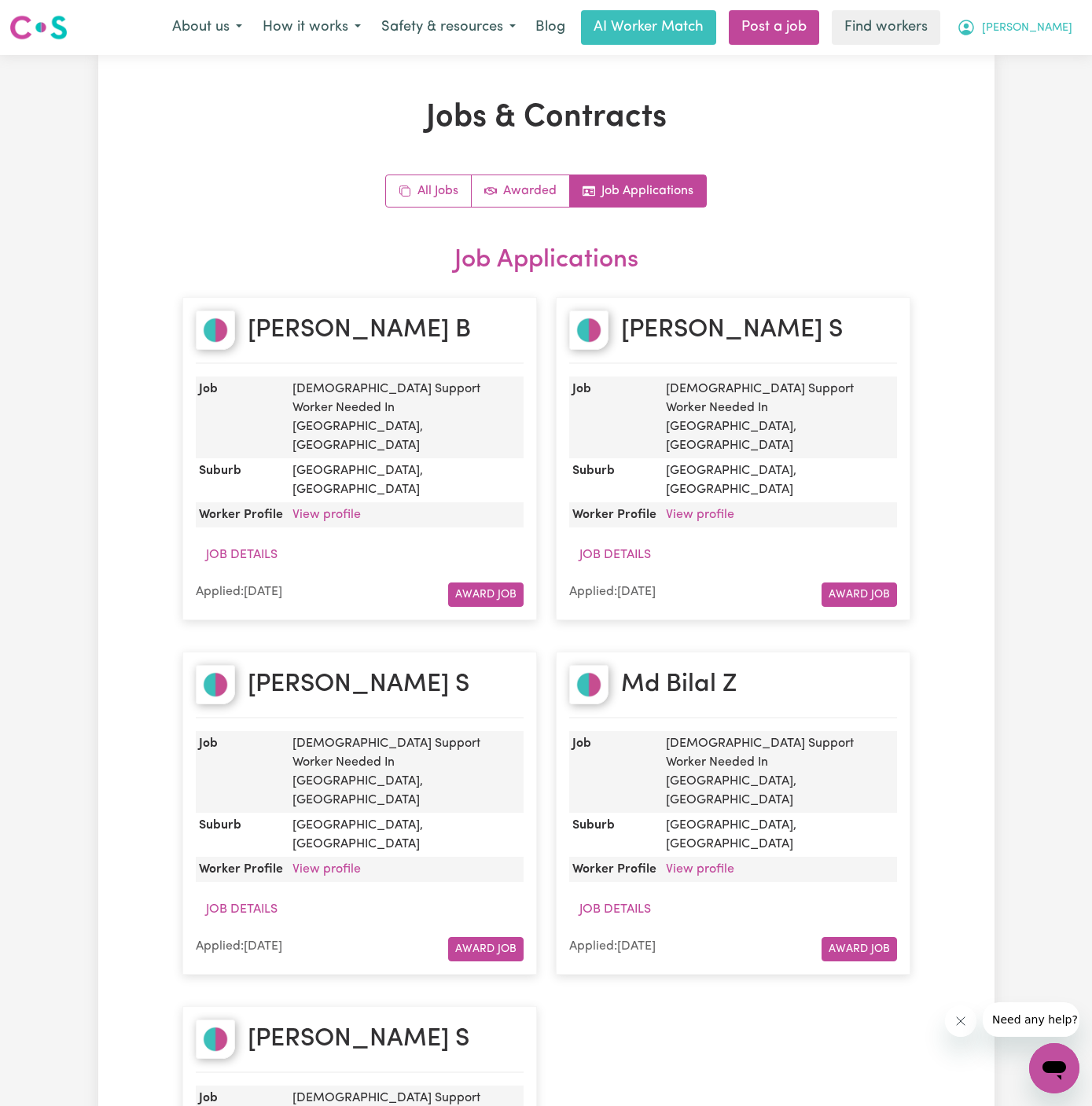
click at [1047, 33] on span "[PERSON_NAME]" at bounding box center [1026, 28] width 90 height 17
click at [1044, 88] on link "Logout" at bounding box center [1019, 90] width 124 height 30
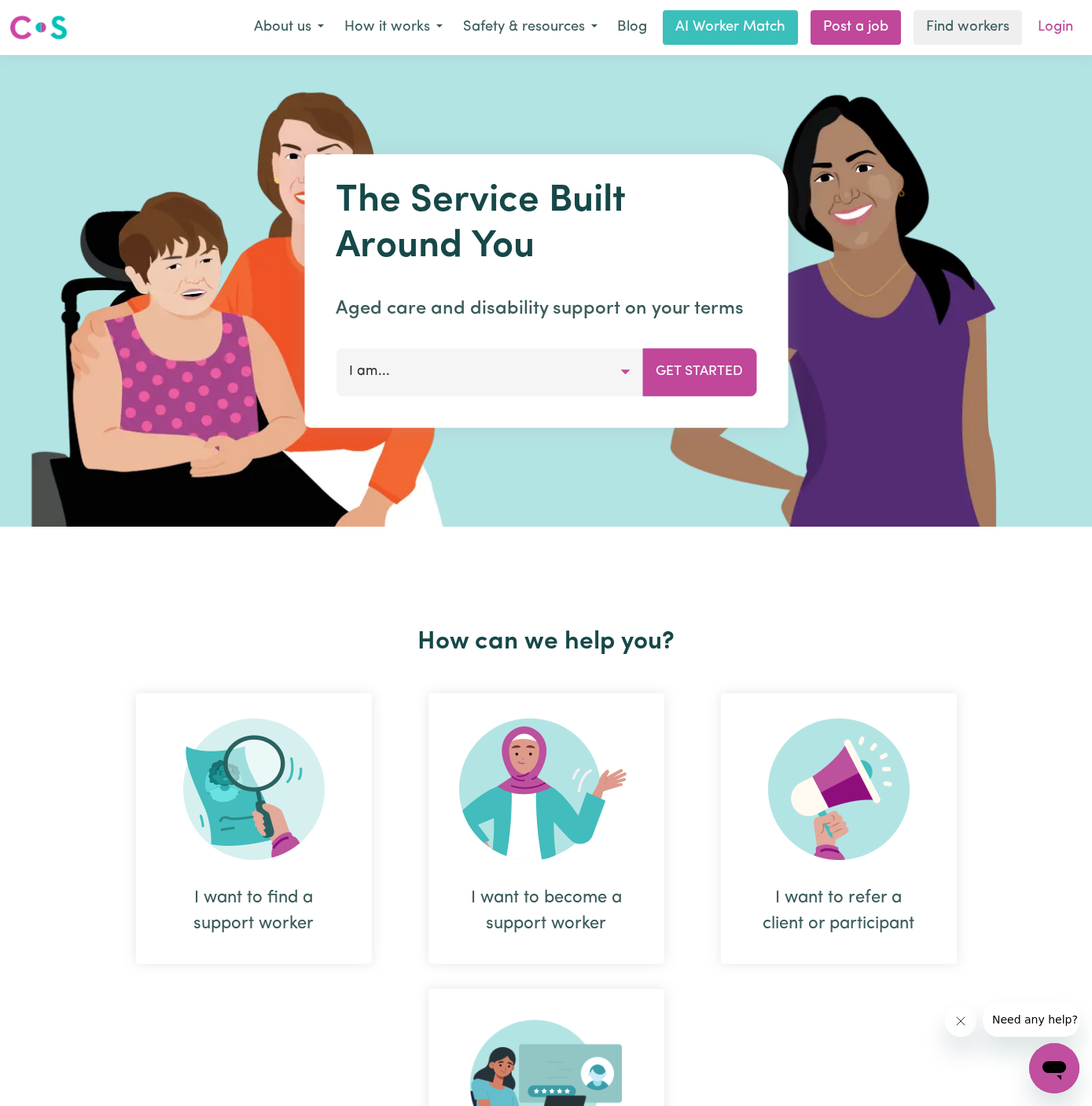
click at [1054, 21] on link "Login" at bounding box center [1055, 27] width 54 height 34
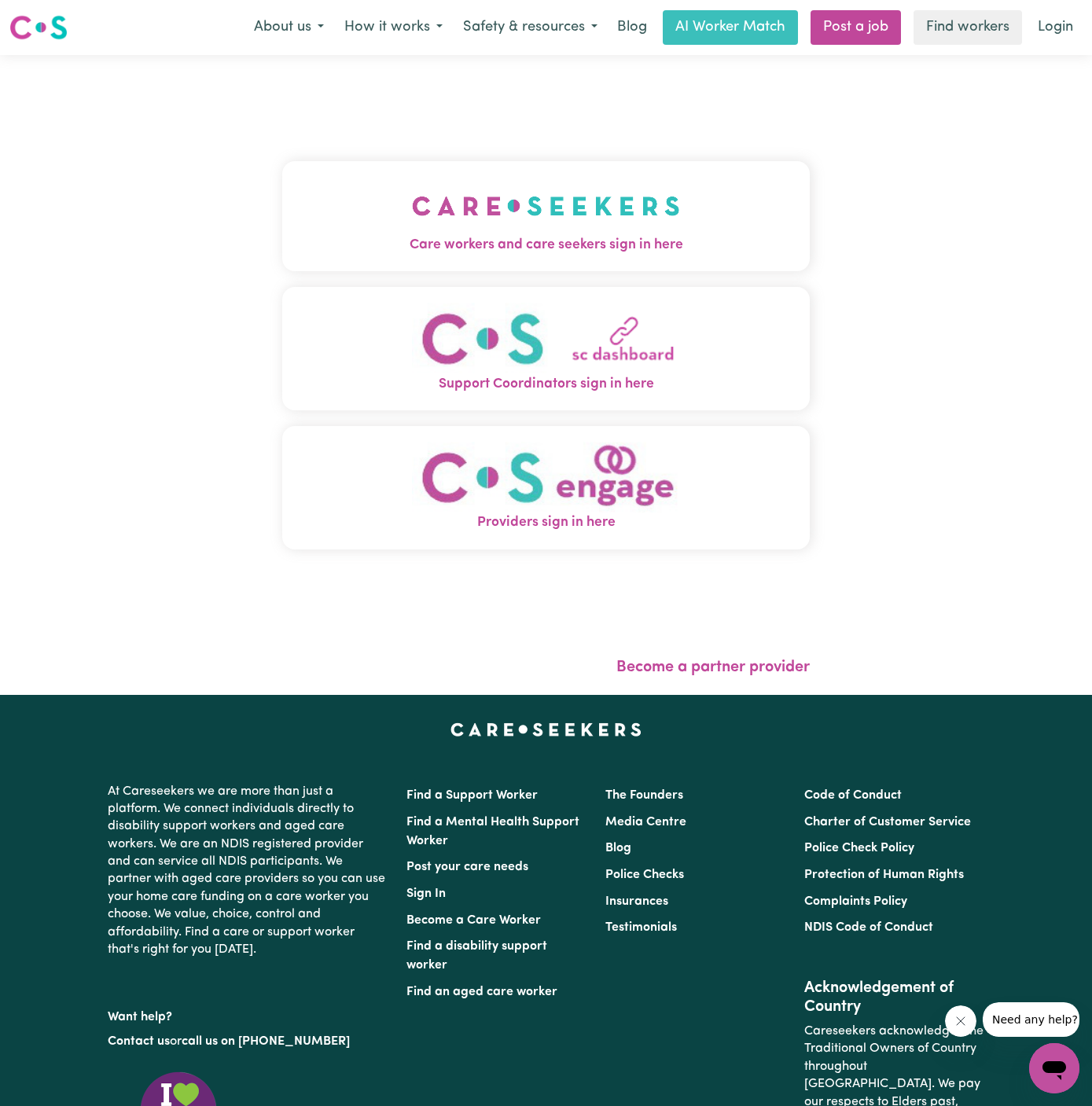
click at [453, 174] on button "Care workers and care seekers sign in here" at bounding box center [546, 216] width 527 height 110
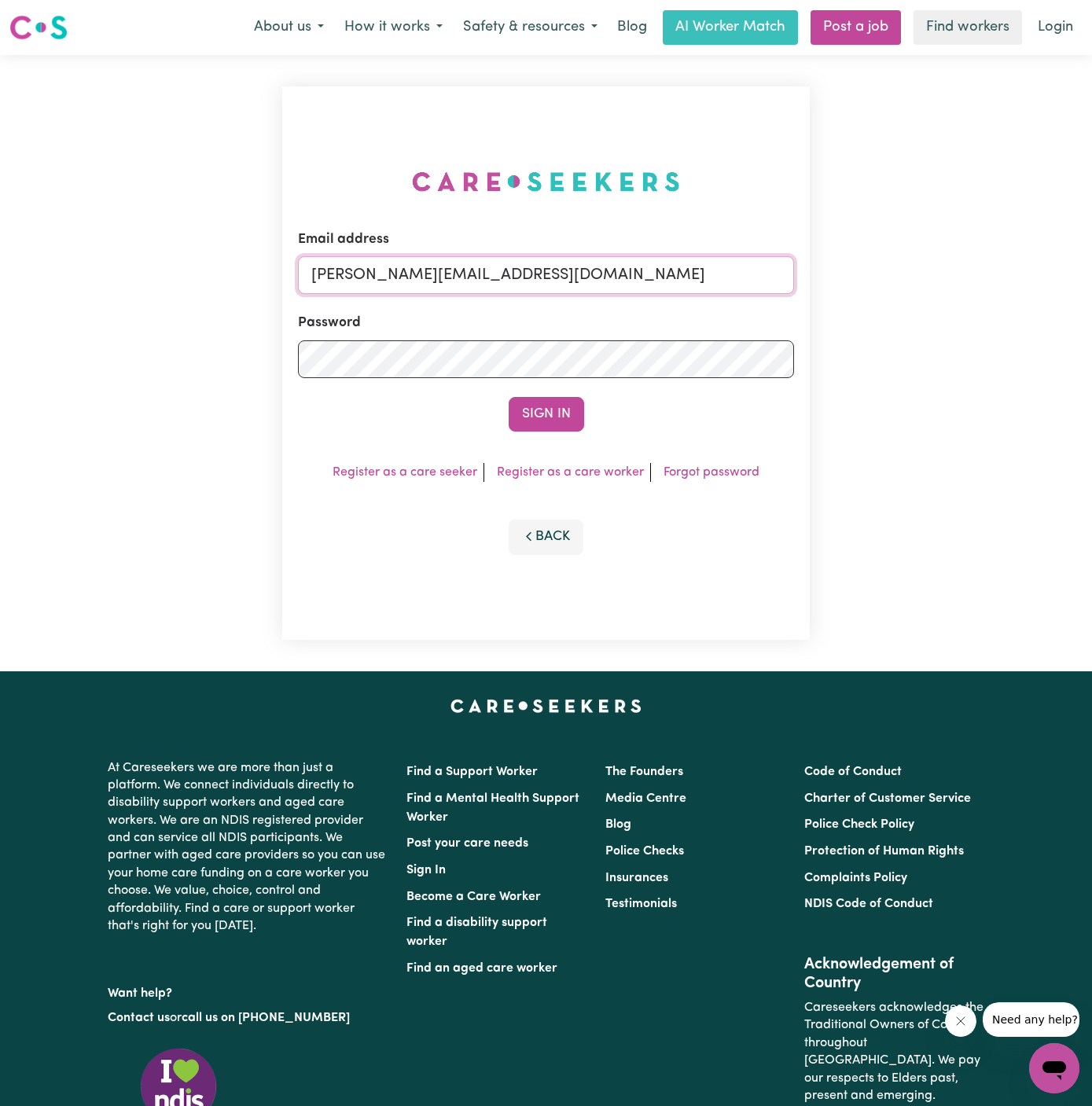
click at [606, 261] on input "dyan@careseekers.com.au" at bounding box center [546, 275] width 496 height 38
drag, startPoint x: 391, startPoint y: 269, endPoint x: 873, endPoint y: 349, distance: 488.6
click at [873, 349] on div "Email address superuser~Mai-TanNguyenYS@careseekers.com.au Password Sign In Reg…" at bounding box center [546, 363] width 1092 height 617
type input "superuser~LinaMarkabouiHCK@careseekers.com.au"
click at [508, 397] on button "Sign In" at bounding box center [546, 414] width 76 height 34
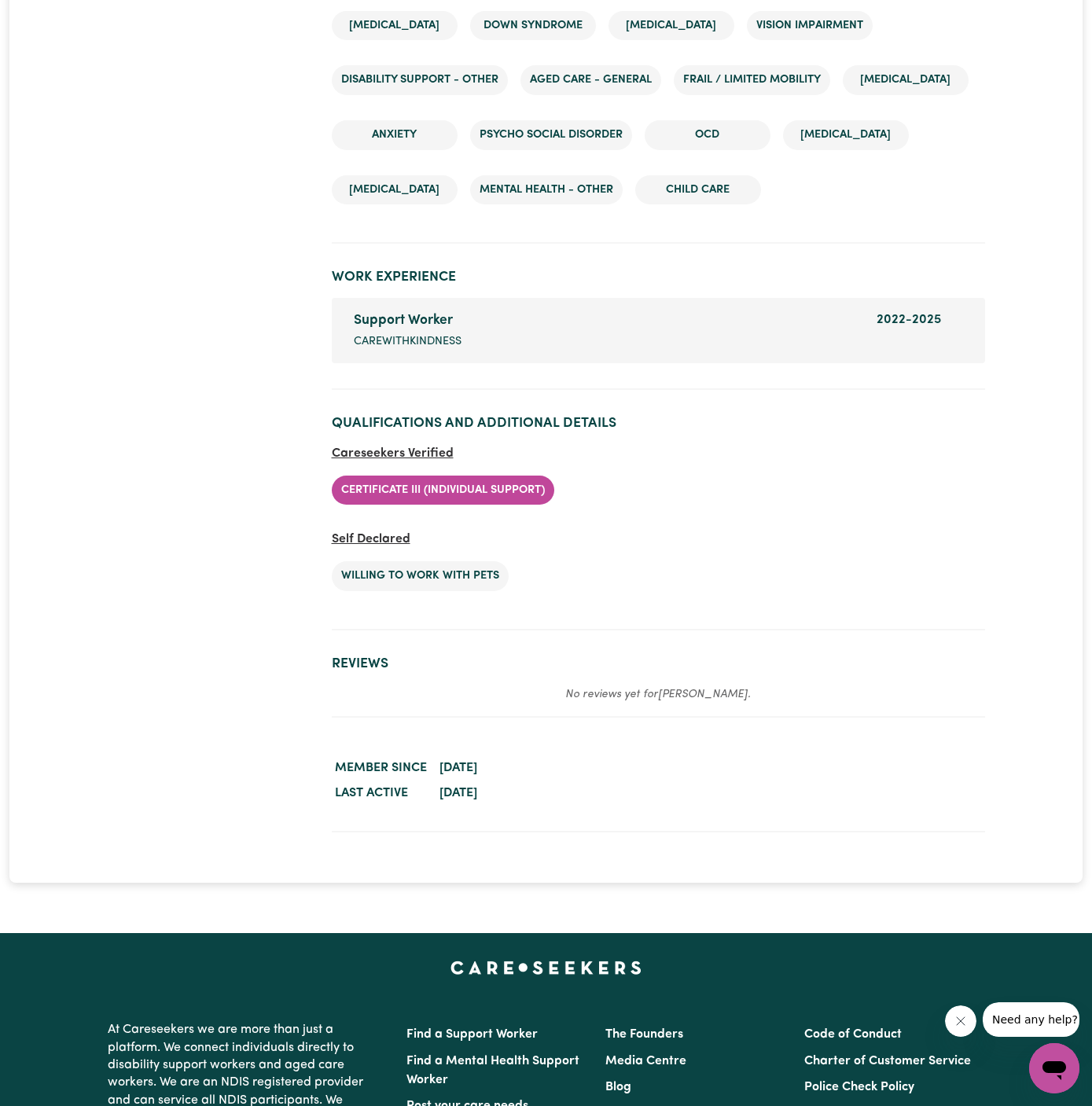
scroll to position [2633, 0]
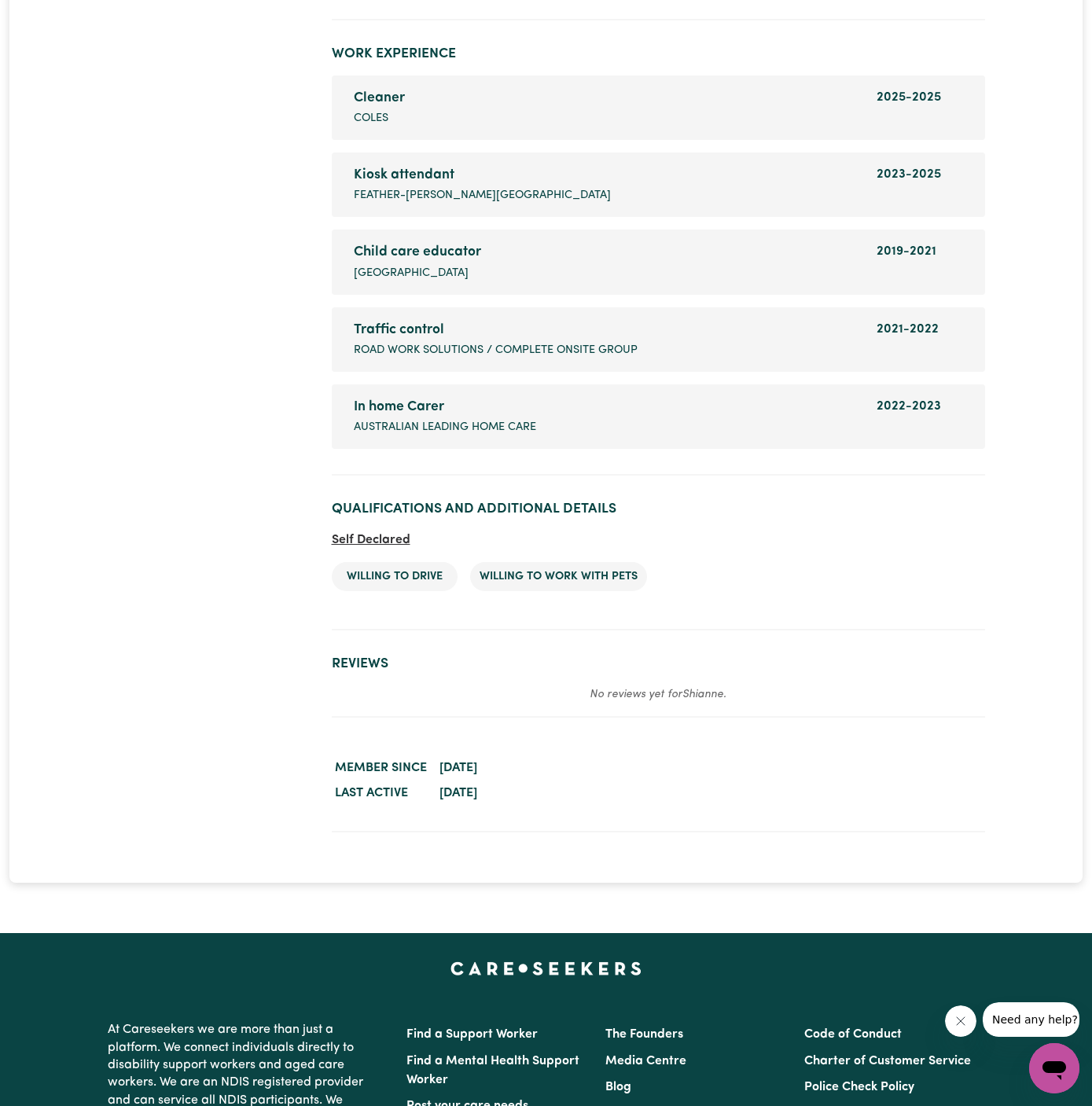
scroll to position [2425, 0]
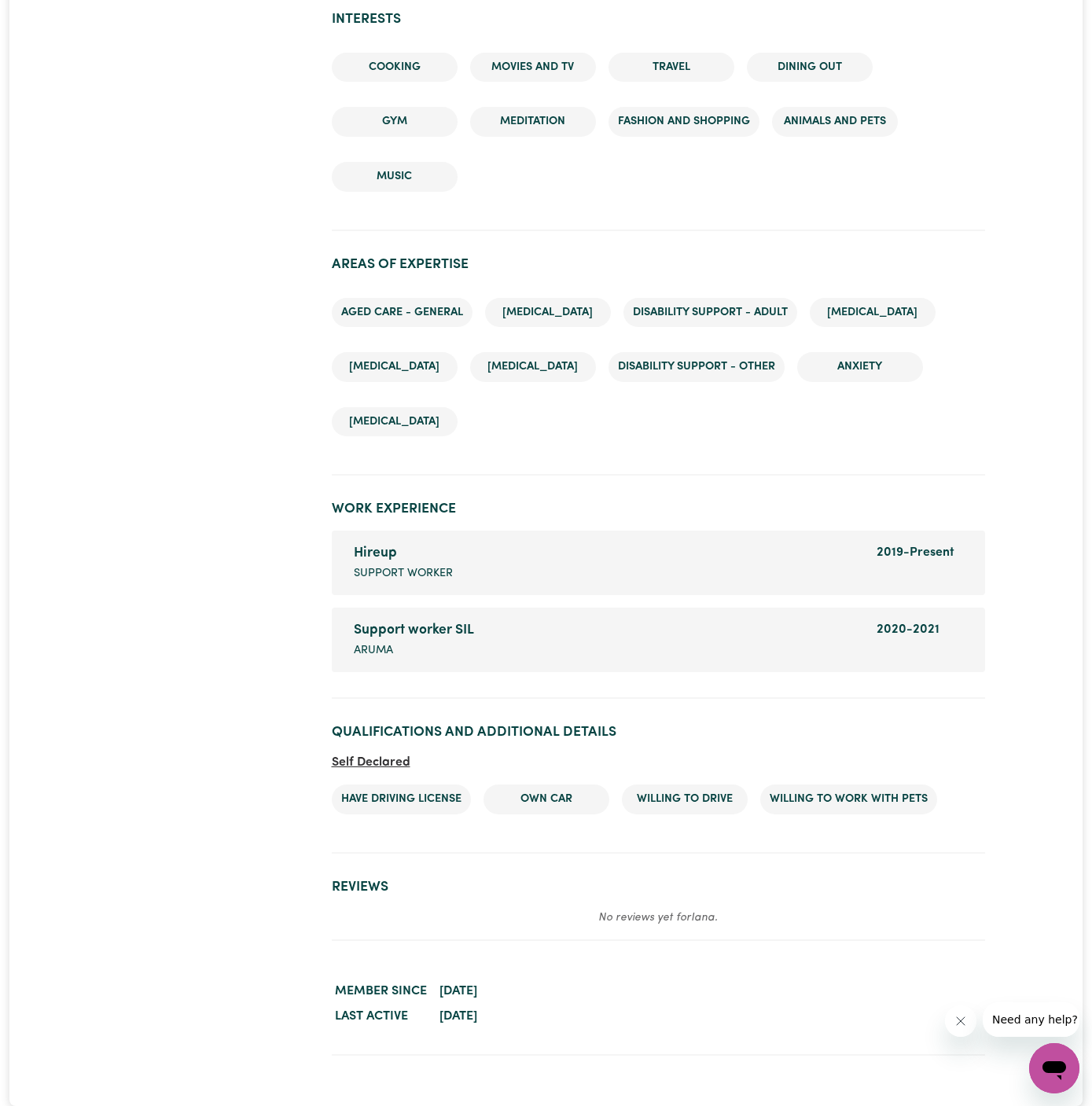
scroll to position [1989, 0]
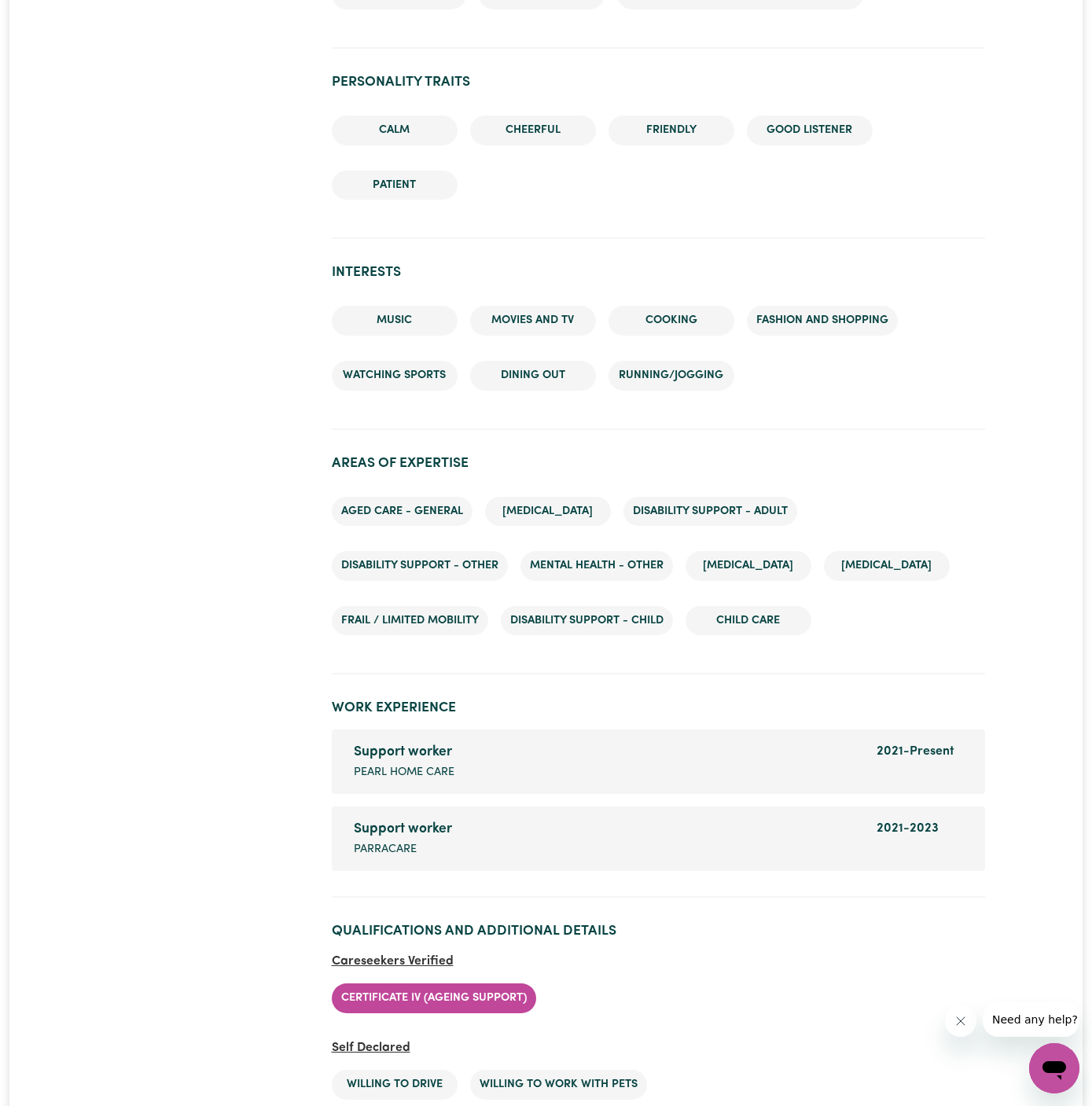
scroll to position [1925, 0]
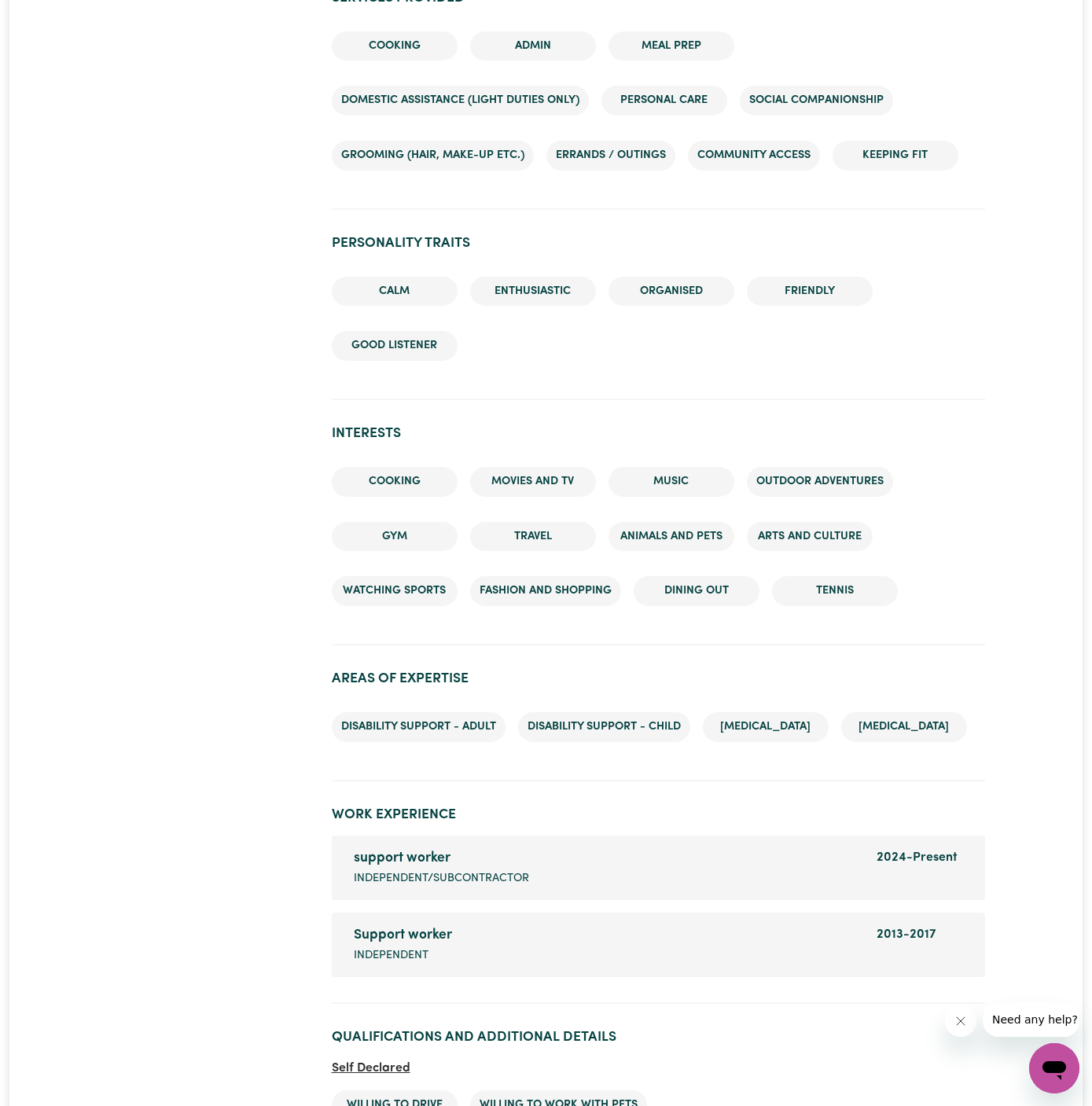
scroll to position [2560, 0]
